Goal: Information Seeking & Learning: Learn about a topic

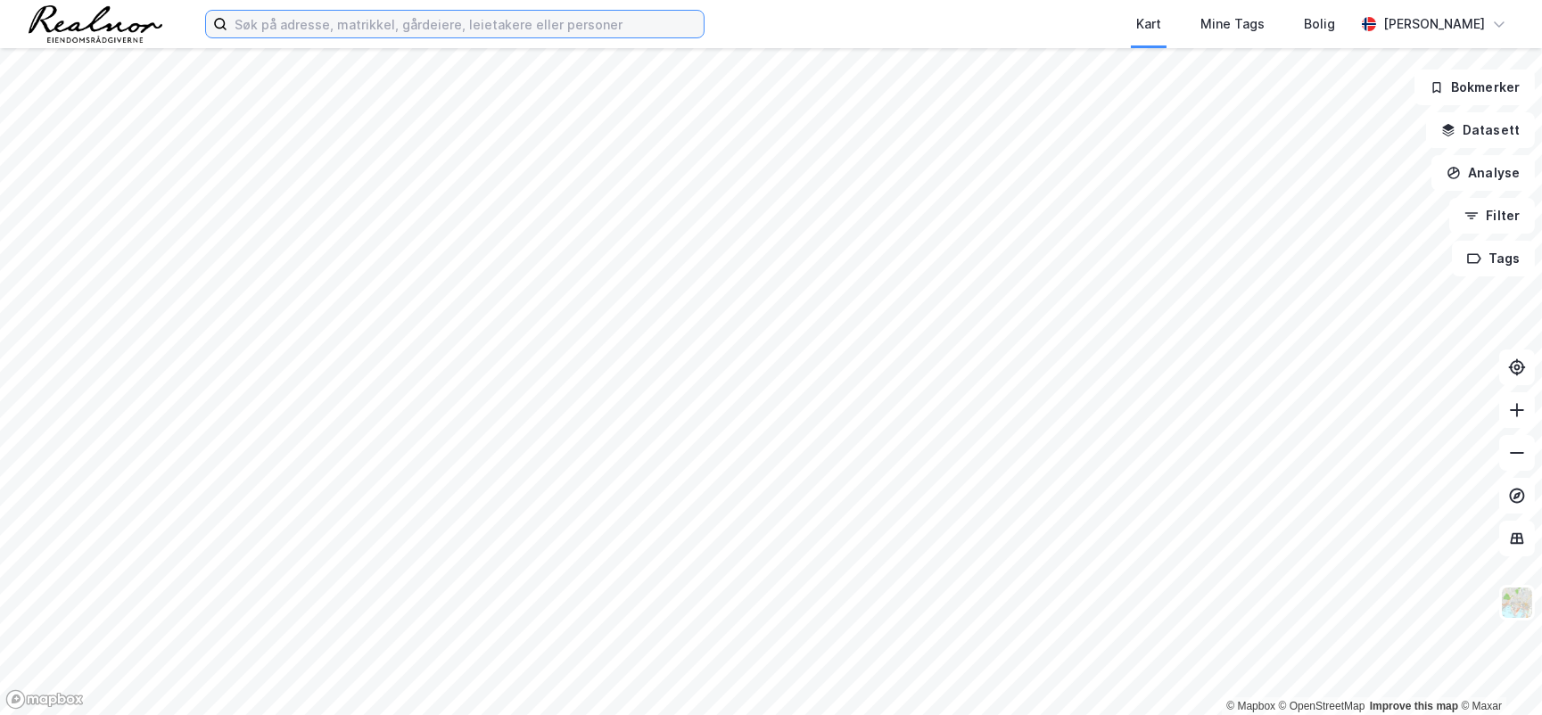
click at [527, 26] on input at bounding box center [465, 24] width 476 height 27
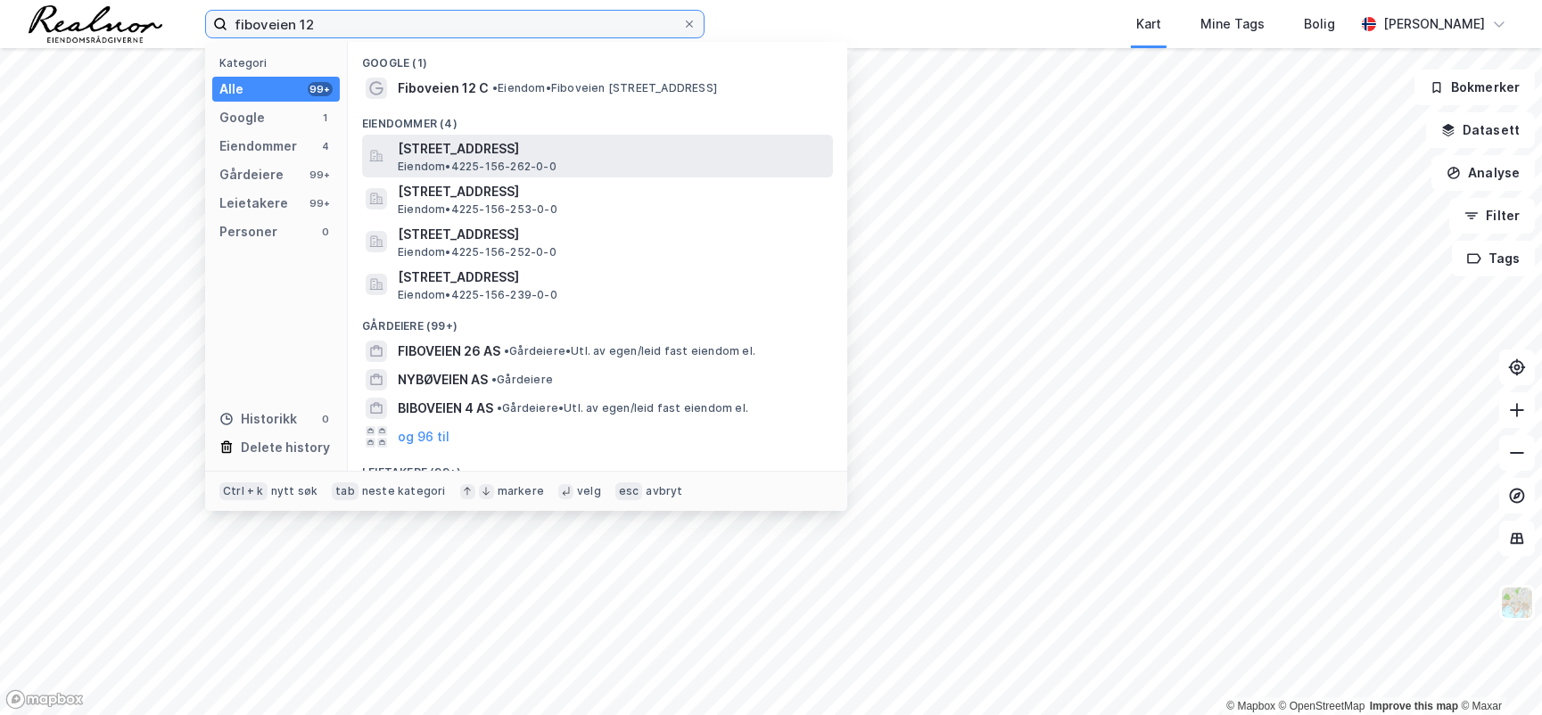
type input "fiboveien 12"
click at [442, 168] on span "Eiendom • 4225-156-262-0-0" at bounding box center [477, 167] width 159 height 14
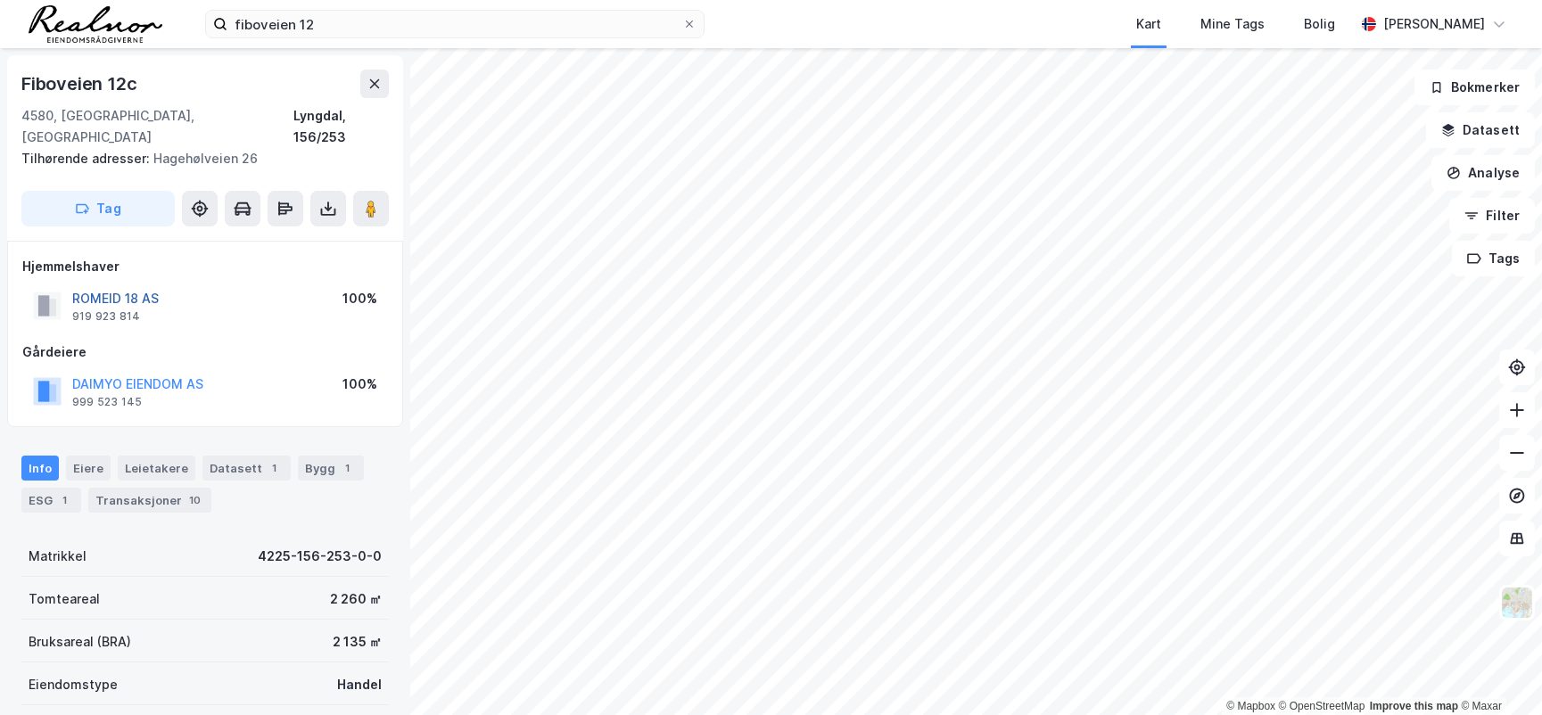
click at [0, 0] on button "ROMEID 18 AS" at bounding box center [0, 0] width 0 height 0
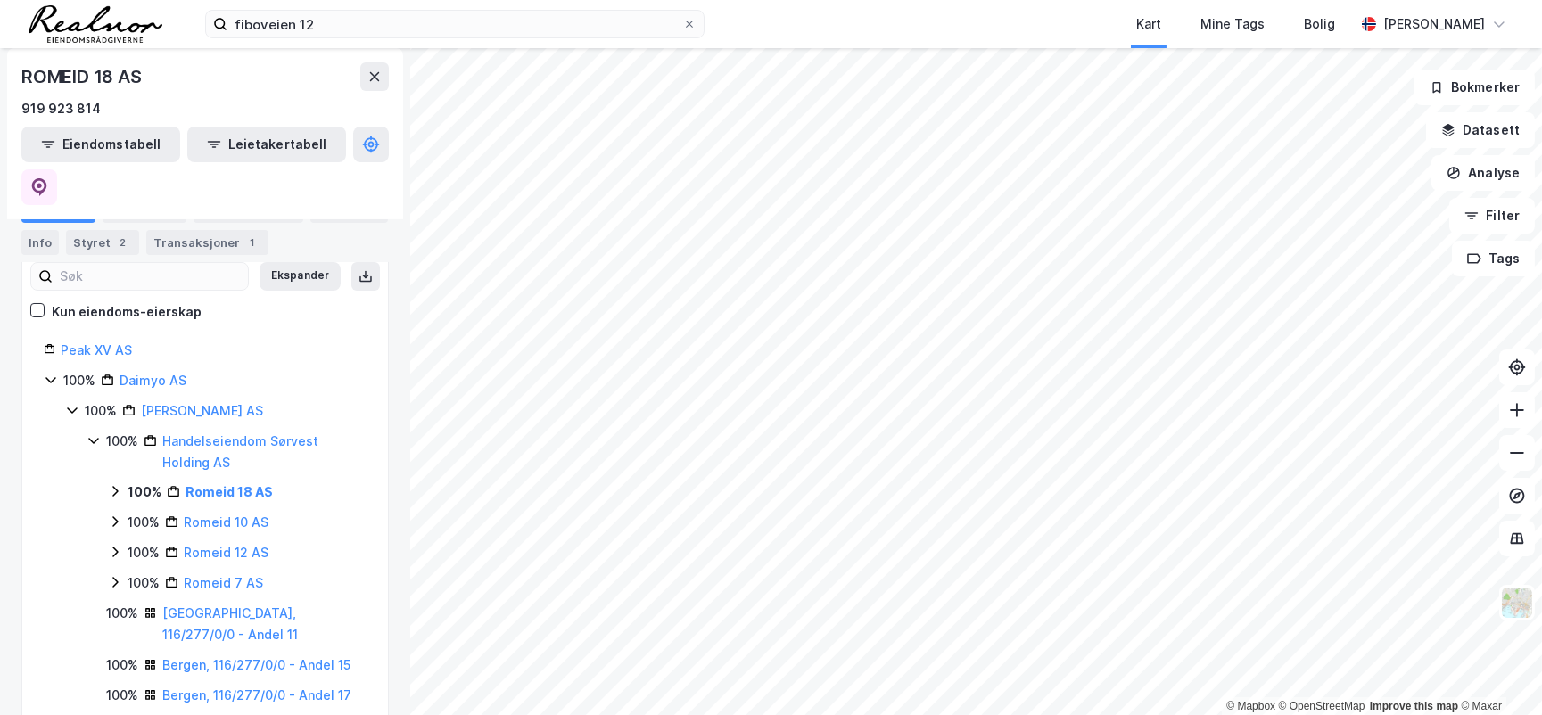
scroll to position [243, 0]
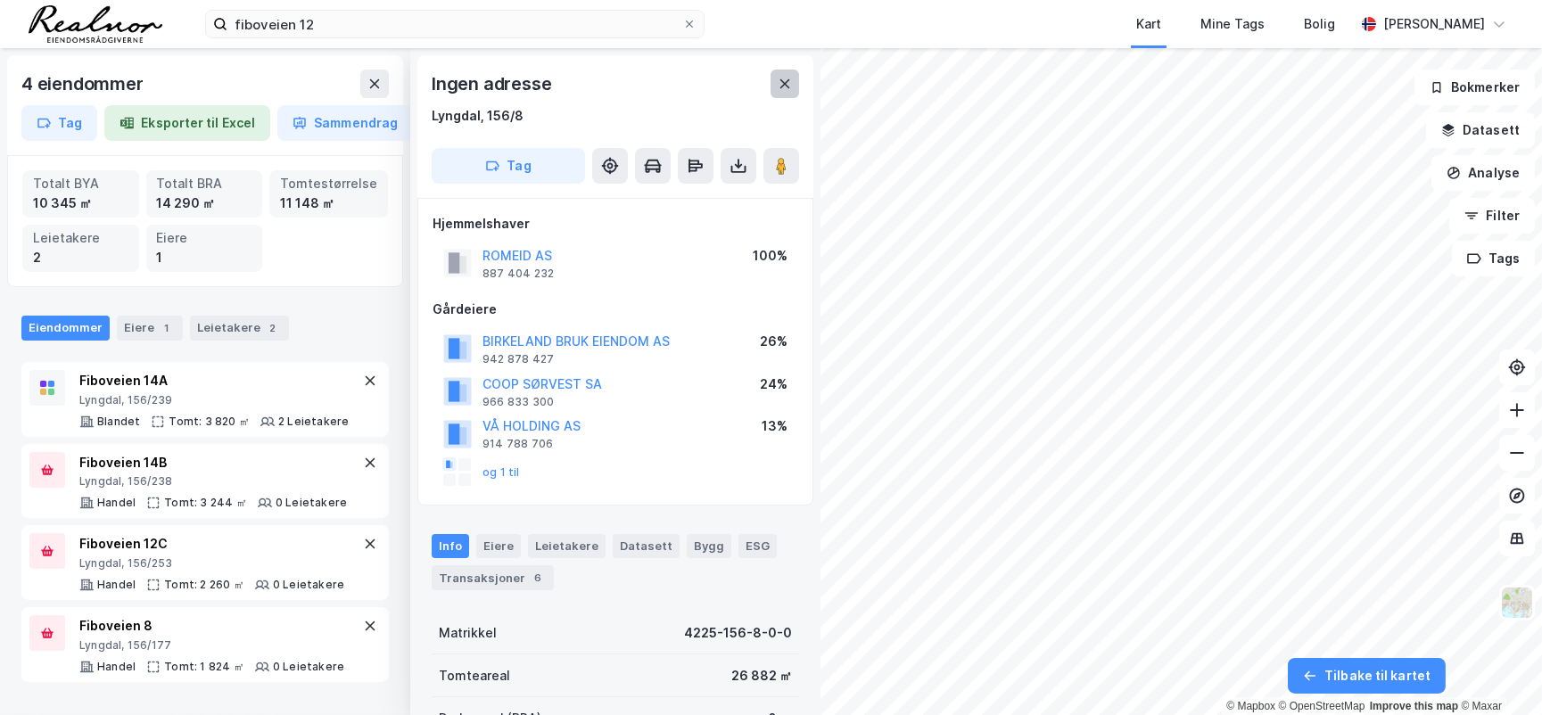
click at [783, 87] on icon at bounding box center [785, 84] width 14 height 14
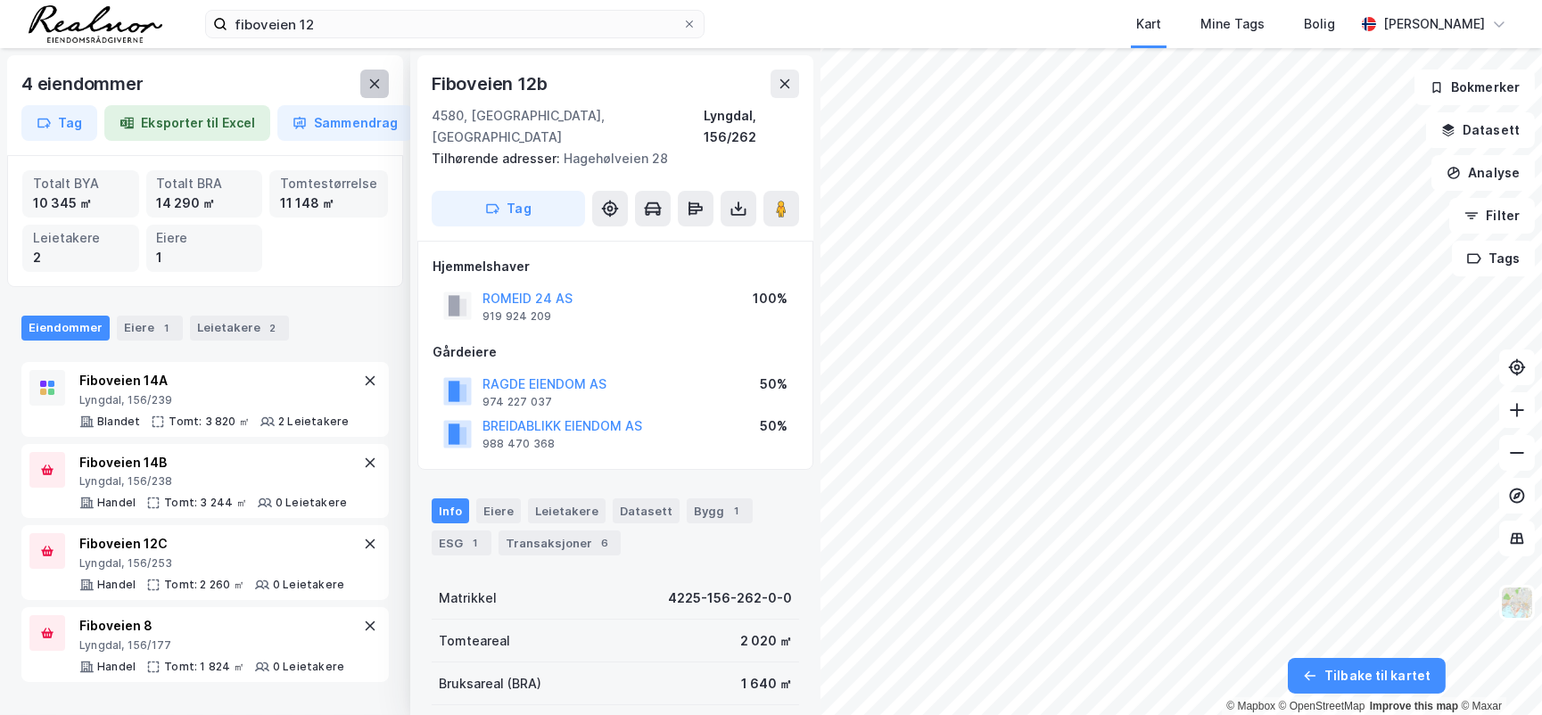
click at [372, 89] on icon at bounding box center [374, 84] width 14 height 14
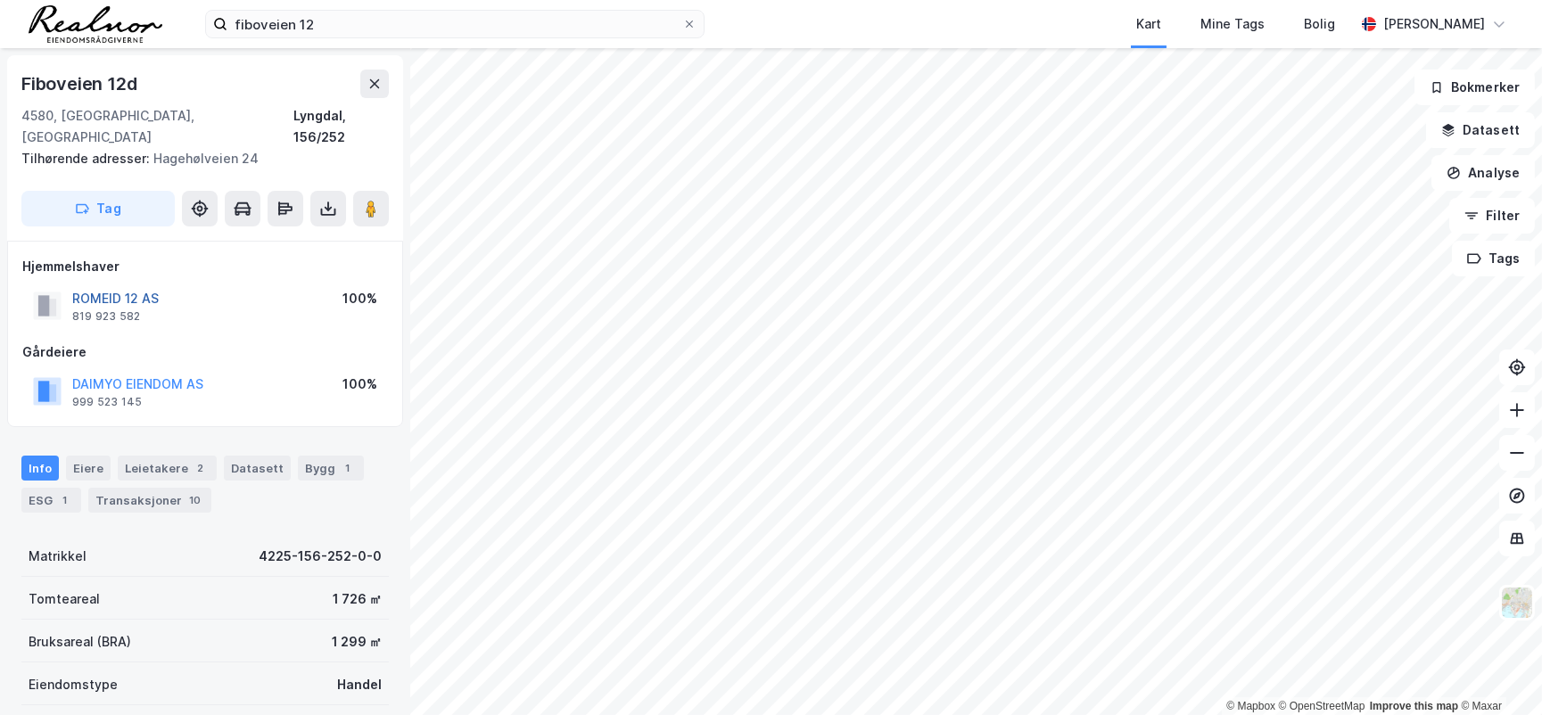
click at [0, 0] on button "ROMEID 12 AS" at bounding box center [0, 0] width 0 height 0
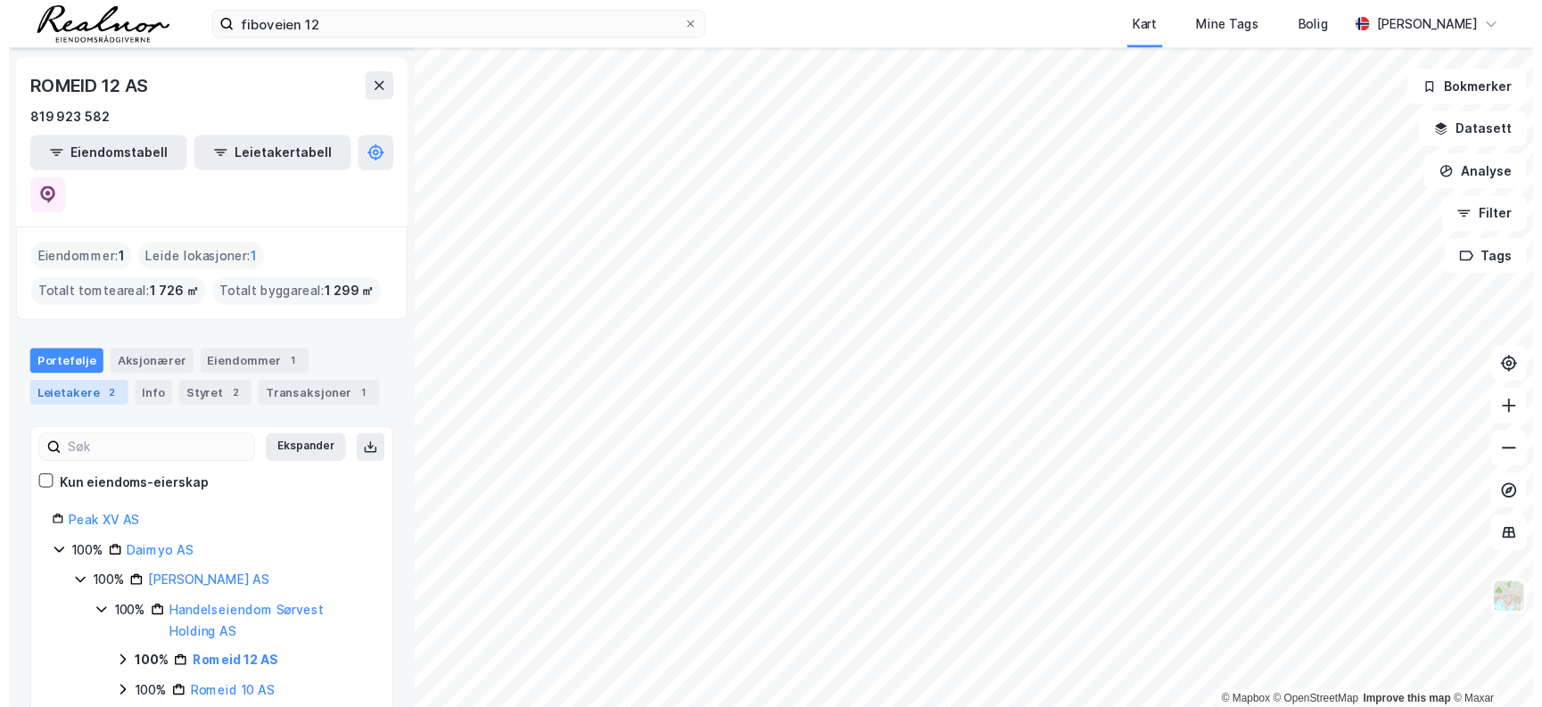
scroll to position [80, 0]
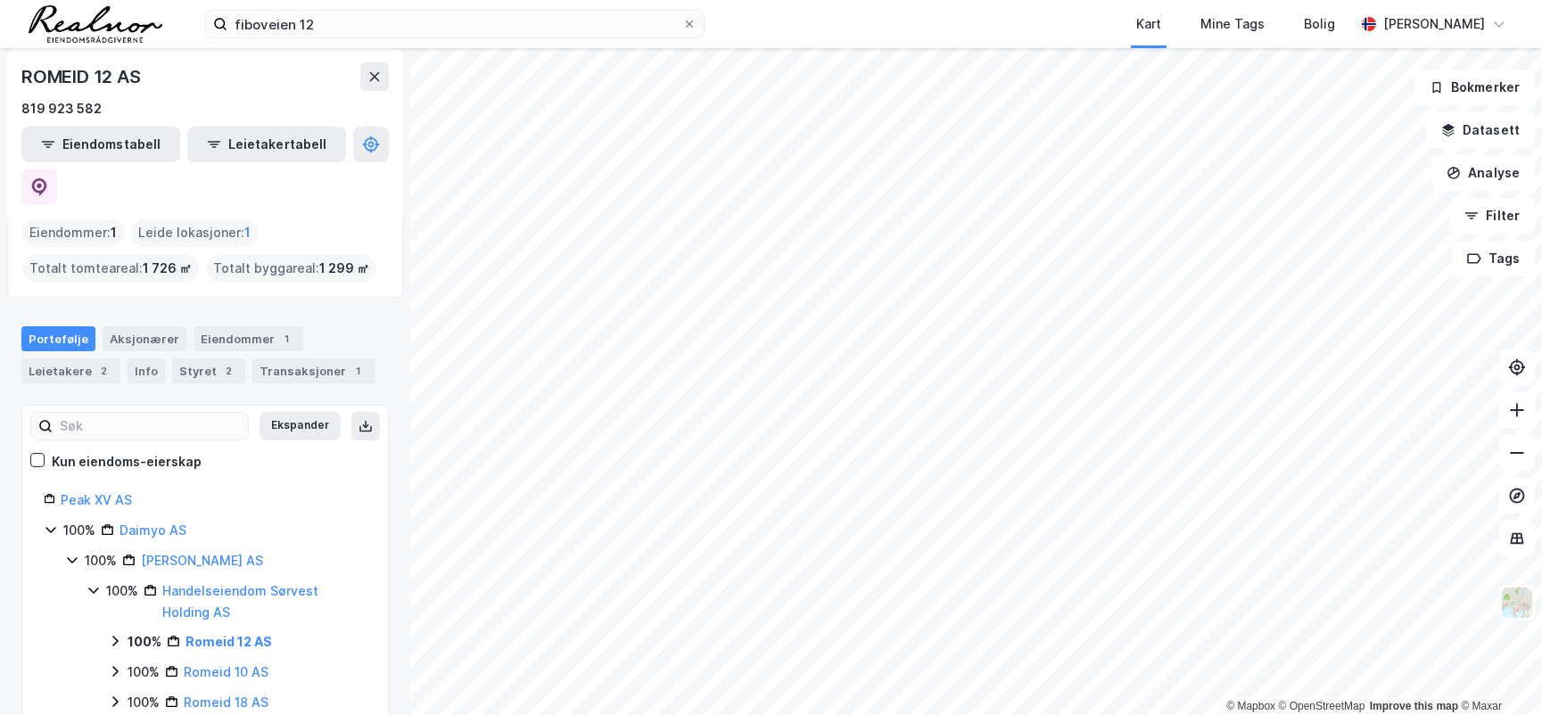
click at [74, 219] on div "Eiendommer : 1" at bounding box center [73, 233] width 102 height 29
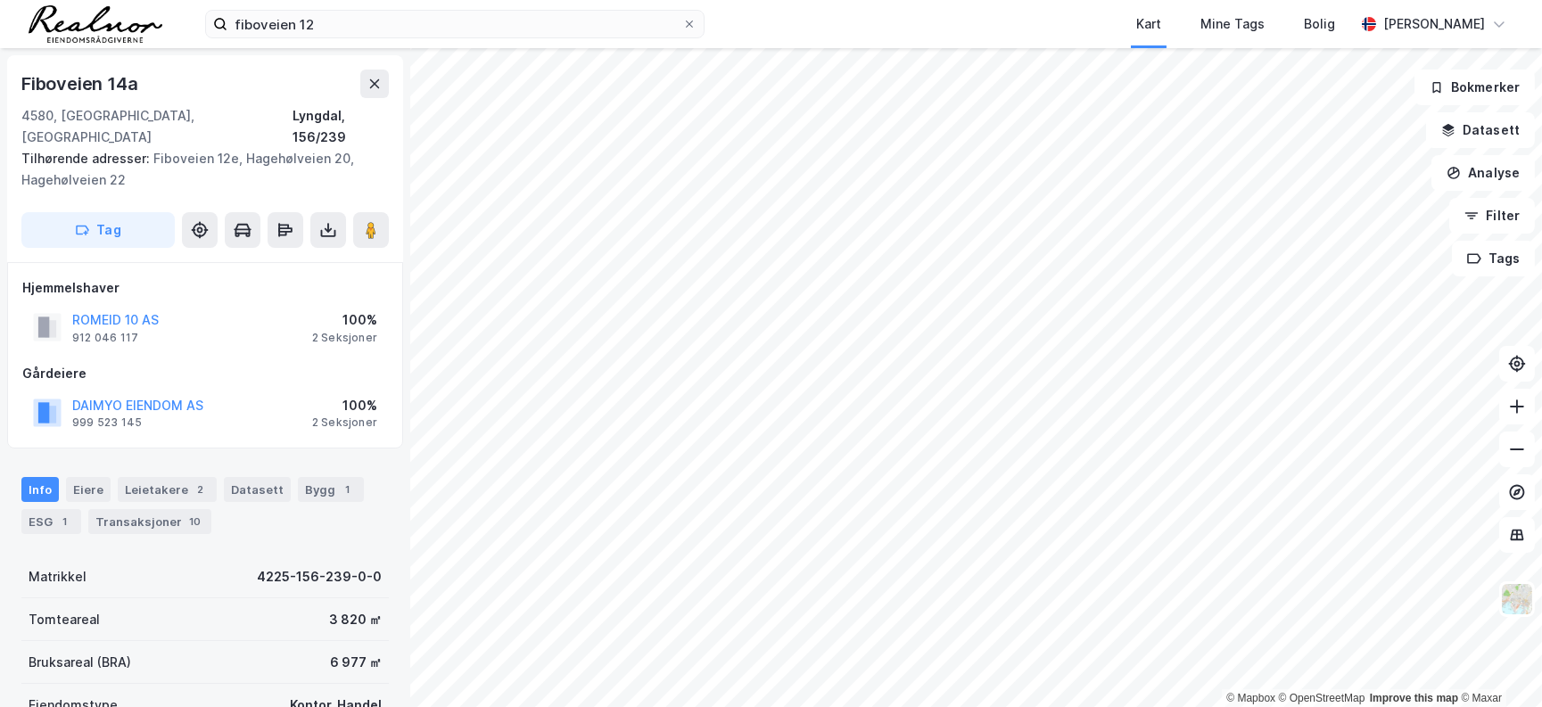
click at [241, 694] on div "Eiendomstype Kontor, Handel" at bounding box center [204, 705] width 367 height 43
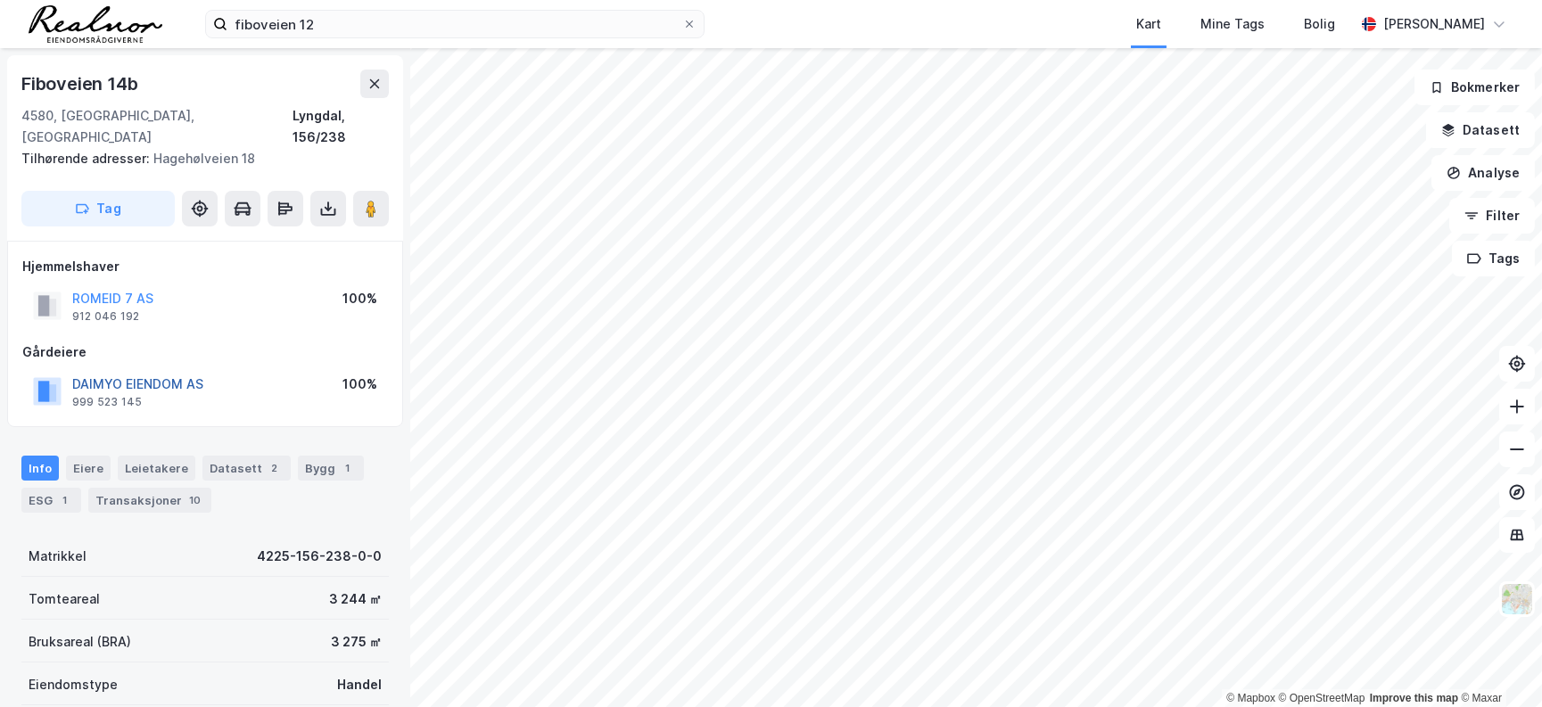
click at [0, 0] on button "DAIMYO EIENDOM AS" at bounding box center [0, 0] width 0 height 0
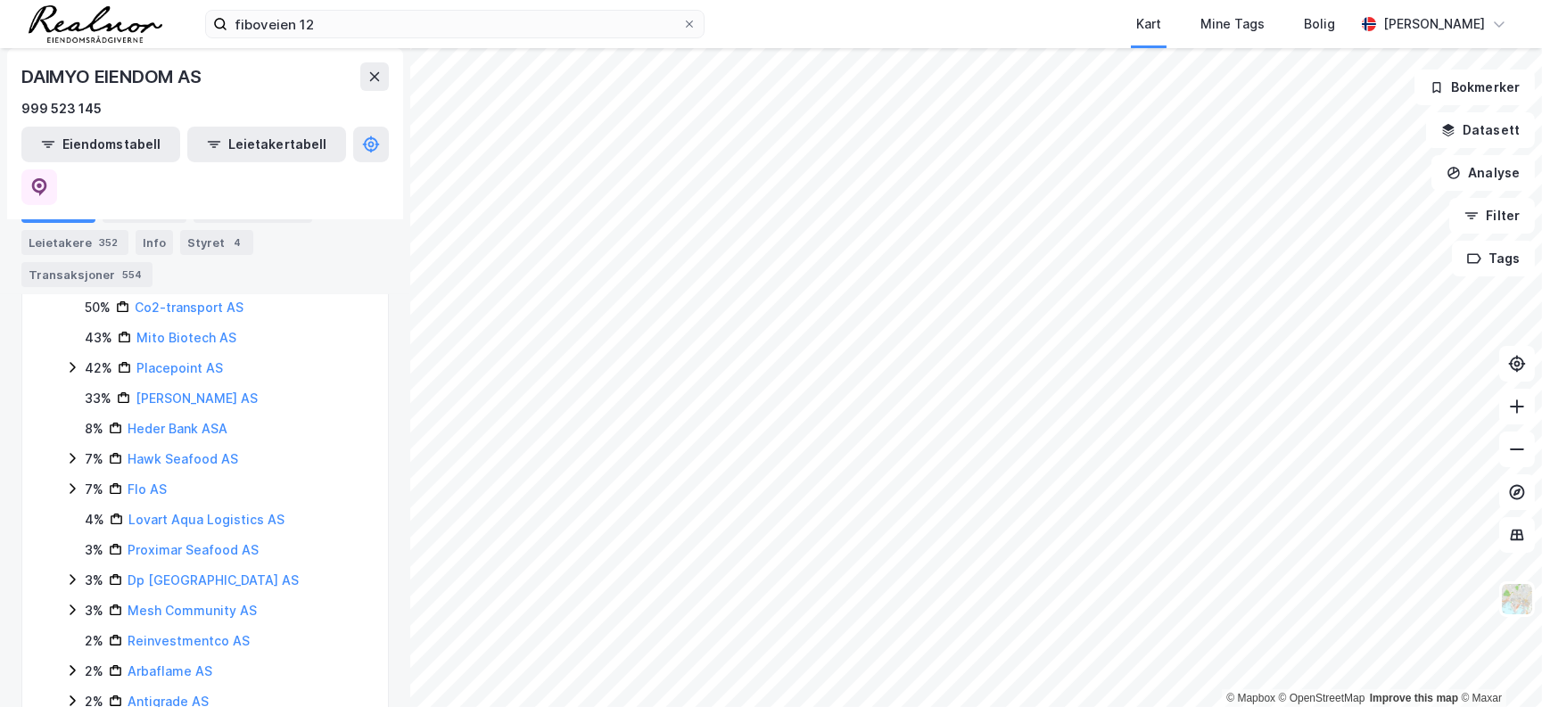
scroll to position [1009, 0]
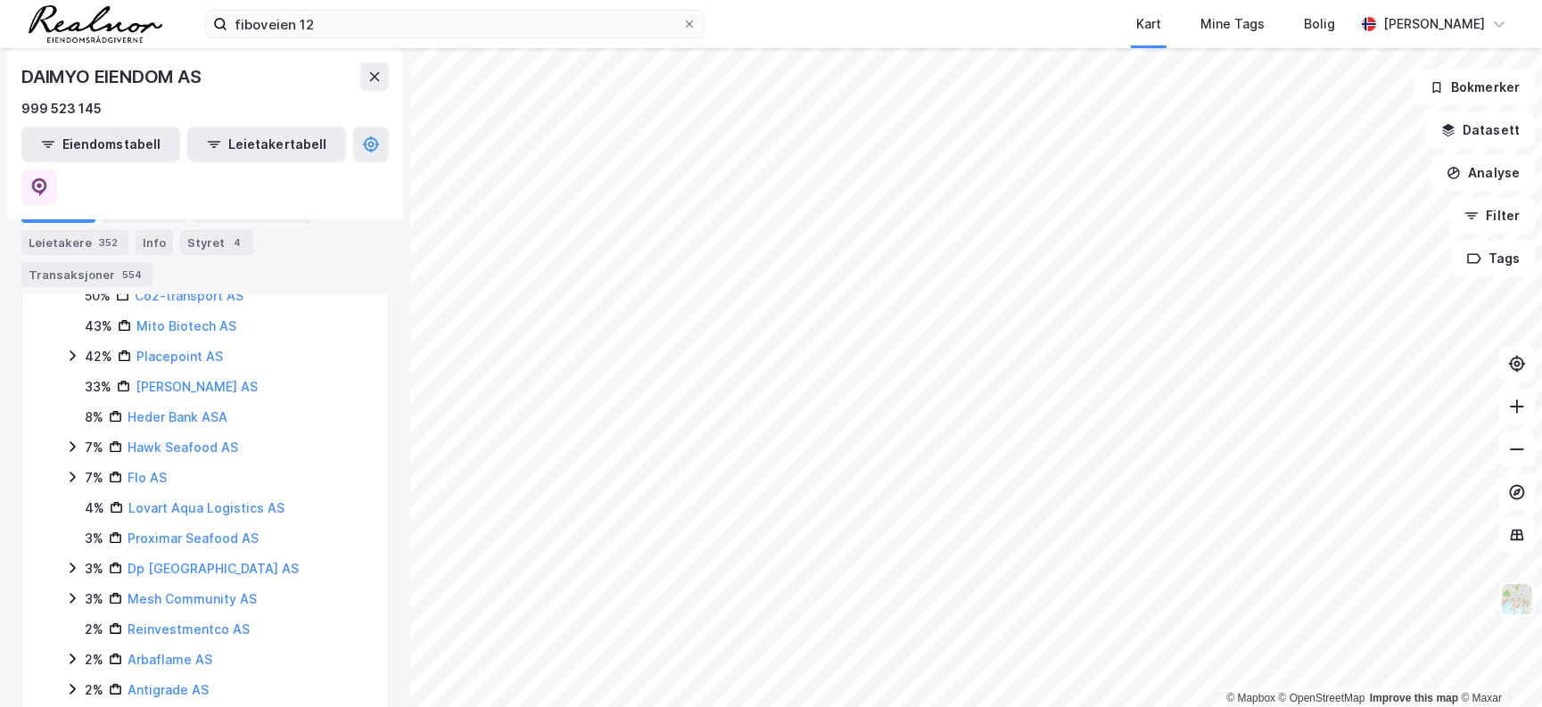
click at [72, 561] on icon at bounding box center [72, 568] width 14 height 14
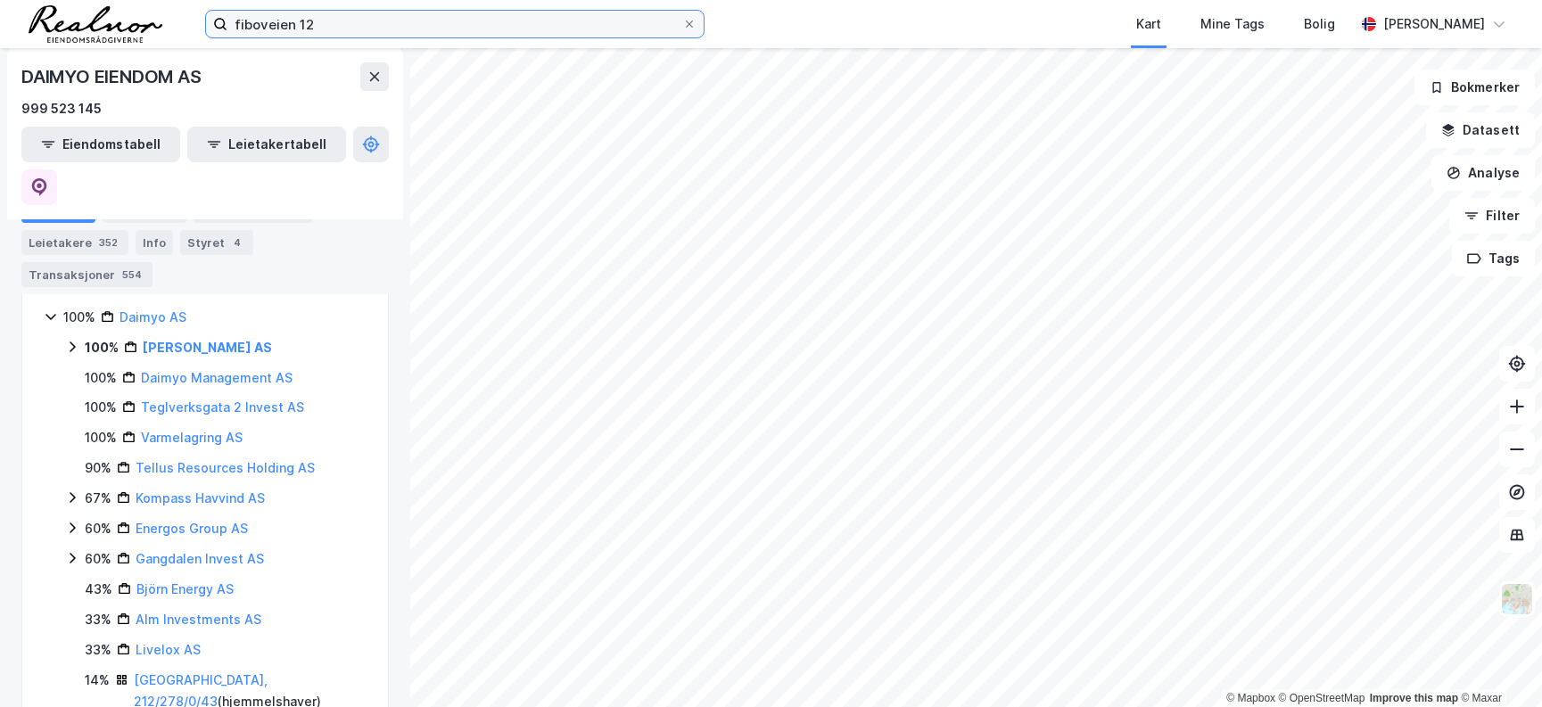
click at [338, 14] on input "fiboveien 12" at bounding box center [454, 24] width 455 height 27
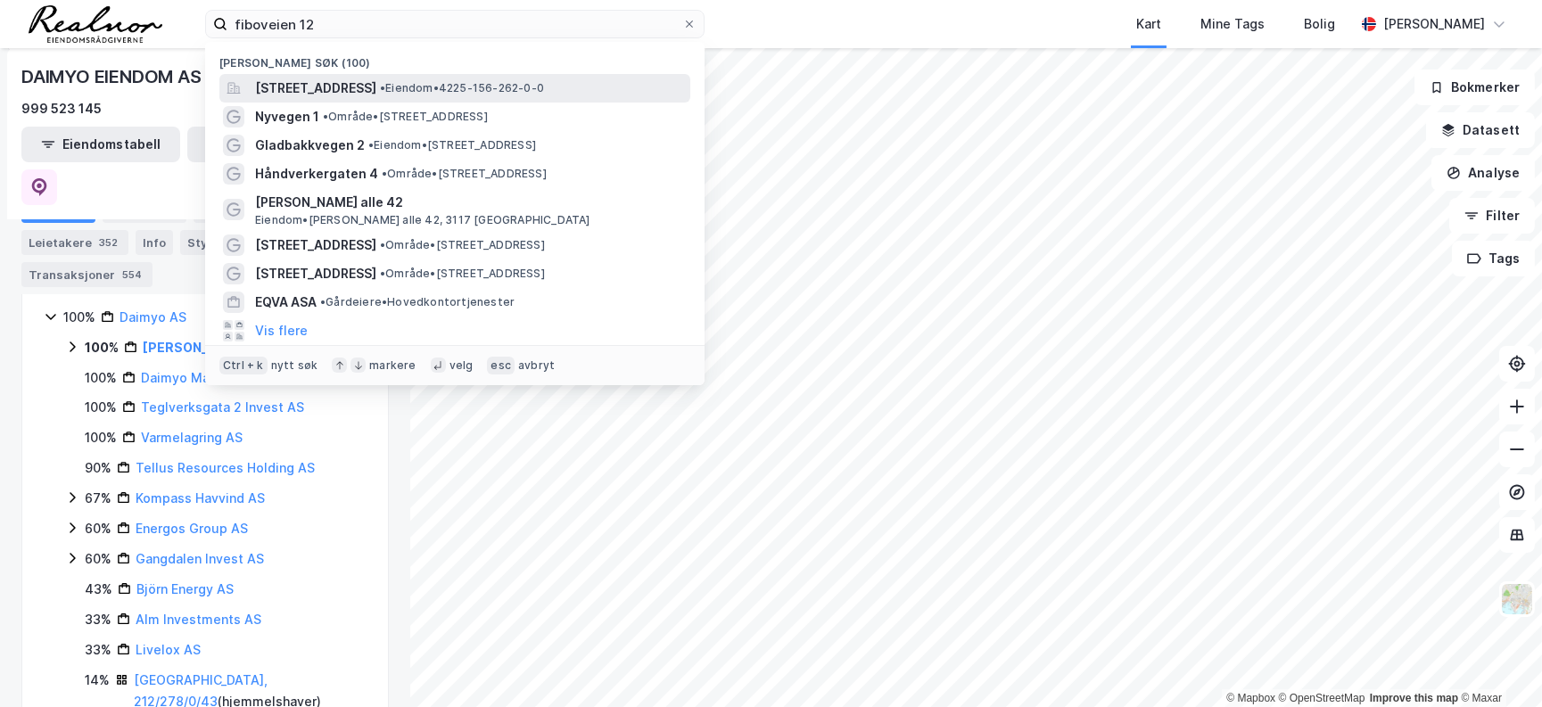
click at [348, 85] on span "[STREET_ADDRESS]" at bounding box center [315, 88] width 121 height 21
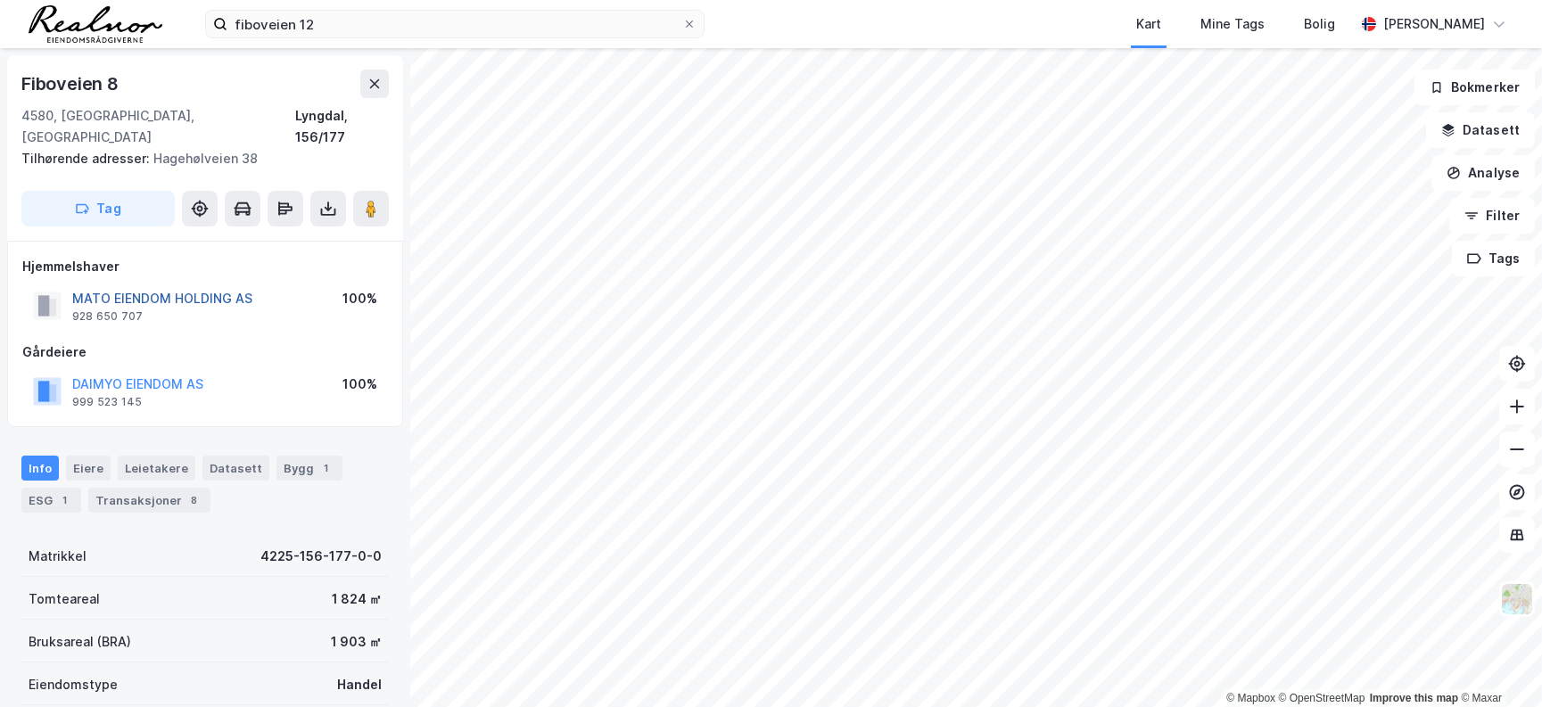
click at [0, 0] on button "MATO EIENDOM HOLDING AS" at bounding box center [0, 0] width 0 height 0
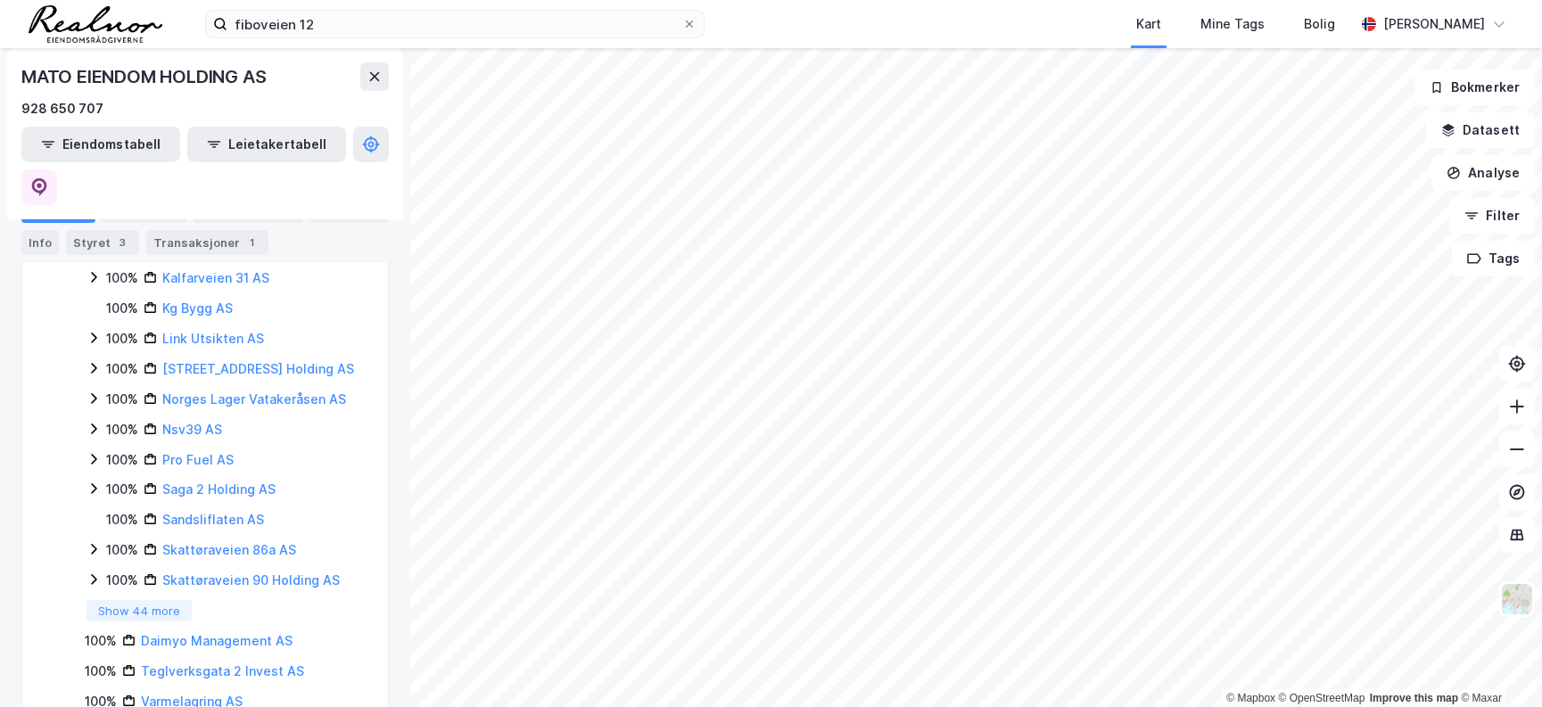
scroll to position [1703, 0]
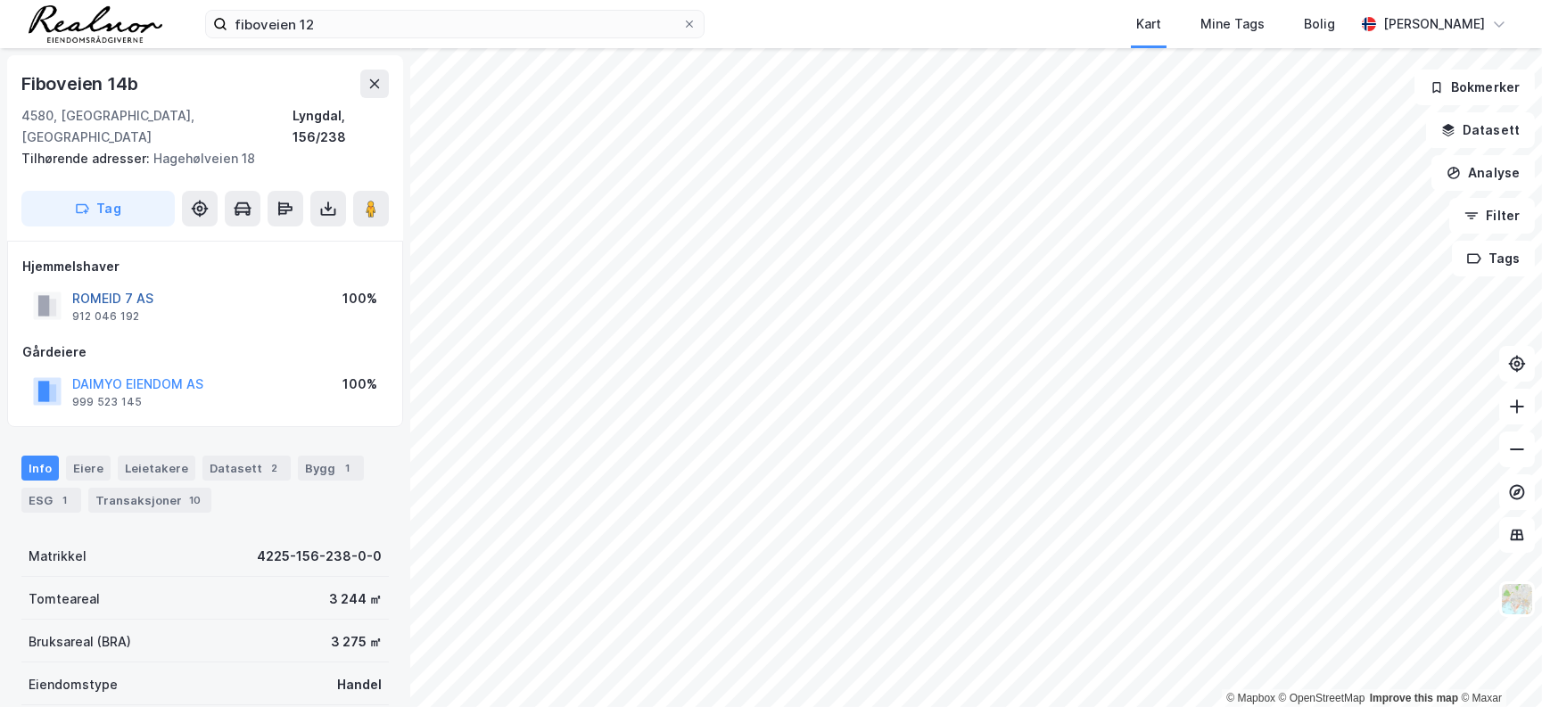
click at [0, 0] on button "ROMEID 7 AS" at bounding box center [0, 0] width 0 height 0
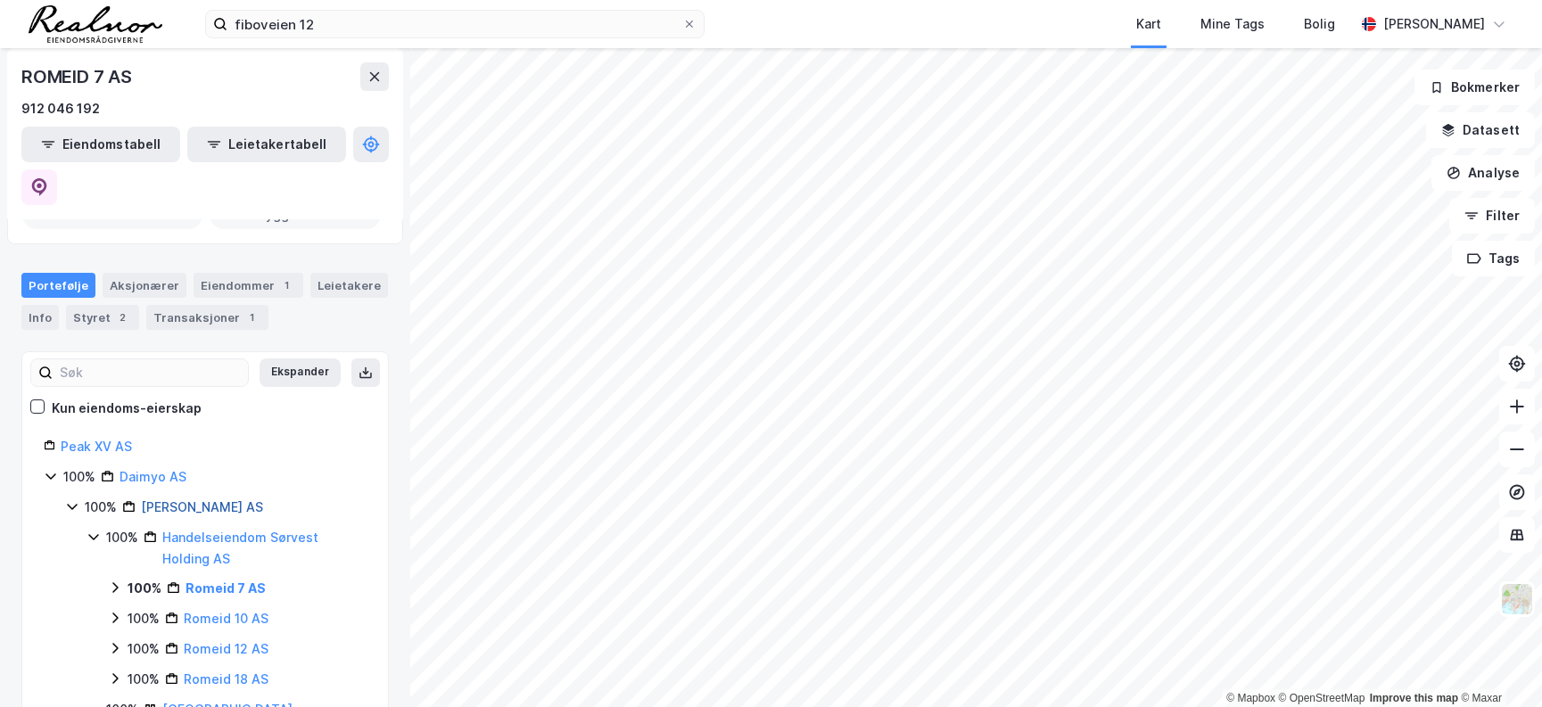
scroll to position [161, 0]
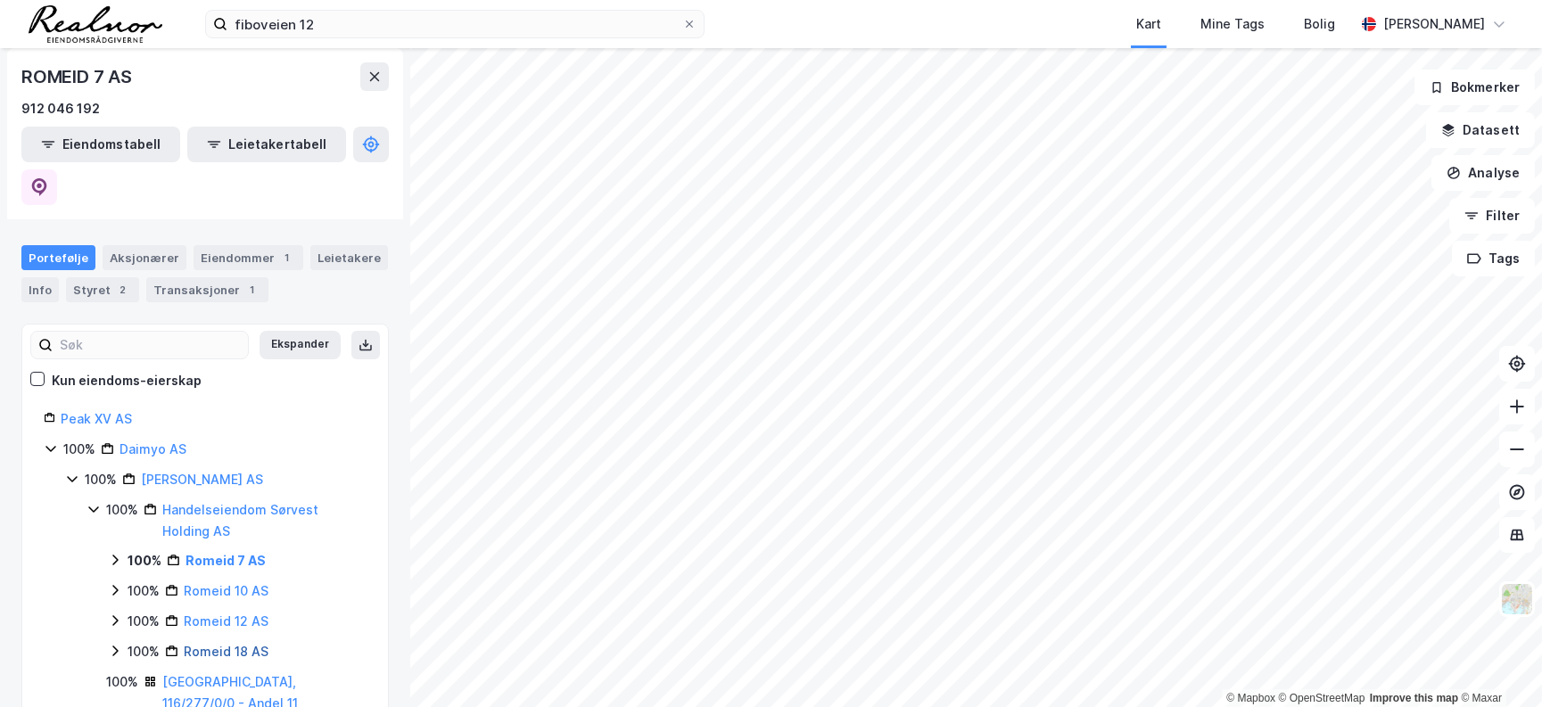
click at [254, 644] on link "Romeid 18 AS" at bounding box center [226, 651] width 85 height 15
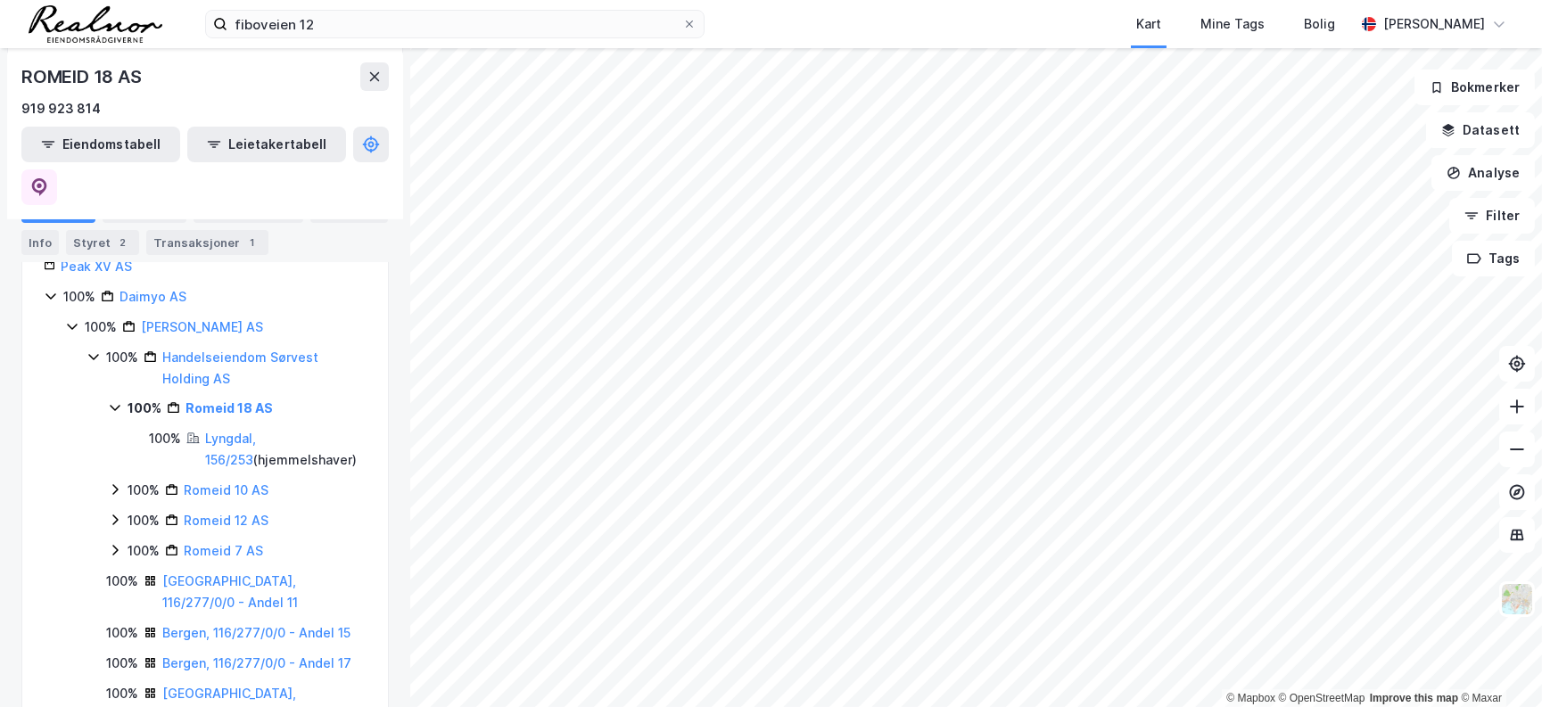
scroll to position [324, 0]
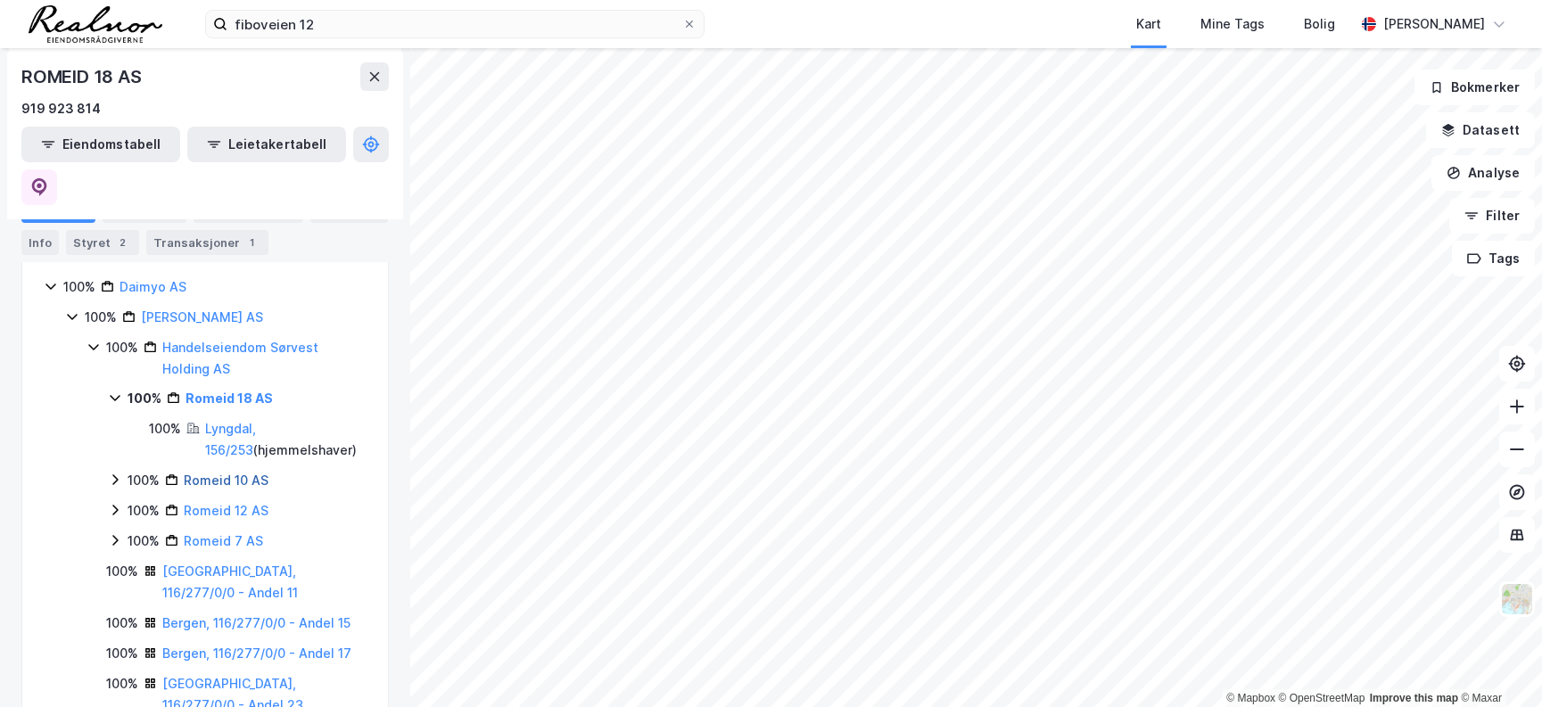
click at [213, 473] on link "Romeid 10 AS" at bounding box center [226, 480] width 85 height 15
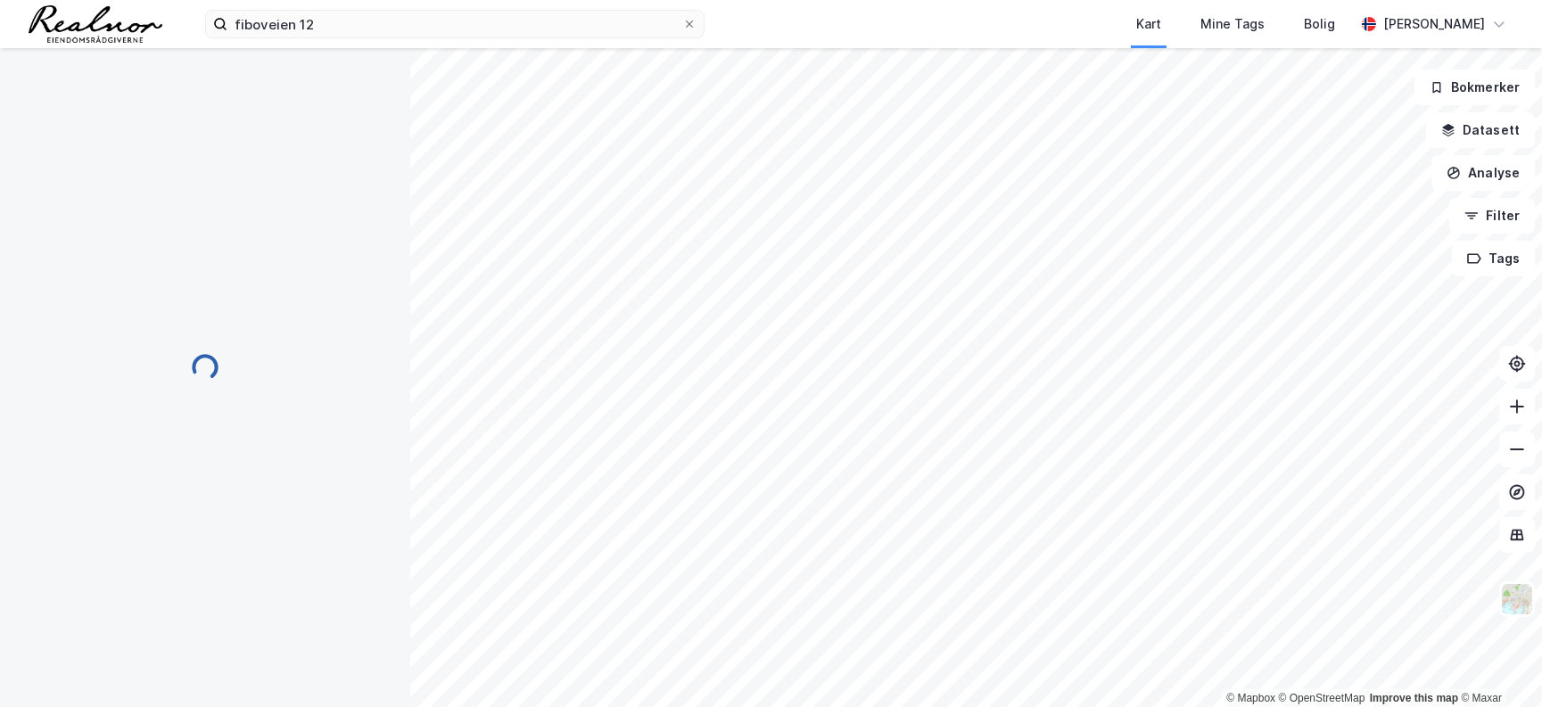
scroll to position [0, 0]
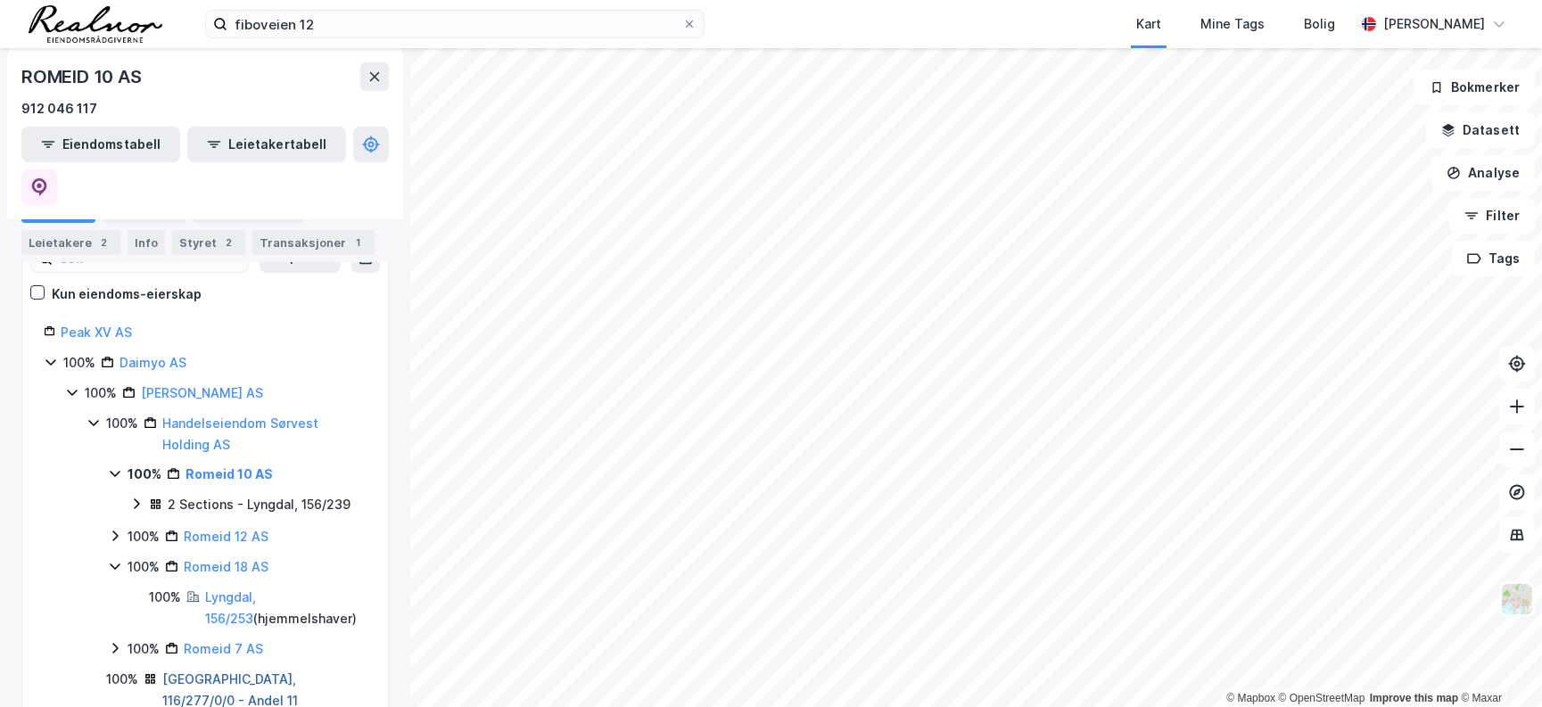
scroll to position [243, 0]
click at [116, 570] on icon at bounding box center [115, 573] width 10 height 6
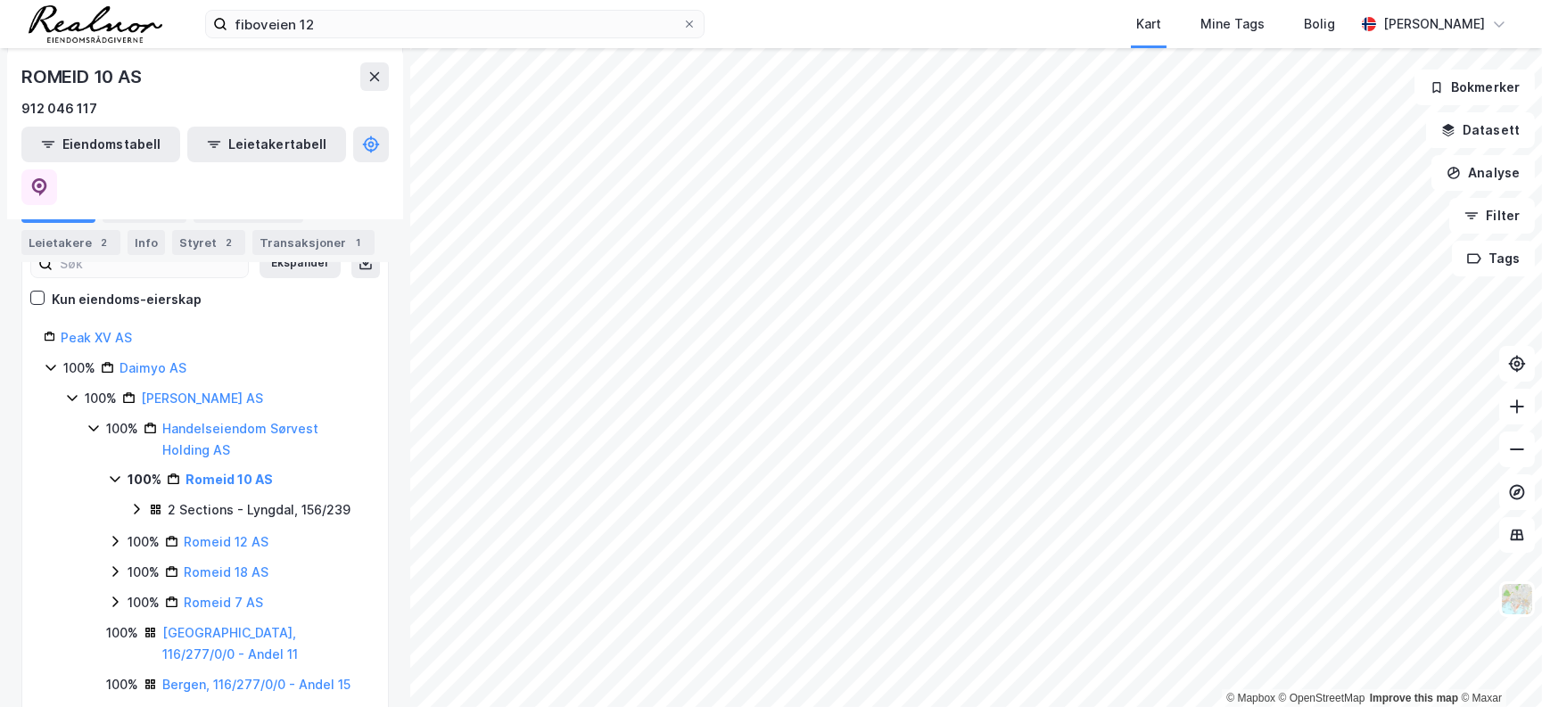
click at [114, 597] on icon at bounding box center [114, 602] width 5 height 11
click at [114, 599] on icon at bounding box center [115, 602] width 10 height 6
click at [112, 472] on icon at bounding box center [115, 479] width 14 height 14
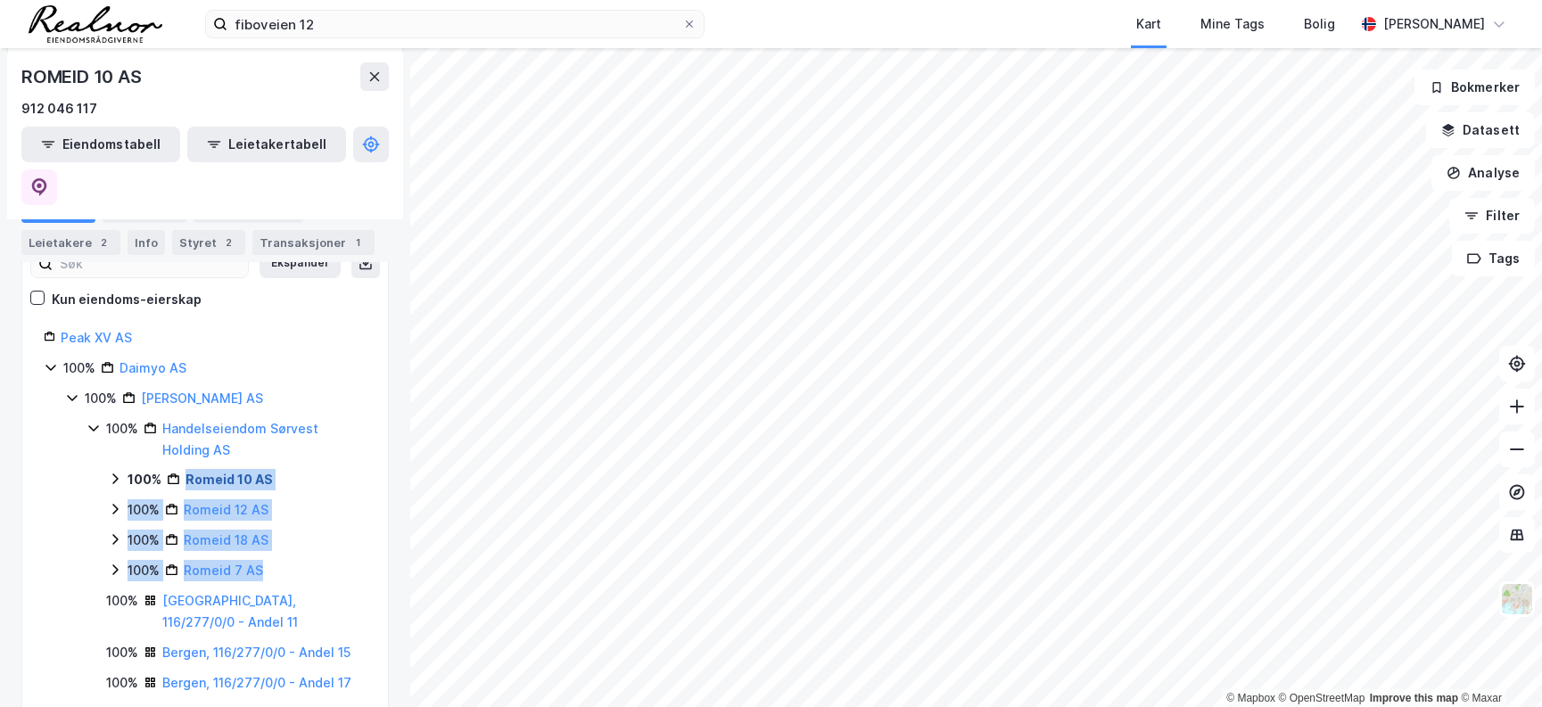
drag, startPoint x: 273, startPoint y: 528, endPoint x: 188, endPoint y: 436, distance: 125.0
click at [188, 469] on div "100% [DEMOGRAPHIC_DATA] 10 AS 100% [DEMOGRAPHIC_DATA] 12 AS 100% [DEMOGRAPHIC_D…" at bounding box center [237, 525] width 259 height 112
copy div "Romeid 10 AS 100% [DEMOGRAPHIC_DATA] 12 AS 100% [DEMOGRAPHIC_DATA] 18 AS 100% […"
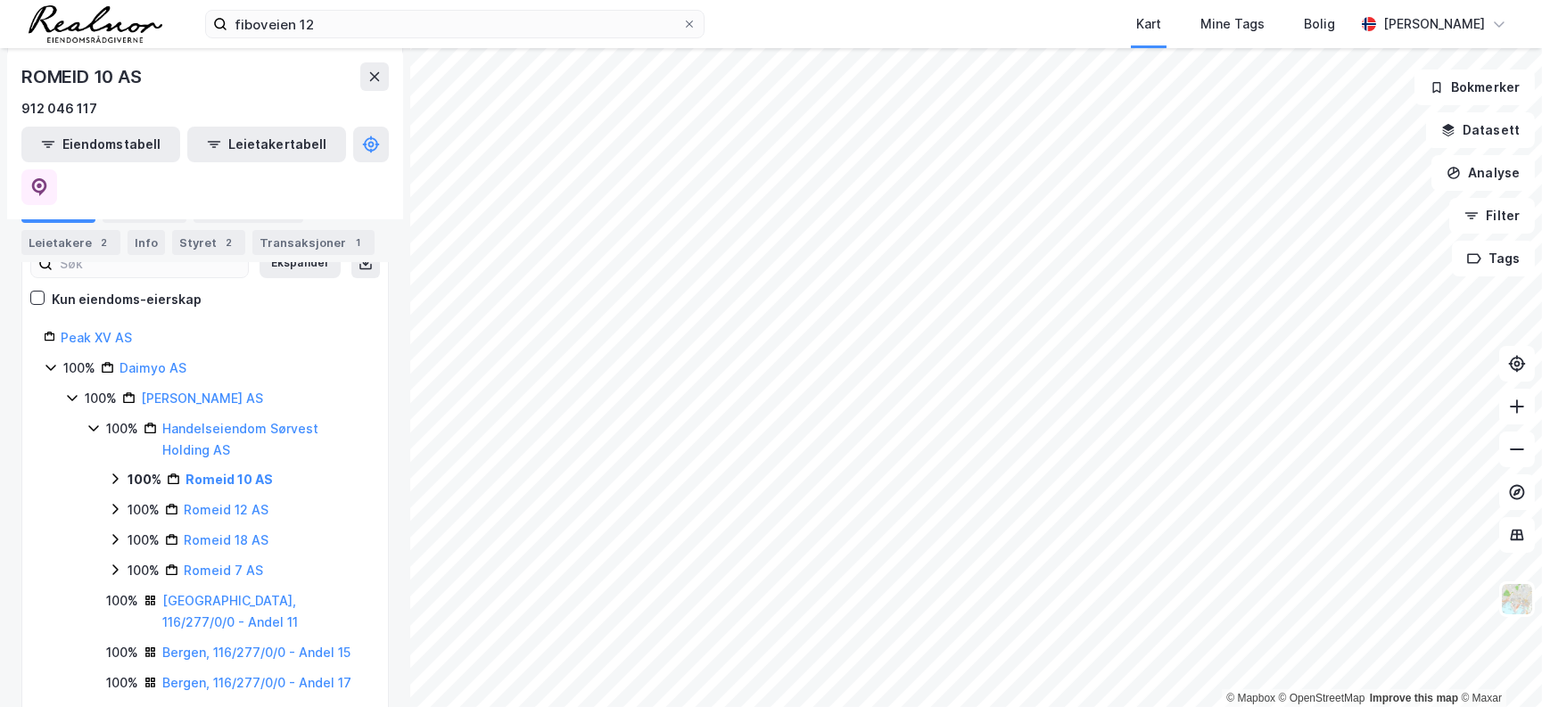
click at [195, 421] on link "Handelseiendom Sørvest Holding AS" at bounding box center [240, 439] width 156 height 37
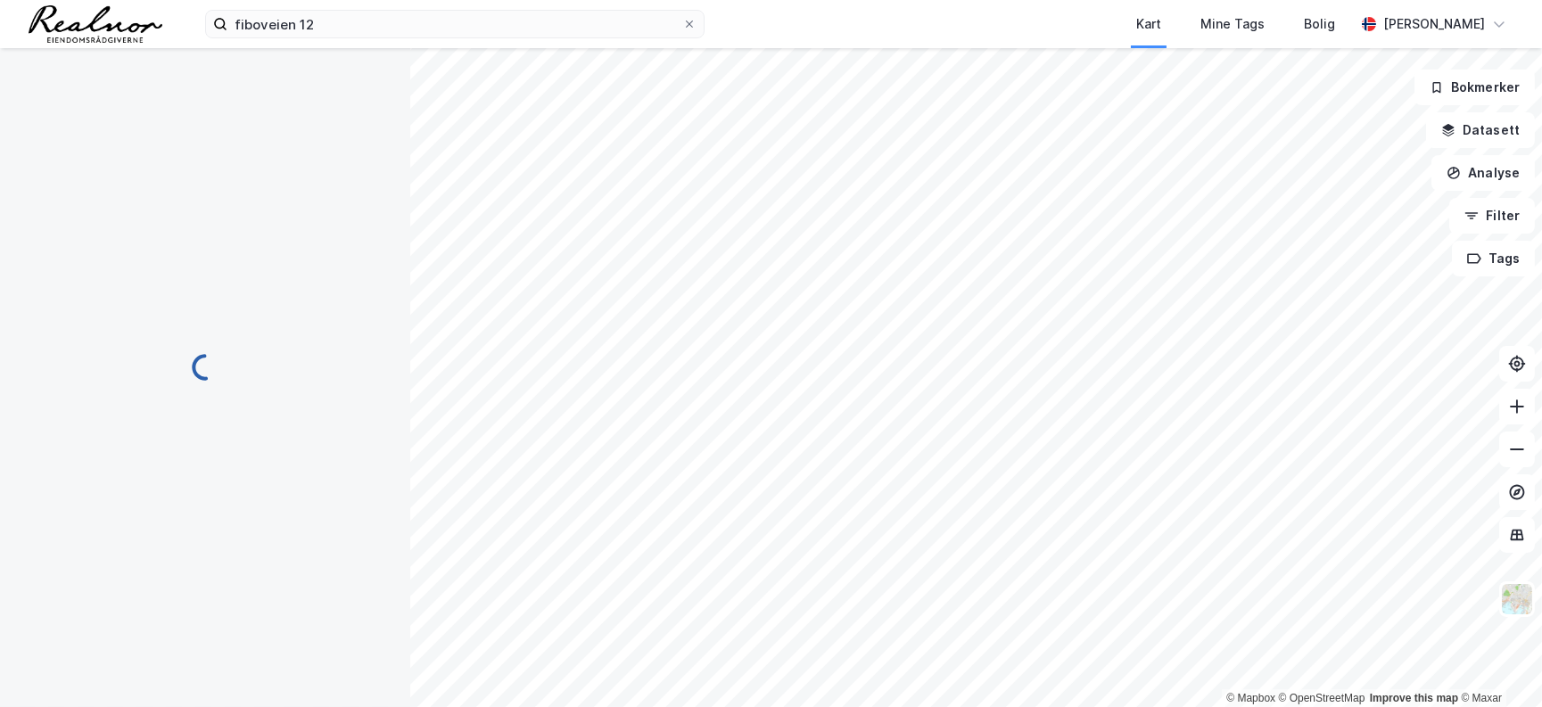
scroll to position [0, 0]
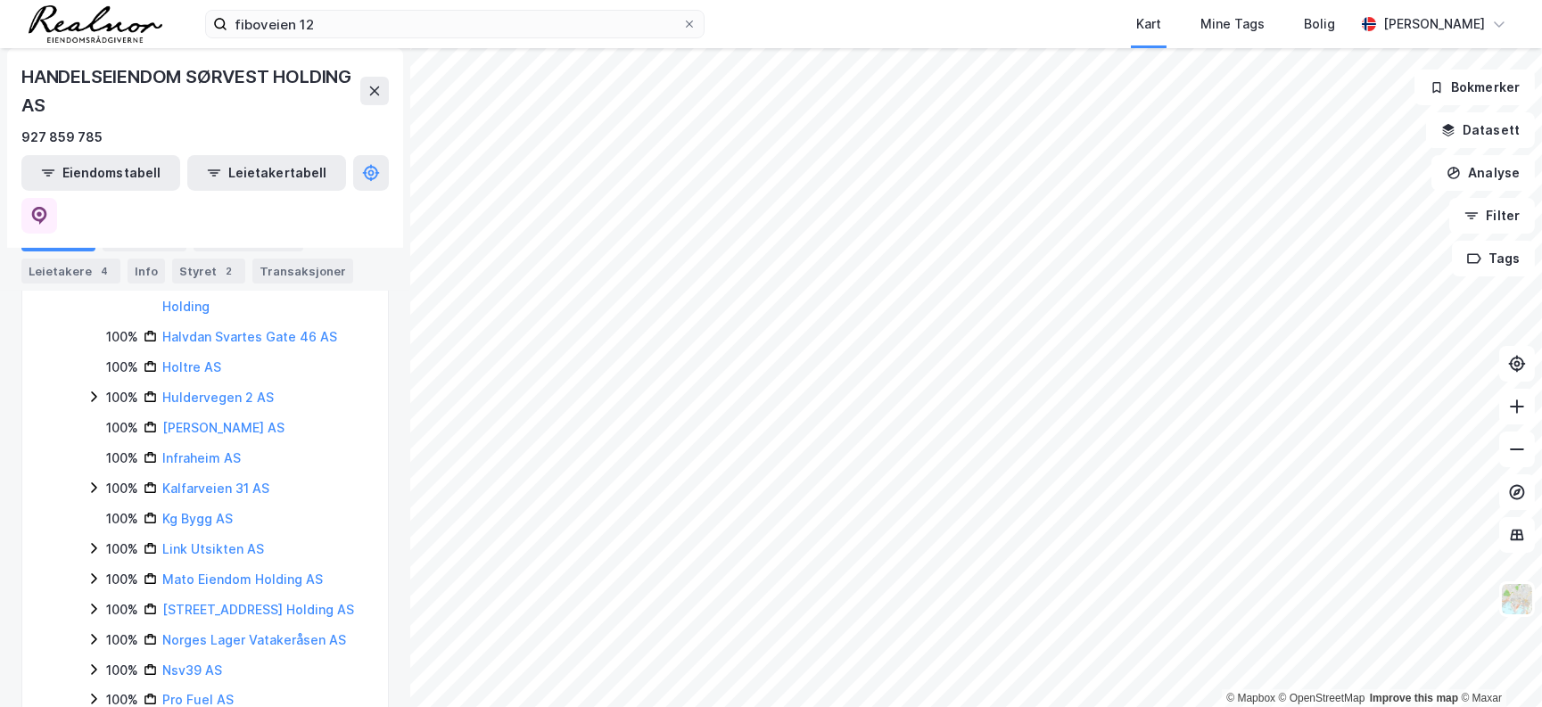
scroll to position [1703, 0]
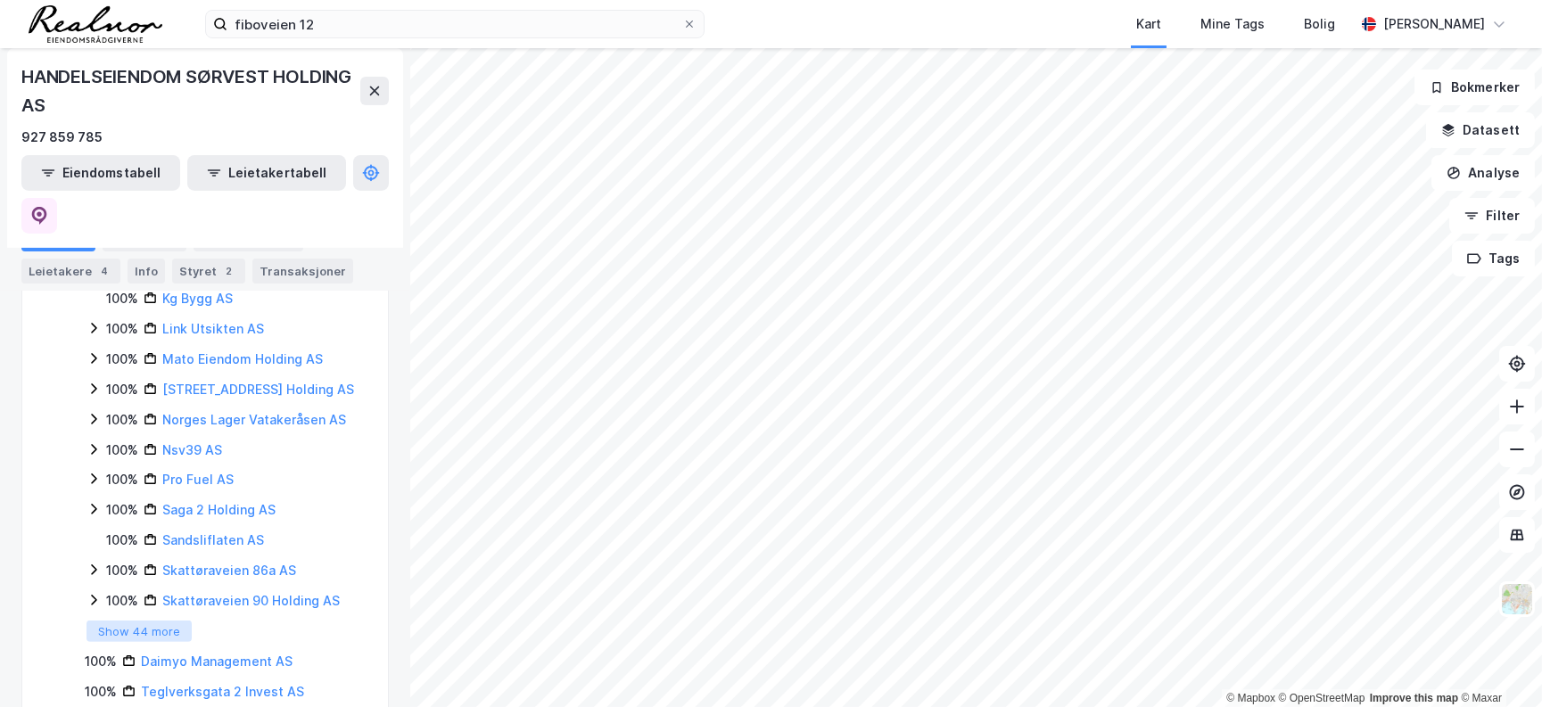
click at [152, 621] on button "Show 44 more" at bounding box center [139, 631] width 105 height 21
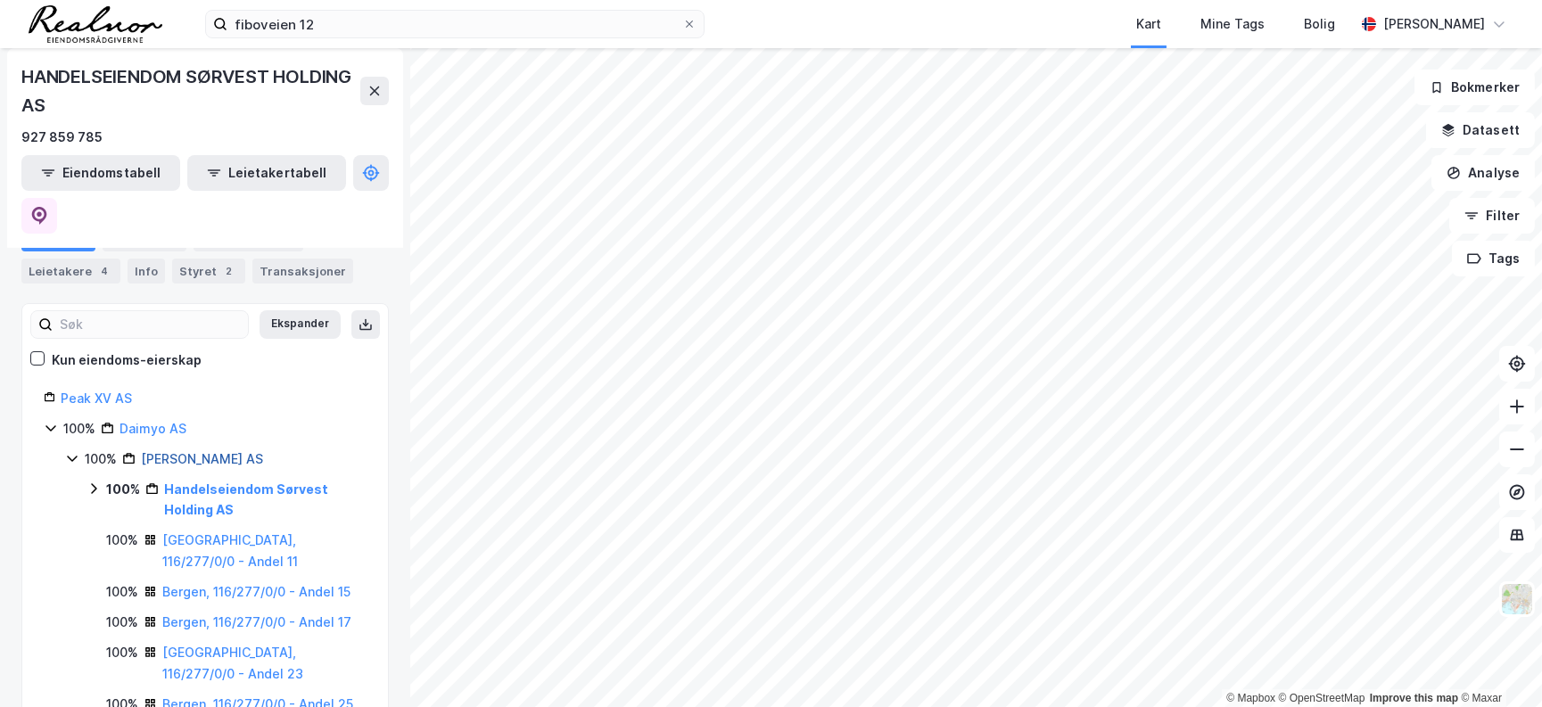
scroll to position [224, 0]
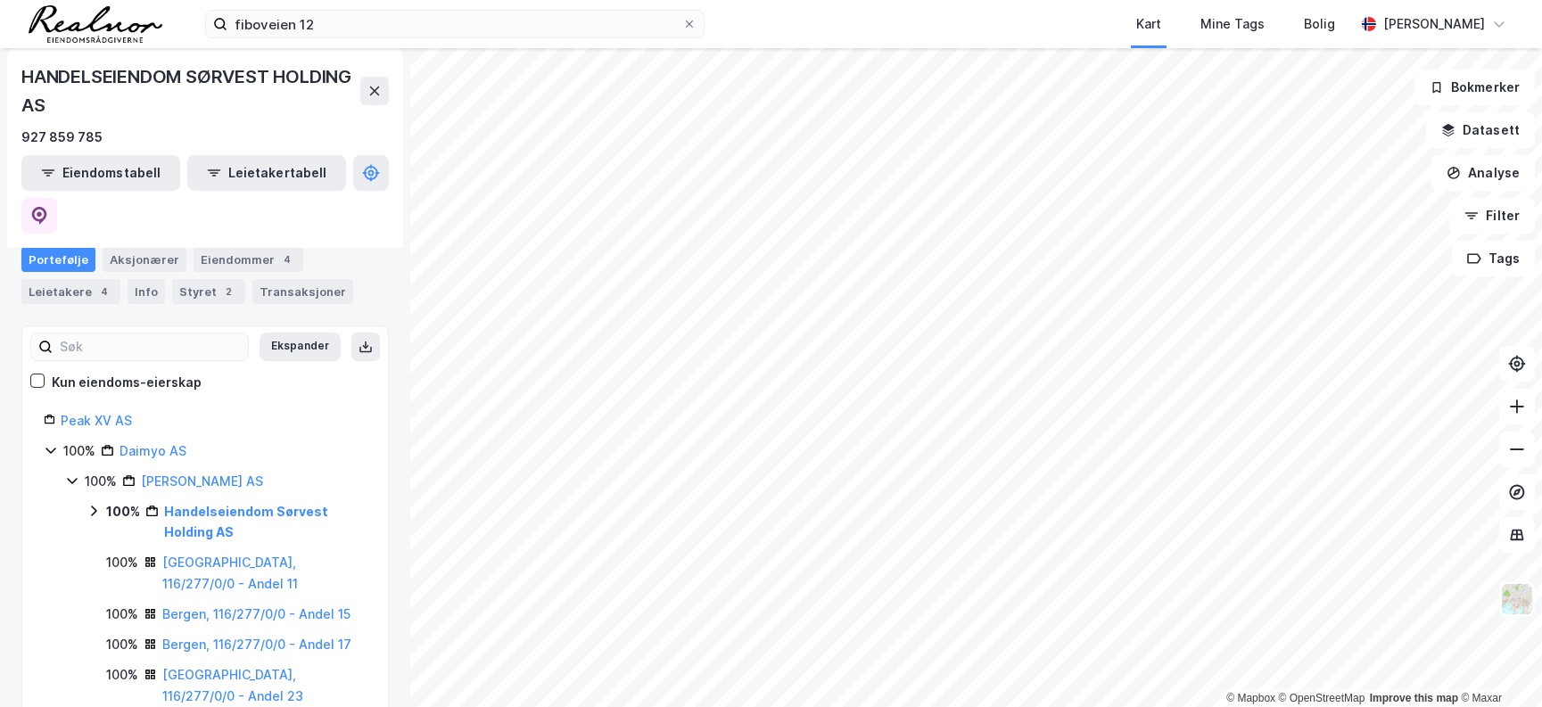
click at [93, 506] on icon at bounding box center [93, 511] width 5 height 11
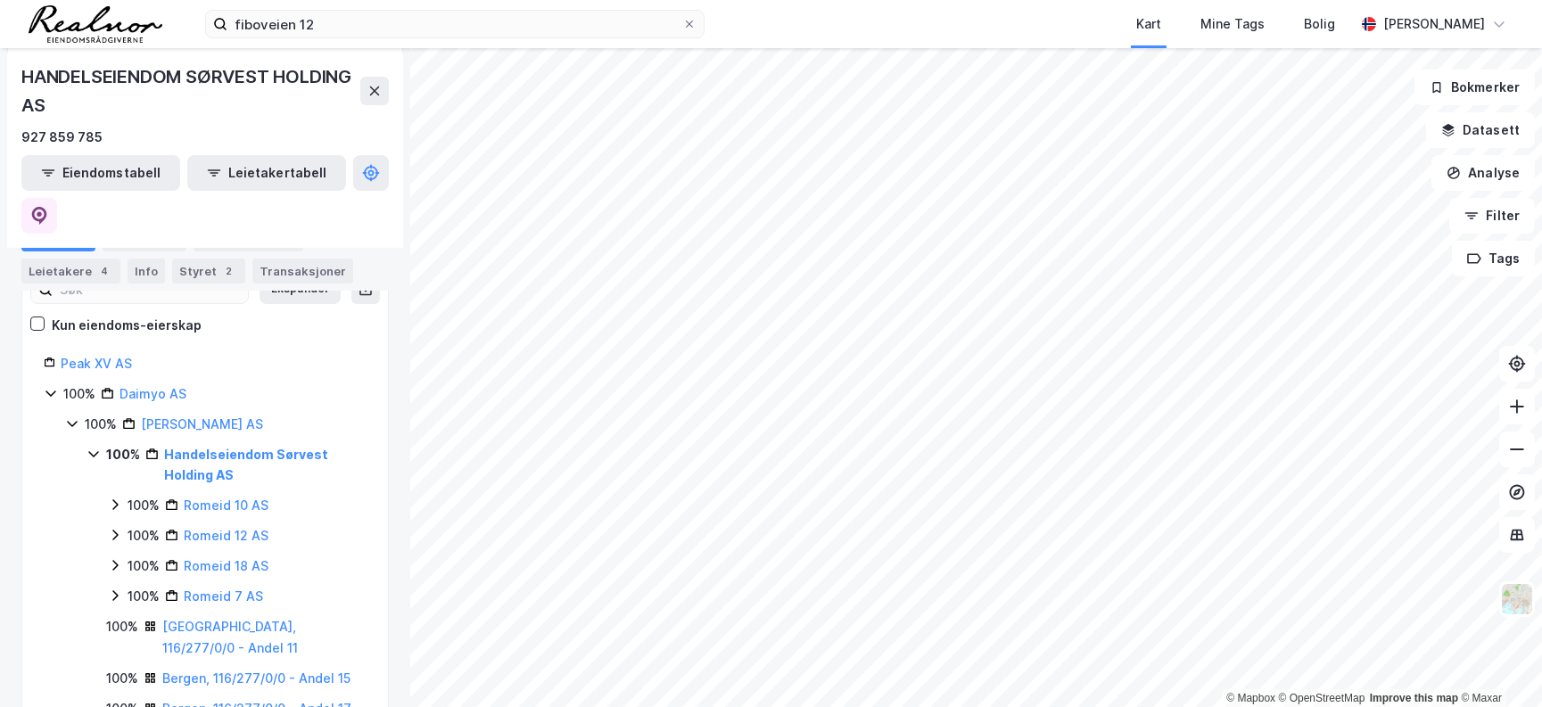
scroll to position [305, 0]
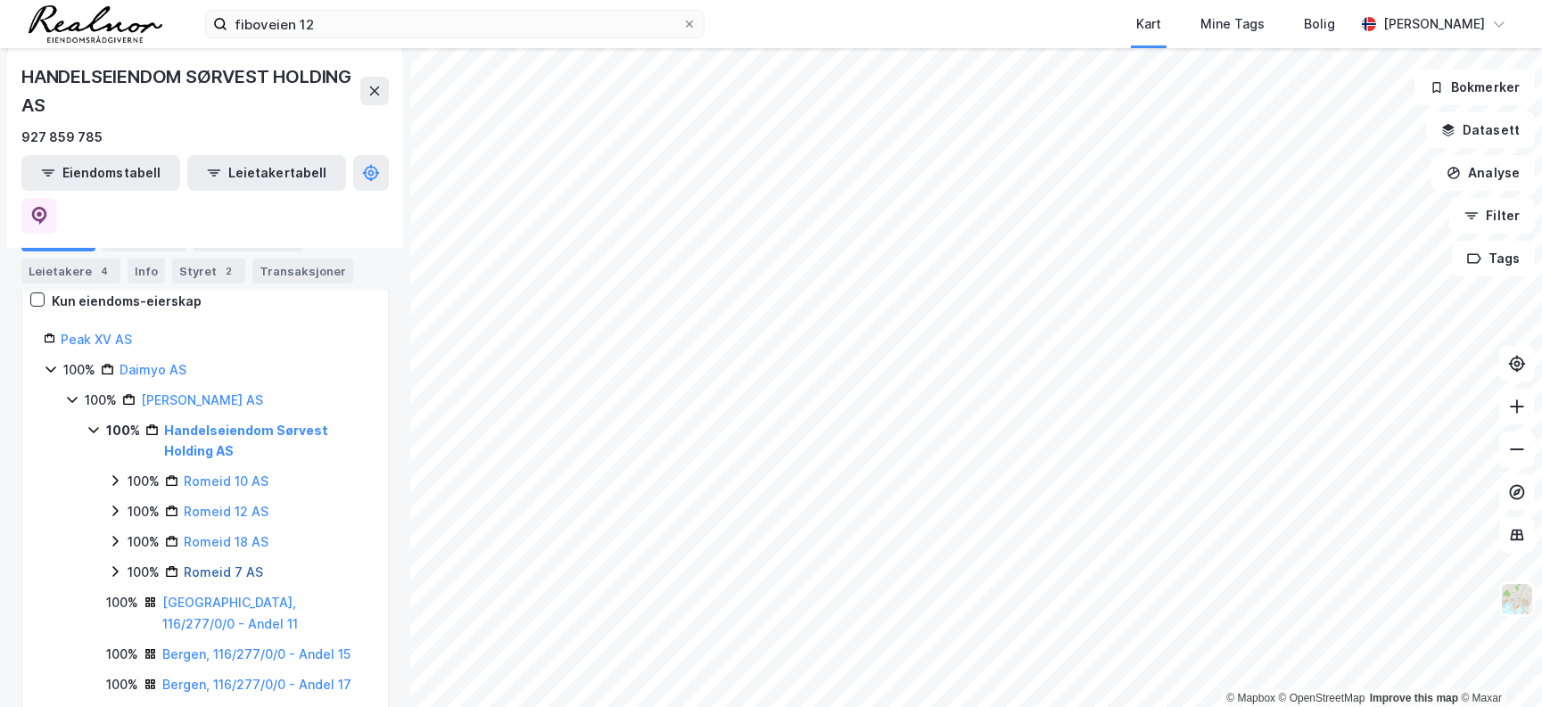
click at [209, 565] on link "Romeid 7 AS" at bounding box center [223, 572] width 79 height 15
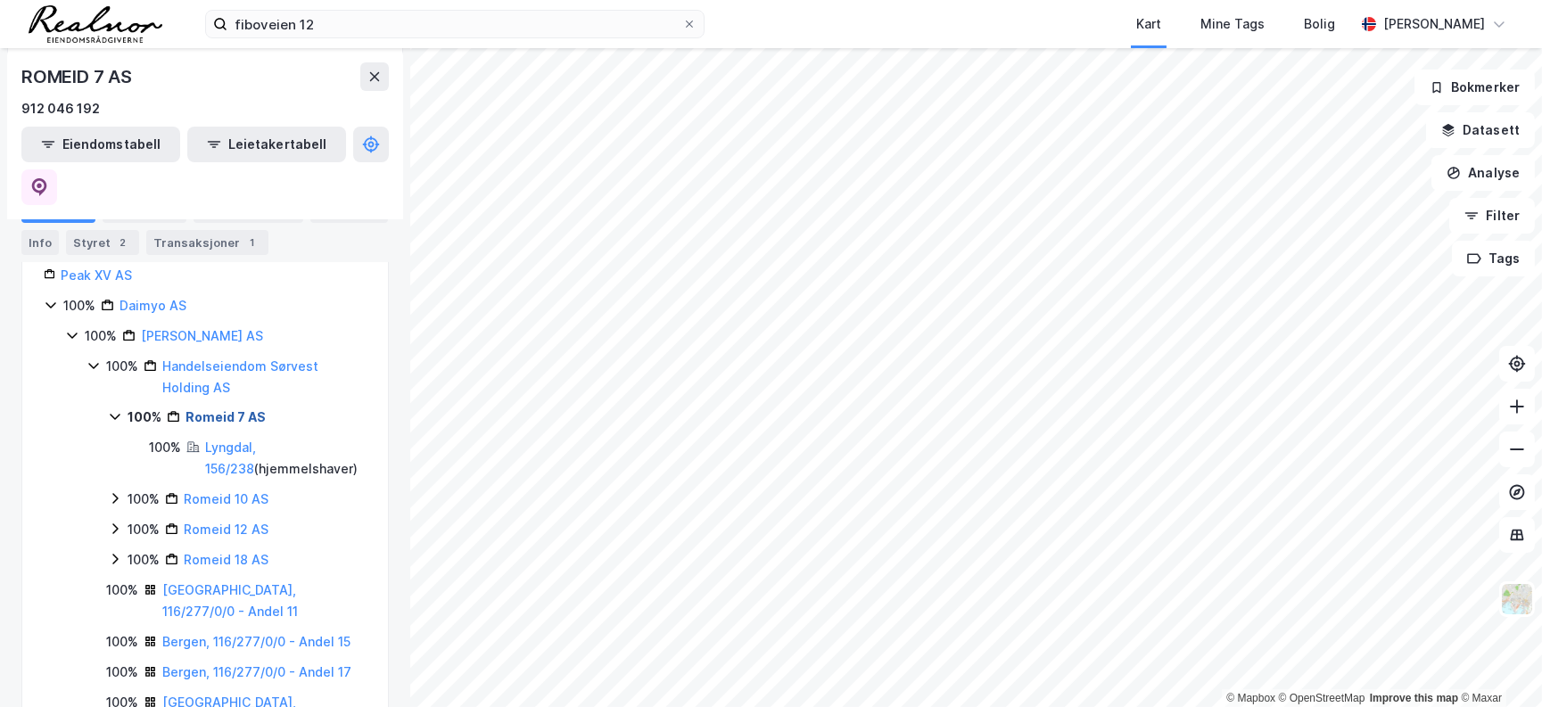
scroll to position [277, 0]
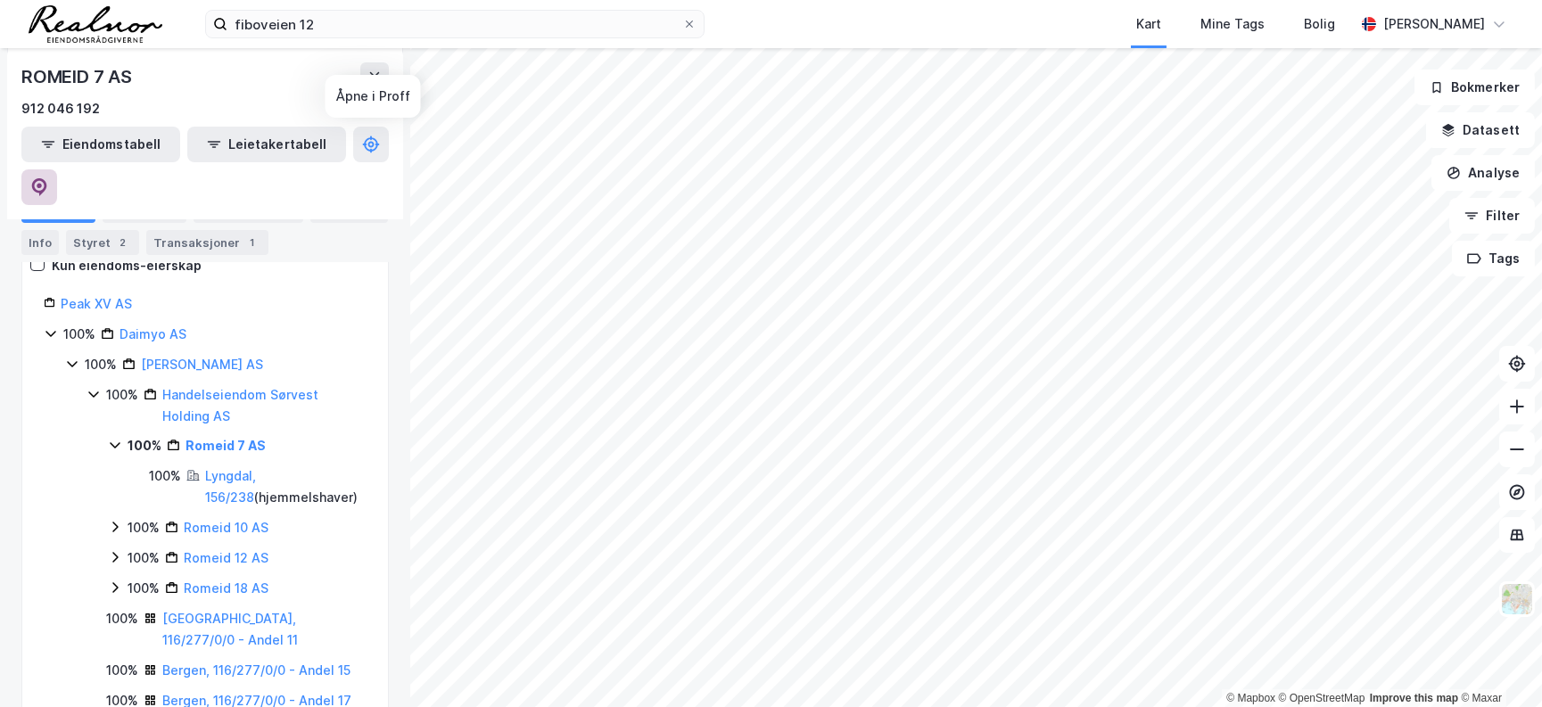
click at [47, 178] on icon at bounding box center [39, 187] width 15 height 18
drag, startPoint x: 286, startPoint y: 318, endPoint x: 139, endPoint y: 316, distance: 147.2
click at [139, 354] on div "100% [PERSON_NAME] AS" at bounding box center [226, 364] width 282 height 21
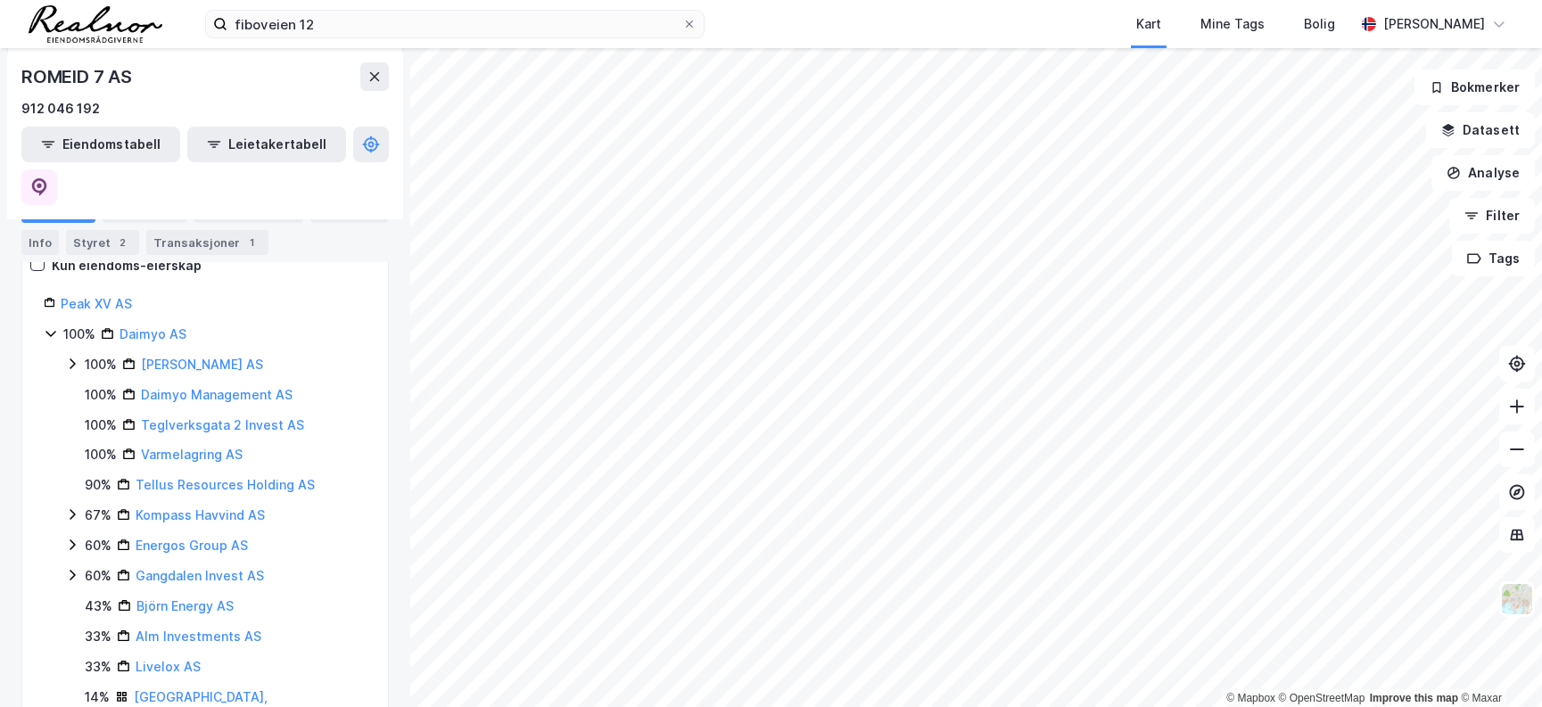
copy link "[PERSON_NAME] AS"
click at [178, 357] on link "[PERSON_NAME] AS" at bounding box center [202, 364] width 122 height 15
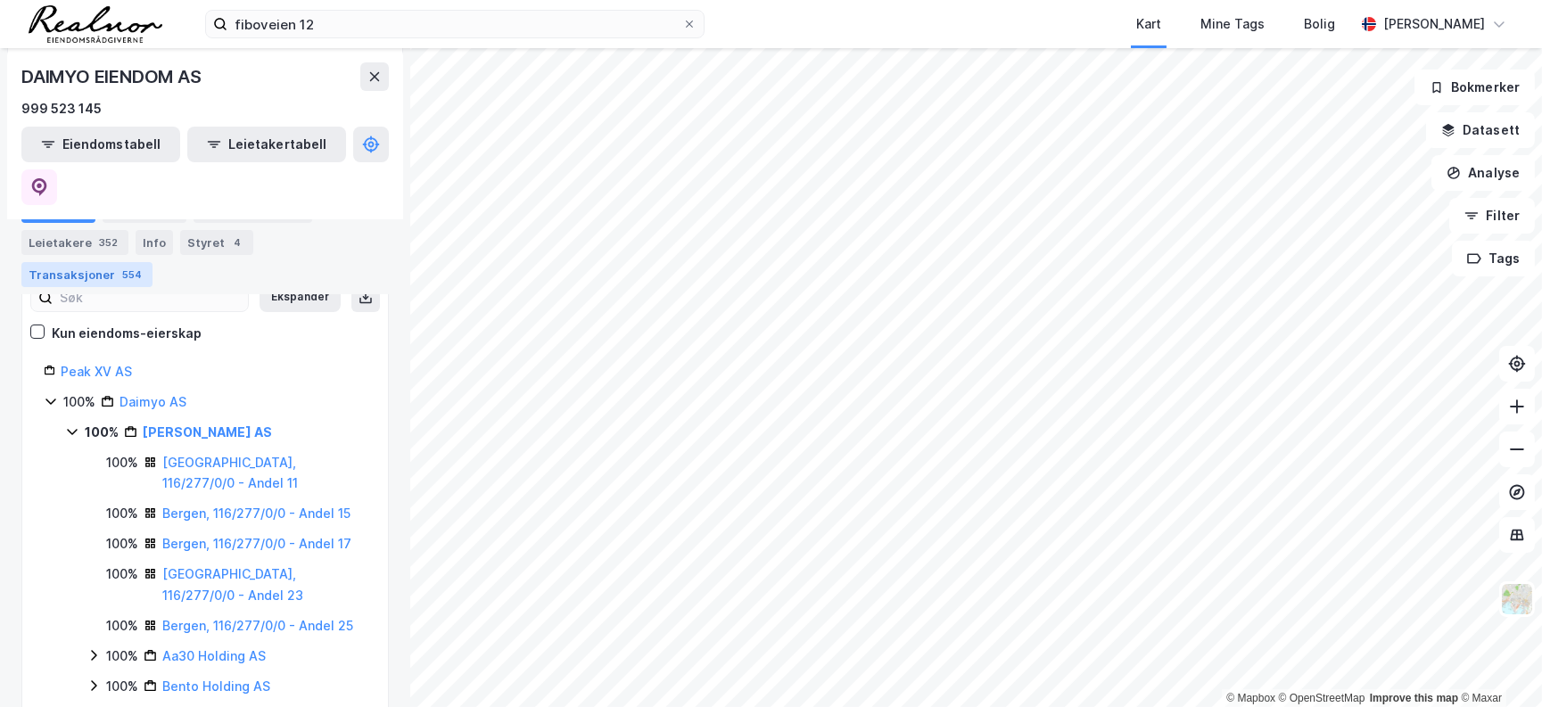
scroll to position [277, 0]
click at [42, 183] on icon at bounding box center [39, 185] width 5 height 5
click at [374, 79] on icon at bounding box center [374, 77] width 14 height 14
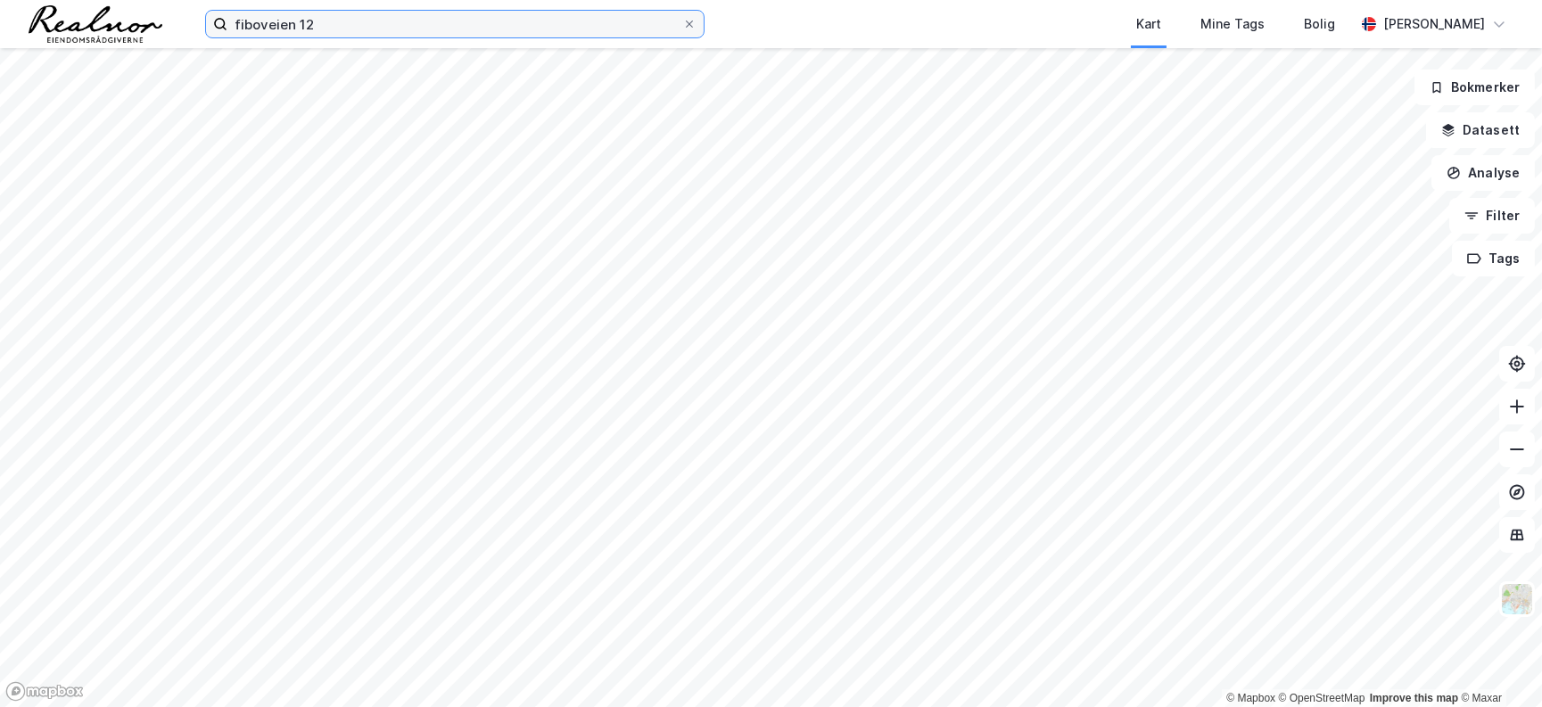
click at [324, 23] on input "fiboveien 12" at bounding box center [454, 24] width 455 height 27
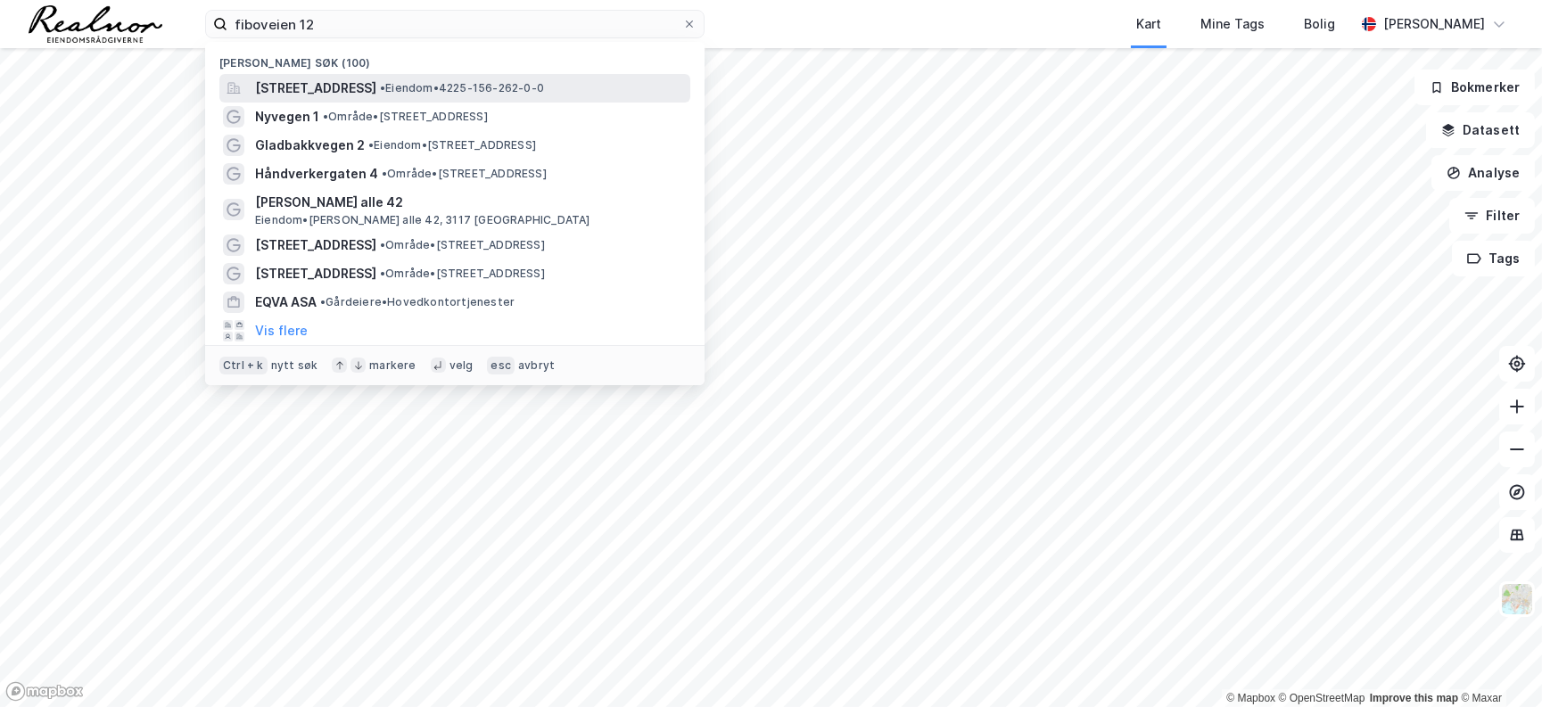
click at [348, 89] on span "[STREET_ADDRESS]" at bounding box center [315, 88] width 121 height 21
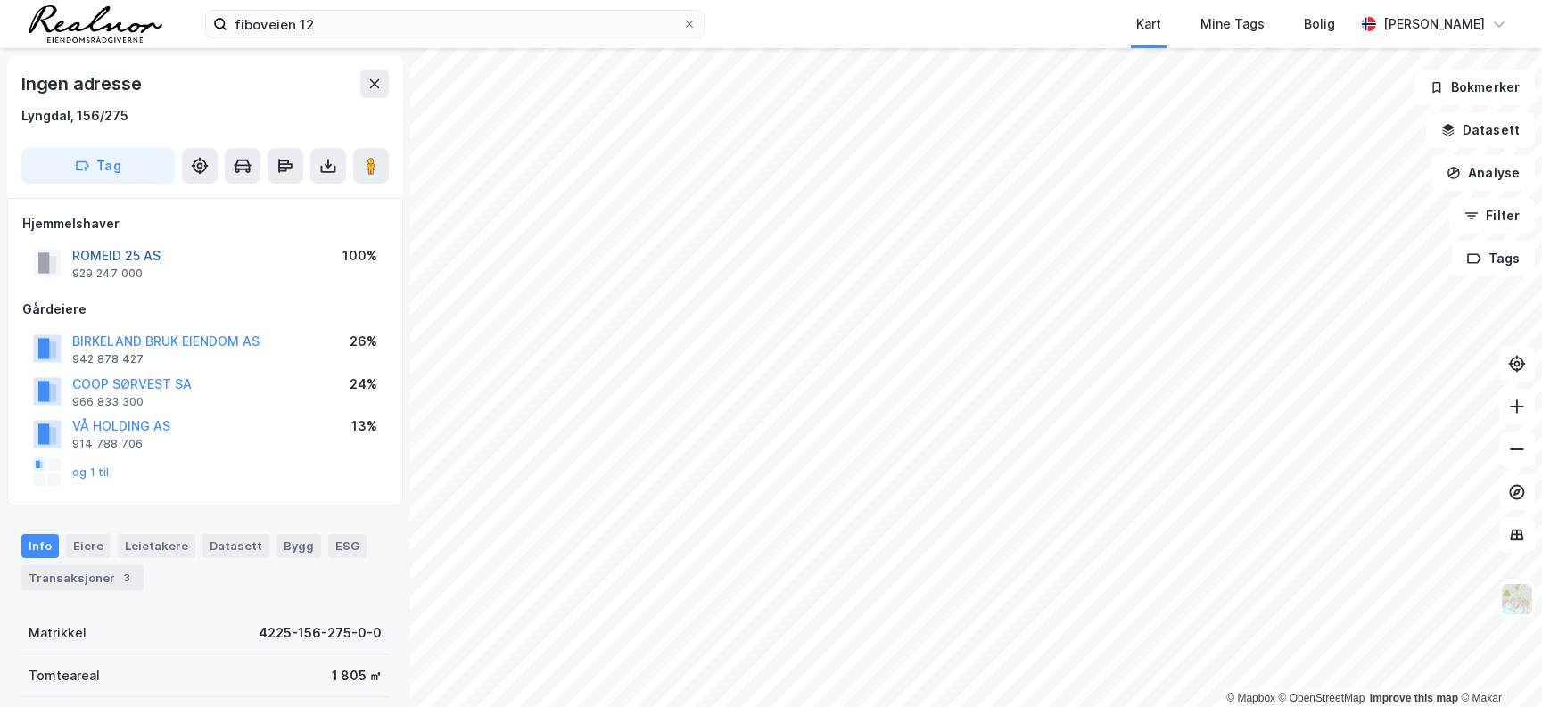
click at [0, 0] on button "ROMEID 25 AS" at bounding box center [0, 0] width 0 height 0
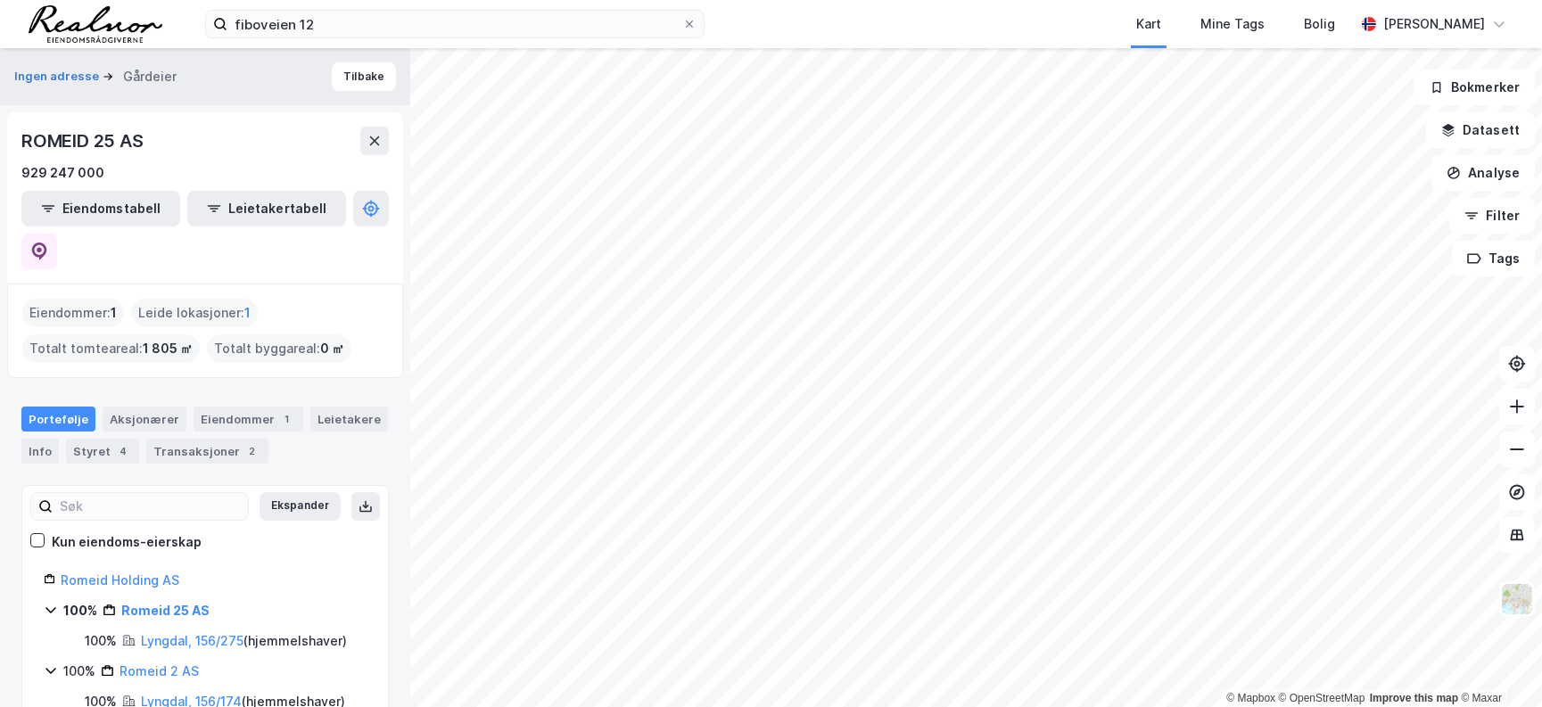
scroll to position [66, 0]
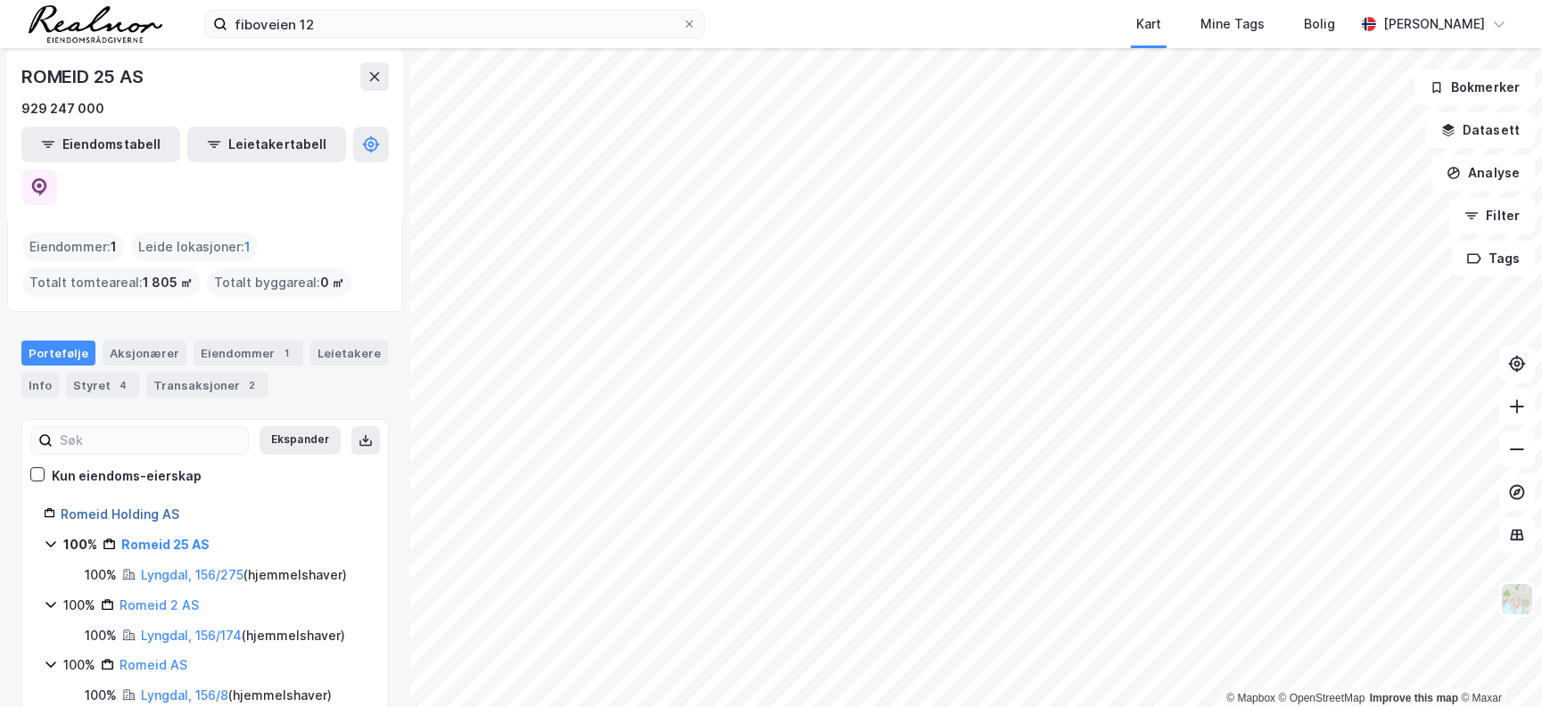
click at [139, 507] on link "Romeid Holding AS" at bounding box center [120, 514] width 119 height 15
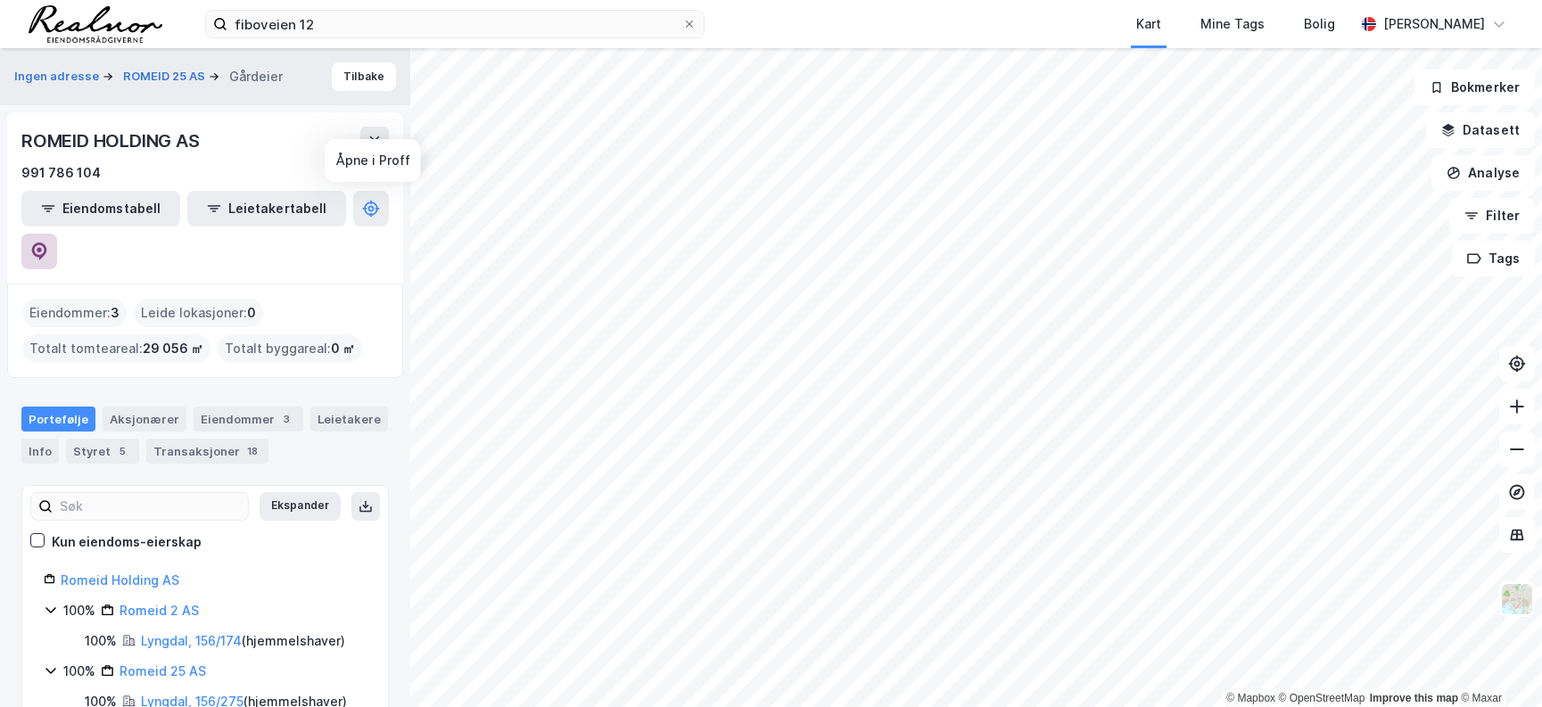
click at [48, 243] on icon at bounding box center [39, 252] width 18 height 18
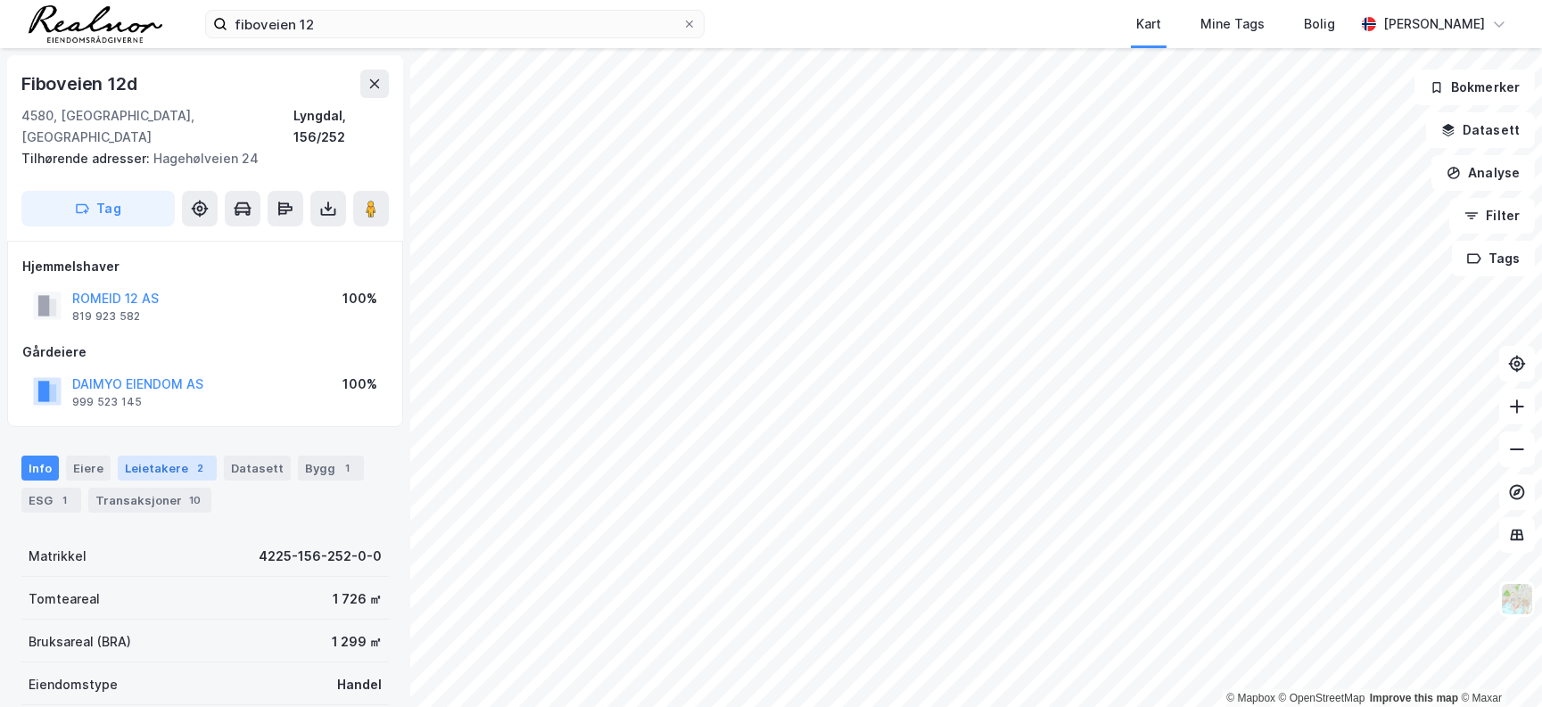
click at [163, 456] on div "Leietakere 2" at bounding box center [167, 468] width 99 height 25
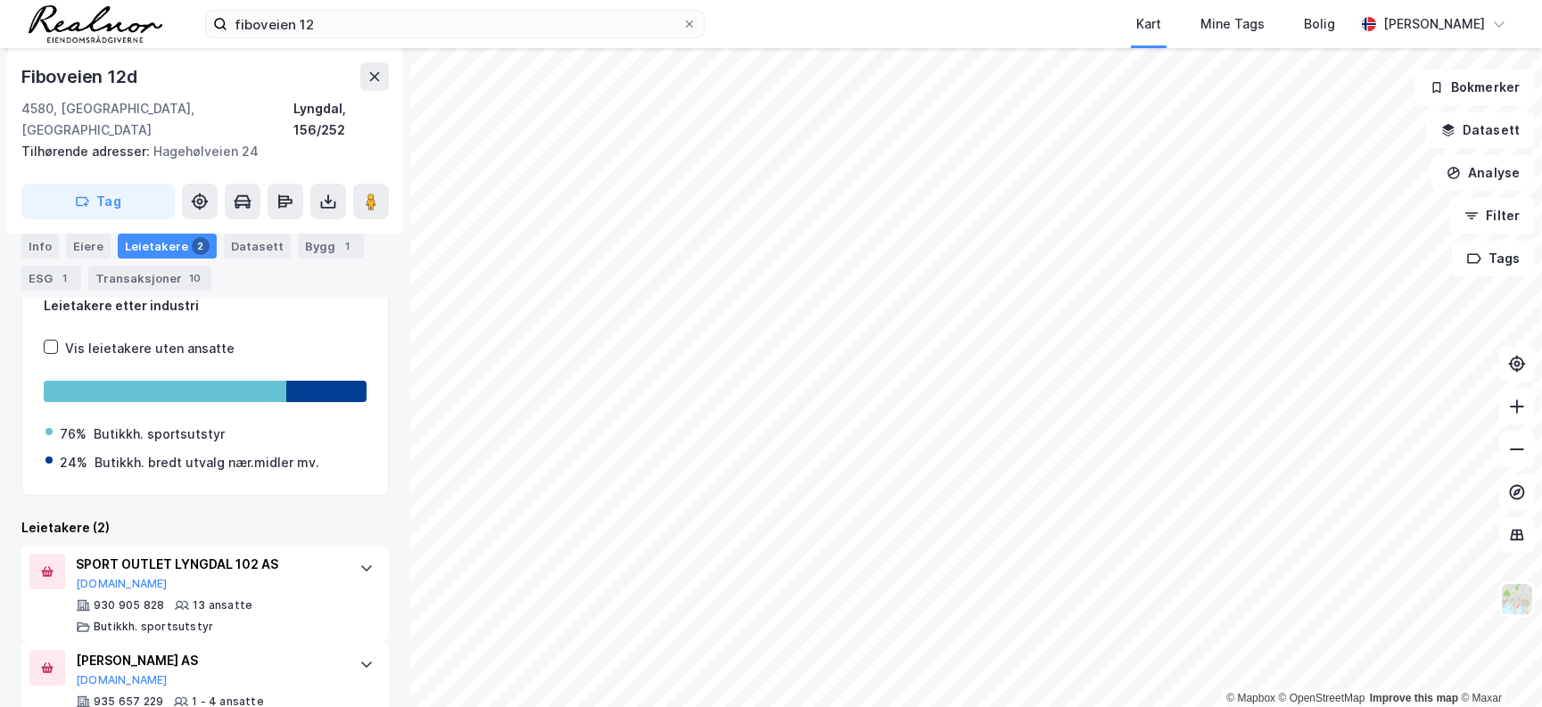
scroll to position [292, 0]
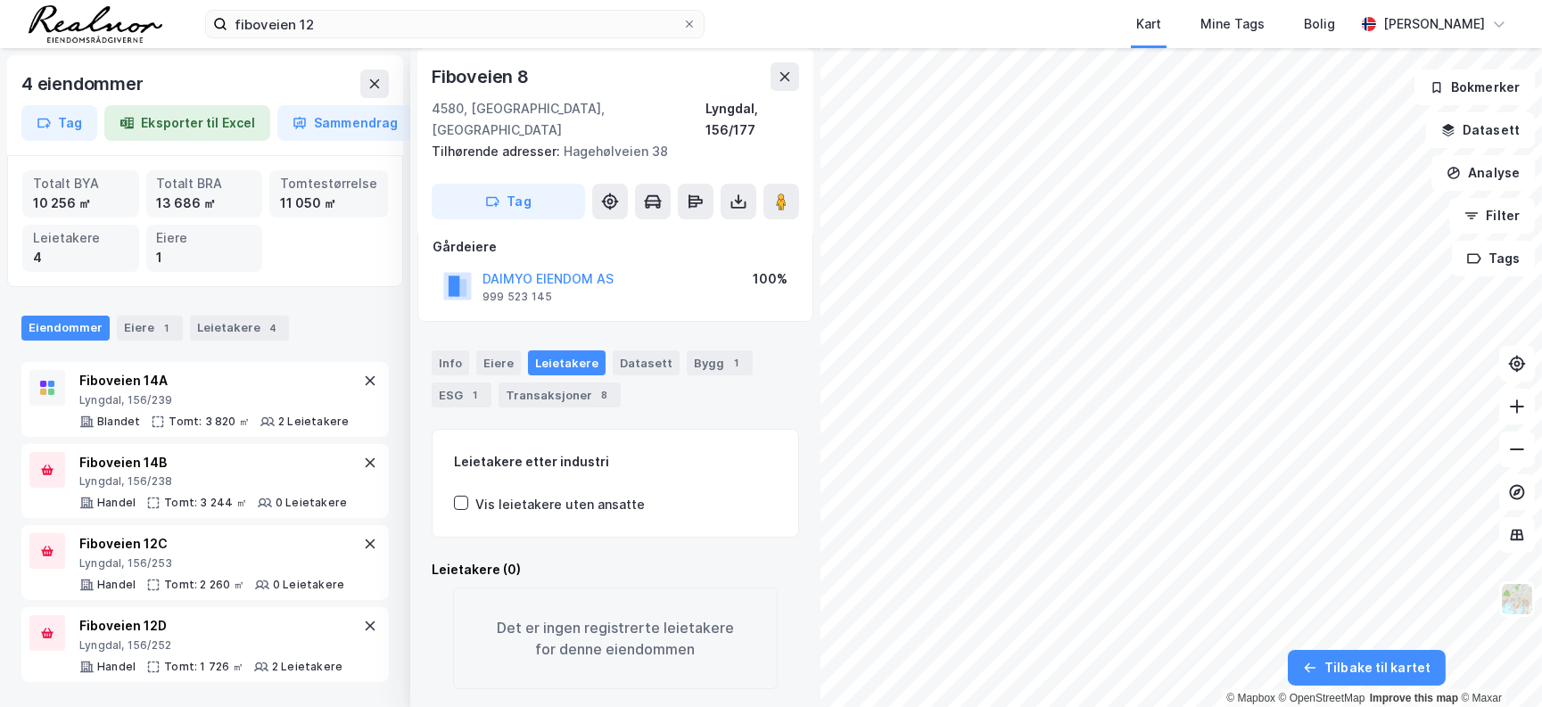
scroll to position [108, 0]
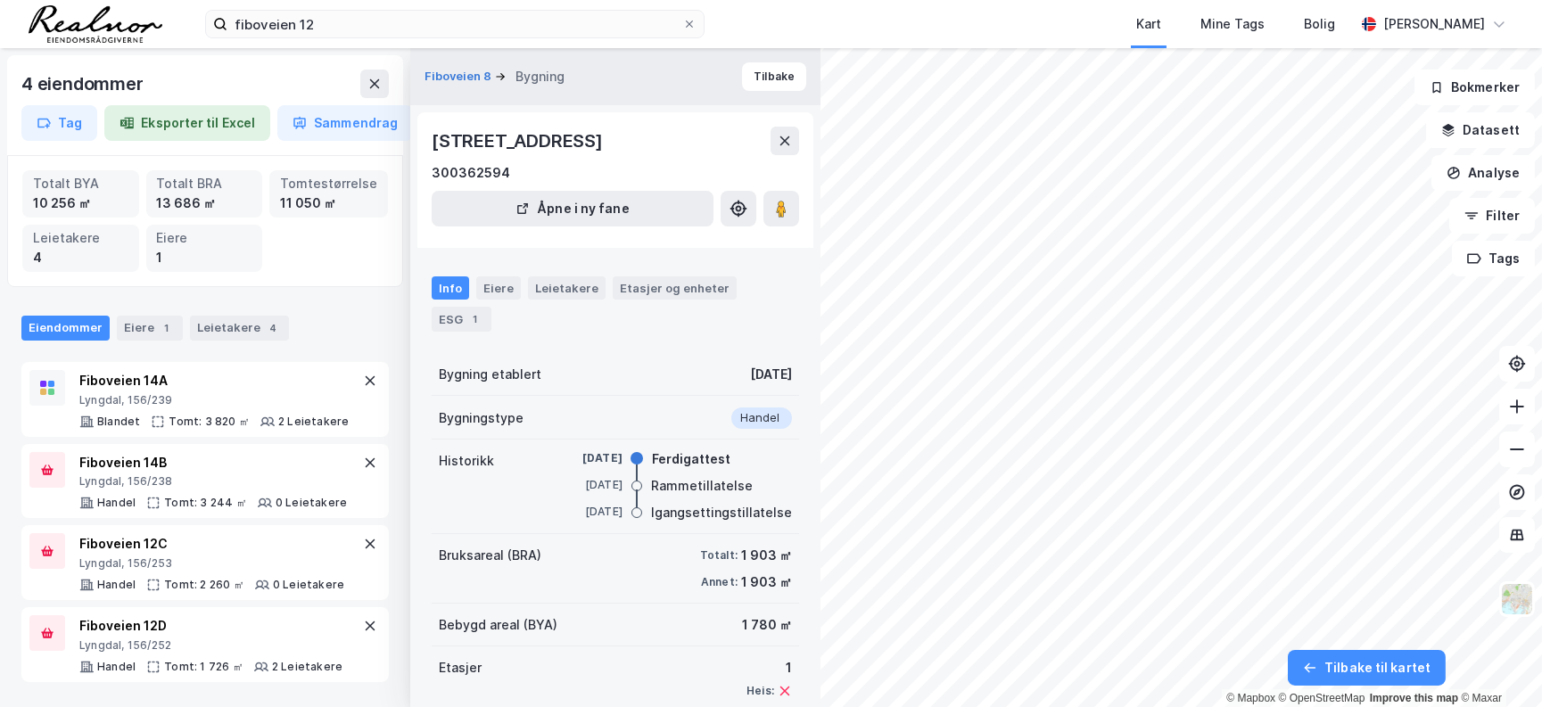
scroll to position [91, 0]
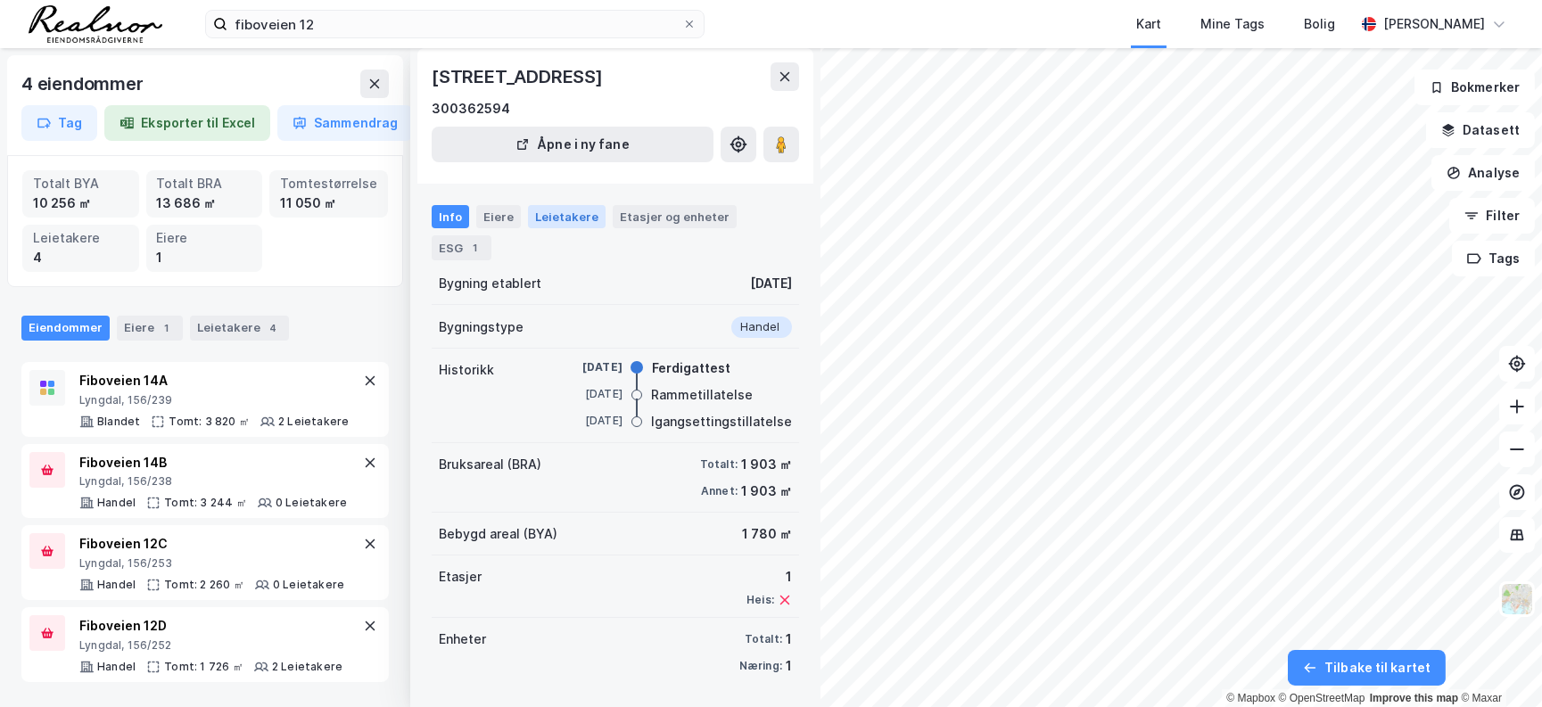
click at [563, 213] on div "Leietakere" at bounding box center [567, 216] width 78 height 23
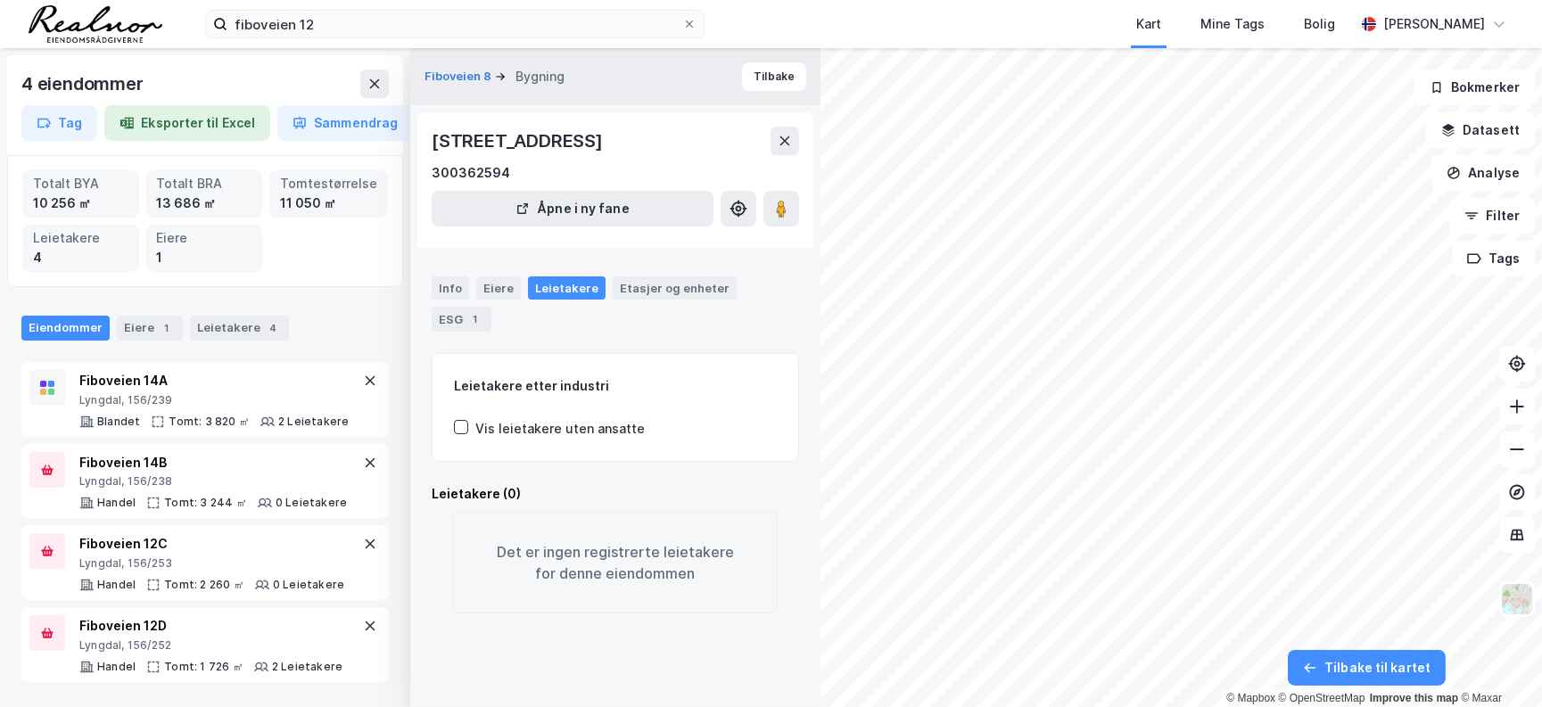
drag, startPoint x: 429, startPoint y: 139, endPoint x: 682, endPoint y: 144, distance: 253.4
click at [682, 144] on div "Fiboveien 8, 4580, AGDER 300362594 Åpne i ny fane" at bounding box center [615, 180] width 396 height 136
copy div "[STREET_ADDRESS]"
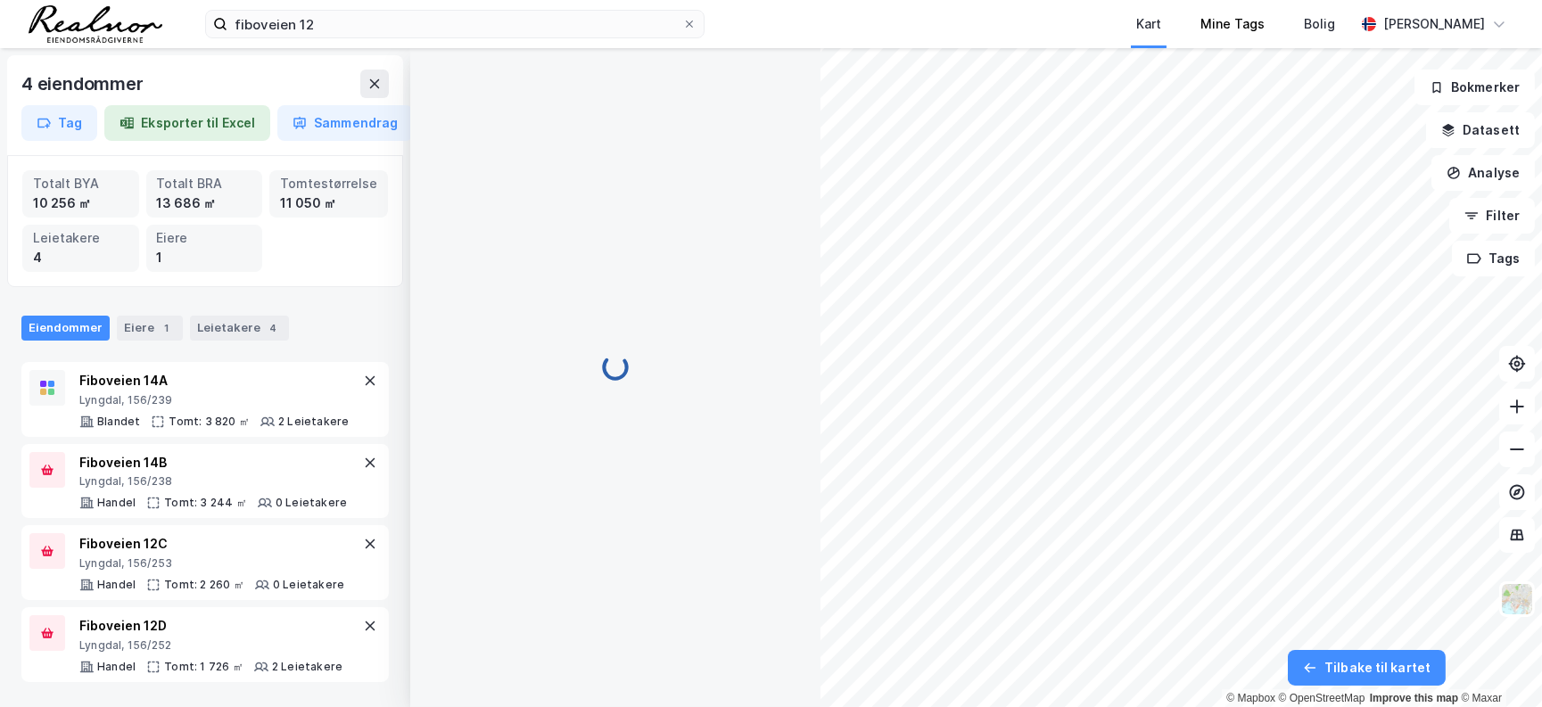
scroll to position [91, 0]
click at [375, 82] on icon at bounding box center [375, 83] width 10 height 9
click at [146, 376] on div "Fiboveien 14A" at bounding box center [213, 380] width 269 height 21
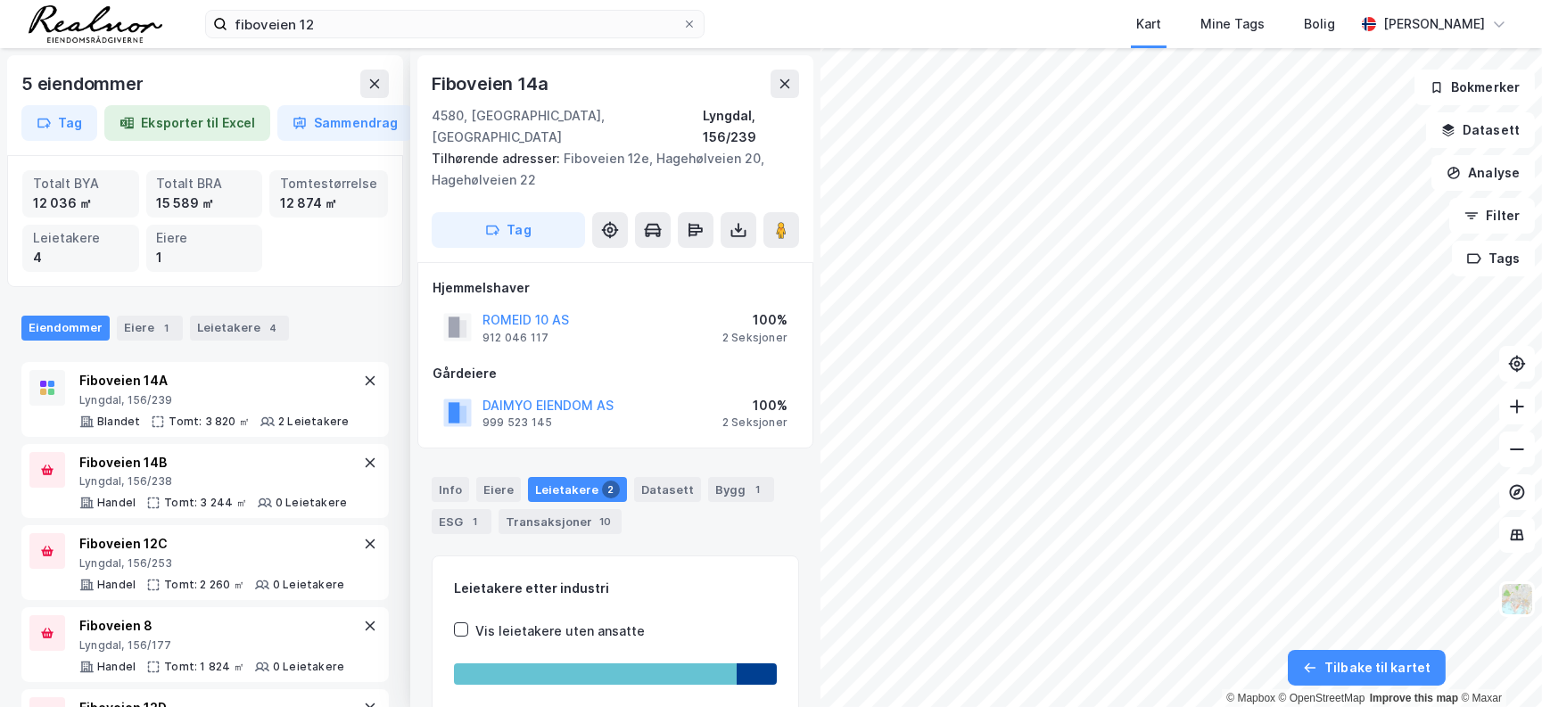
scroll to position [91, 0]
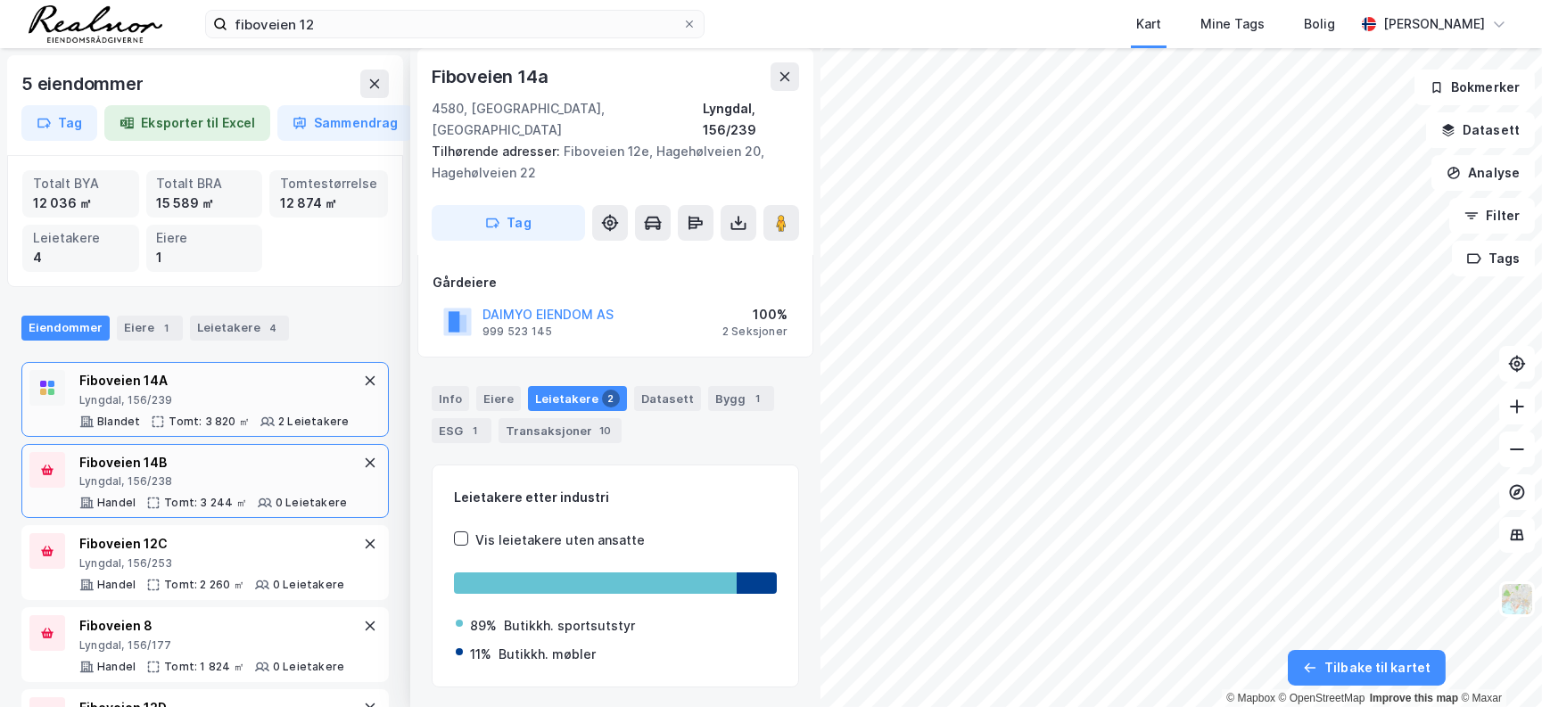
click at [111, 461] on div "Fiboveien 14B" at bounding box center [213, 462] width 268 height 21
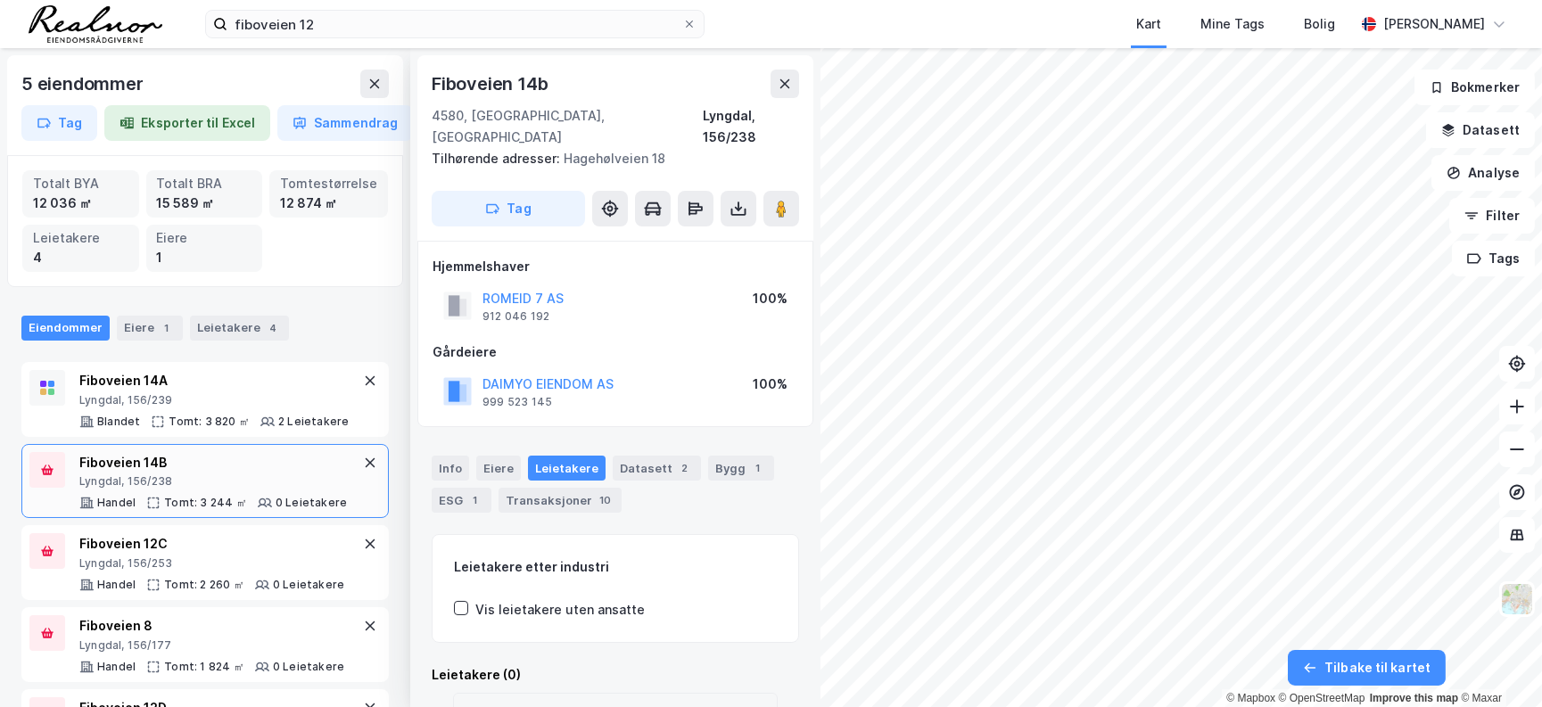
scroll to position [91, 0]
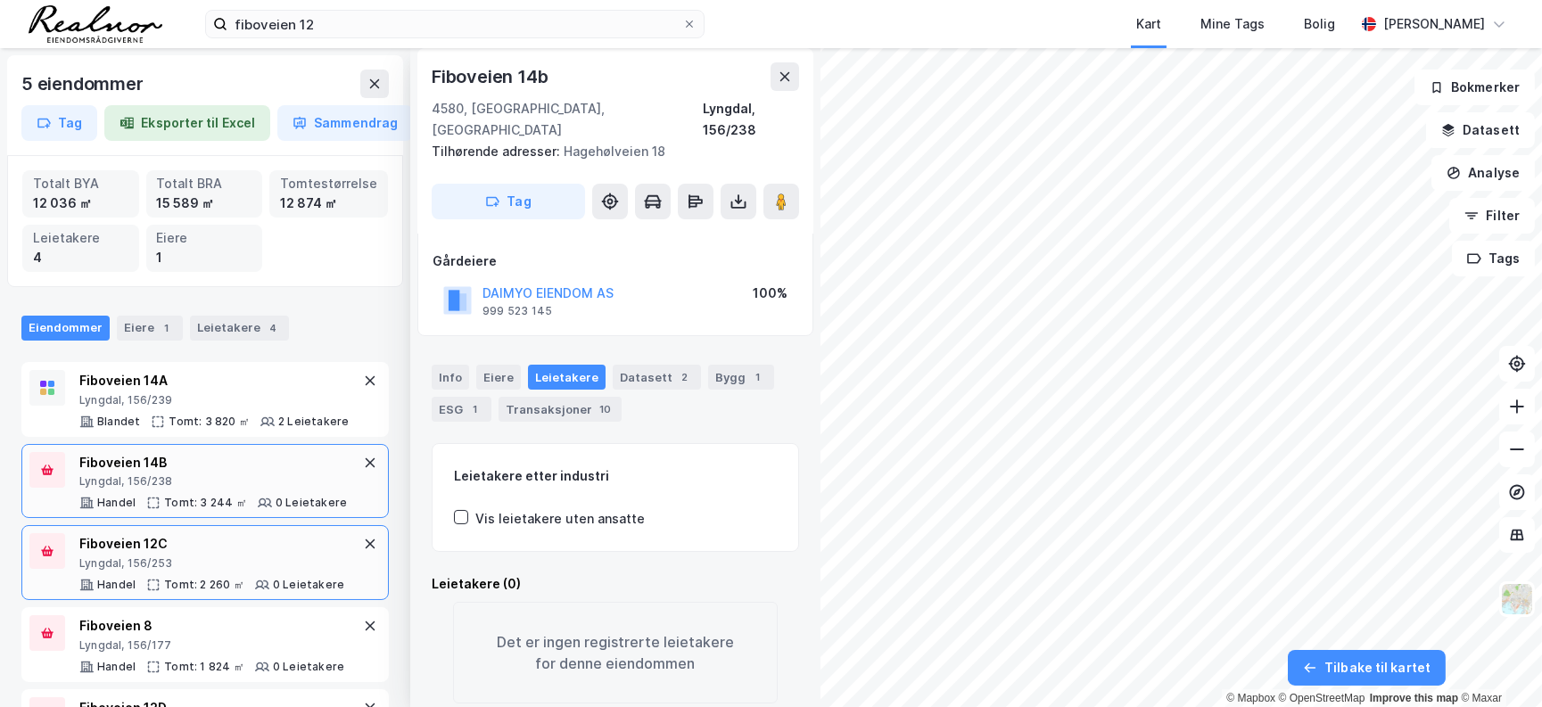
click at [113, 533] on div "Fiboveien 12C" at bounding box center [211, 543] width 265 height 21
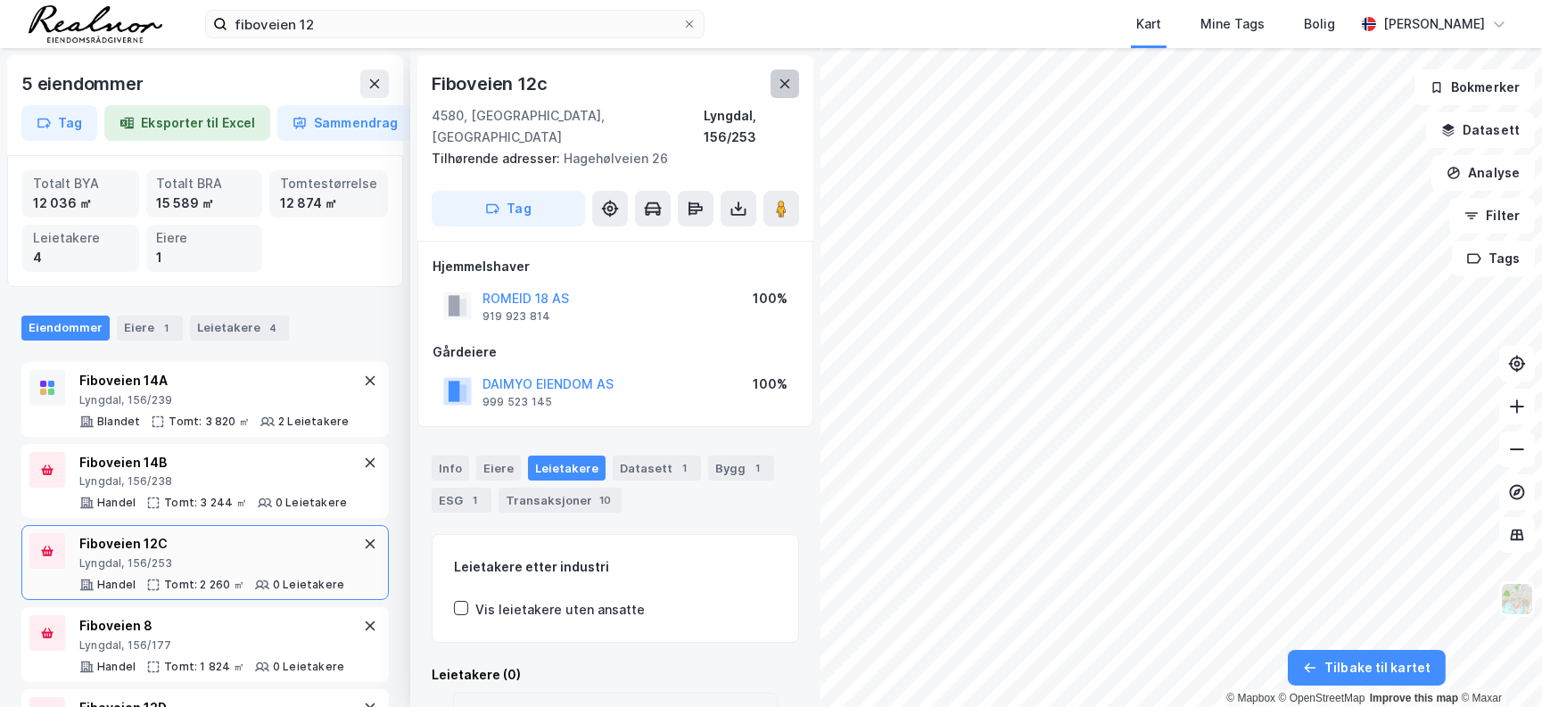
click at [787, 89] on icon at bounding box center [785, 84] width 14 height 14
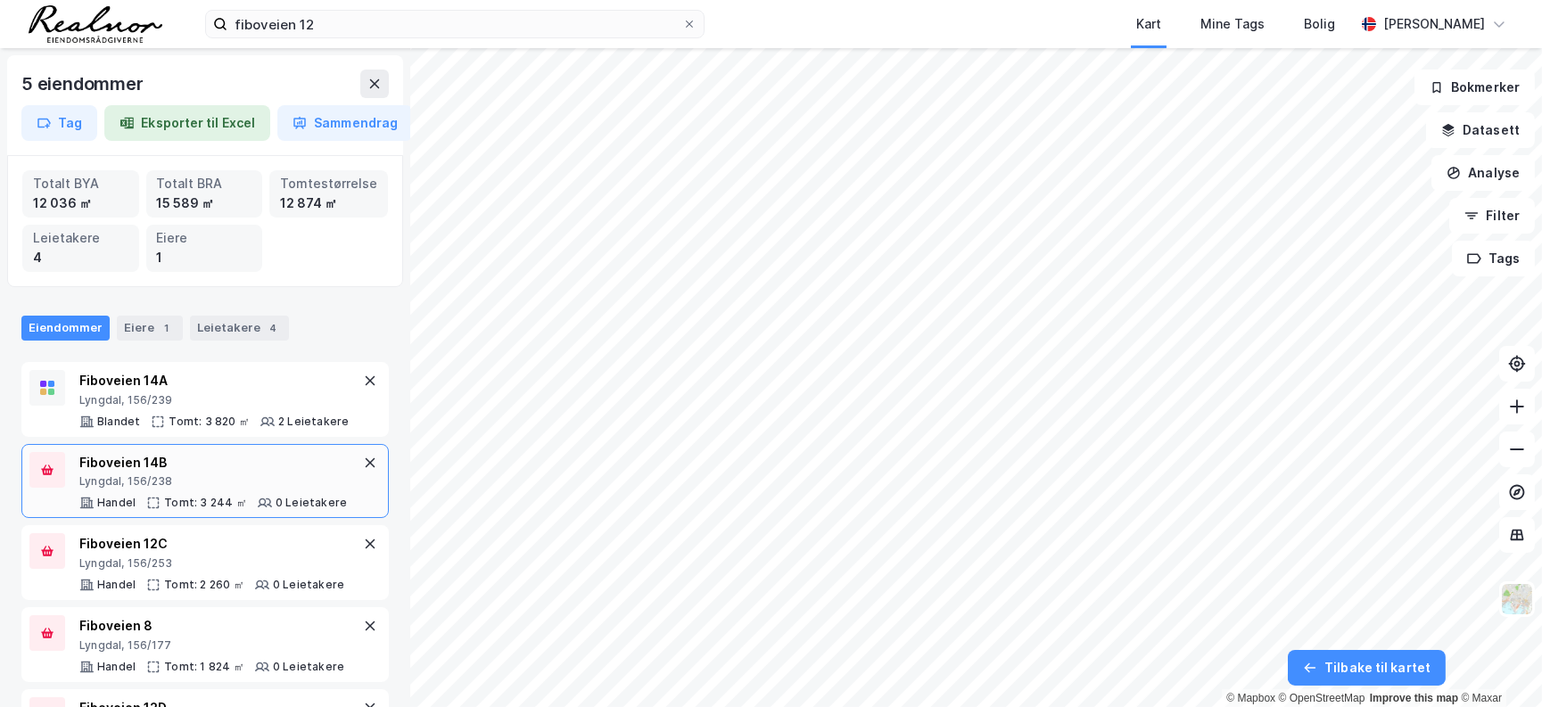
click at [144, 470] on div "Fiboveien 14B" at bounding box center [213, 462] width 268 height 21
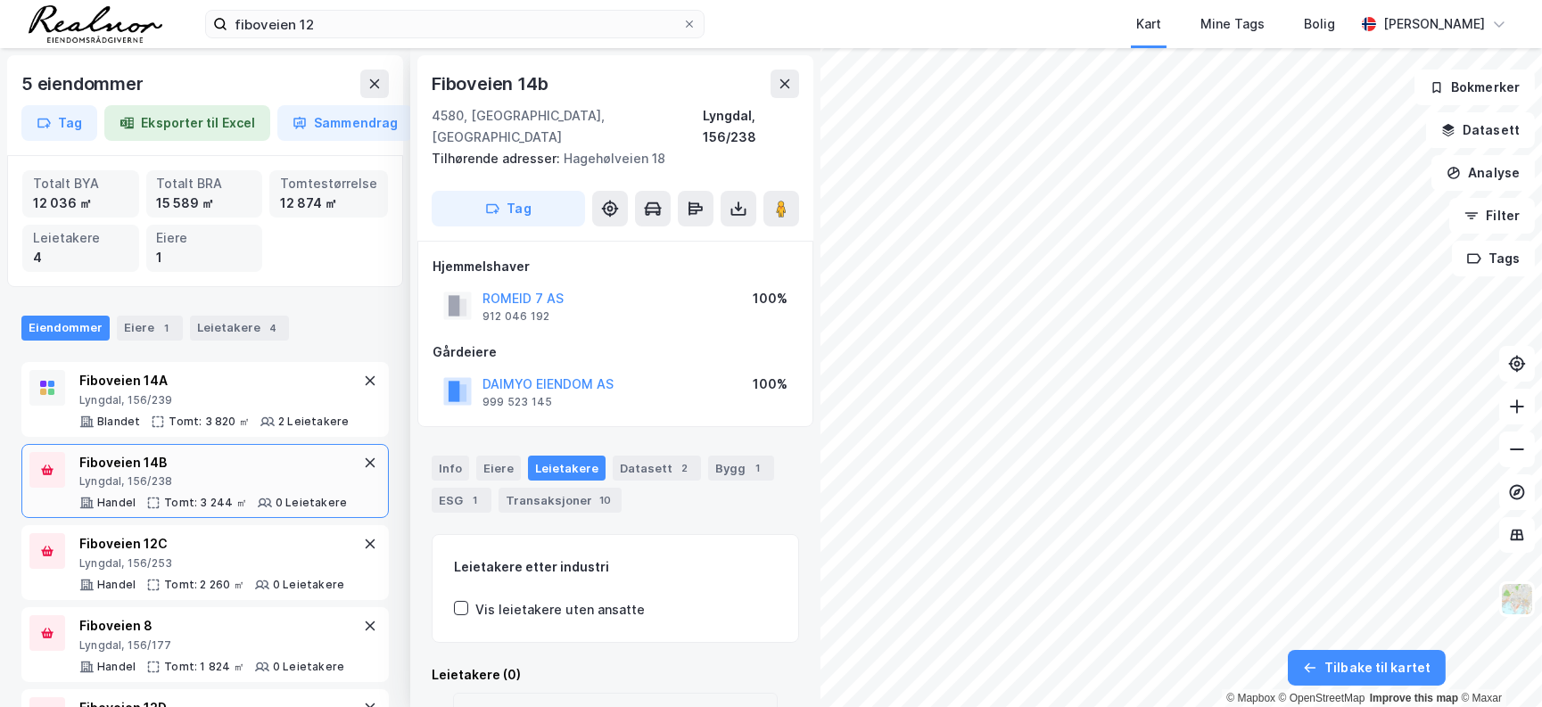
scroll to position [91, 0]
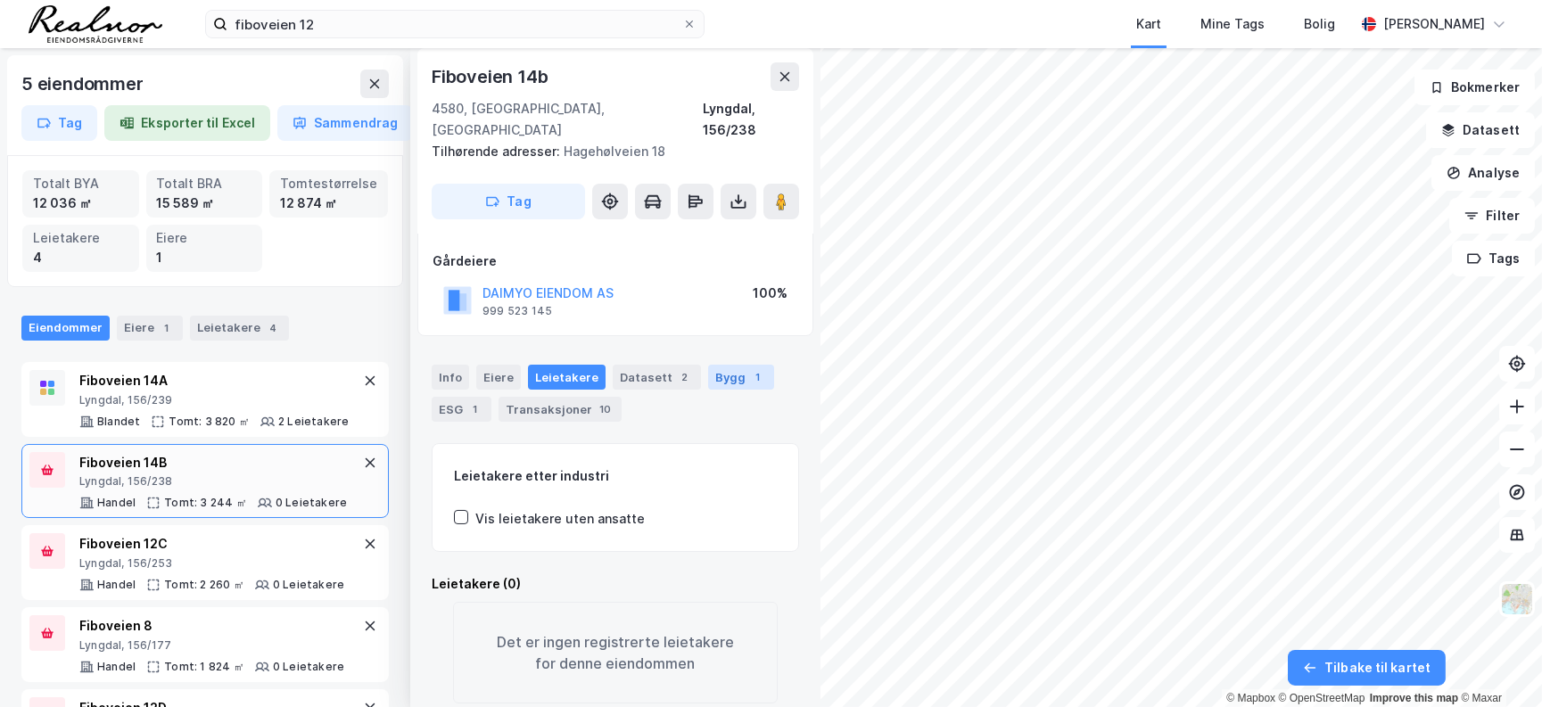
click at [721, 365] on div "Bygg 1" at bounding box center [741, 377] width 66 height 25
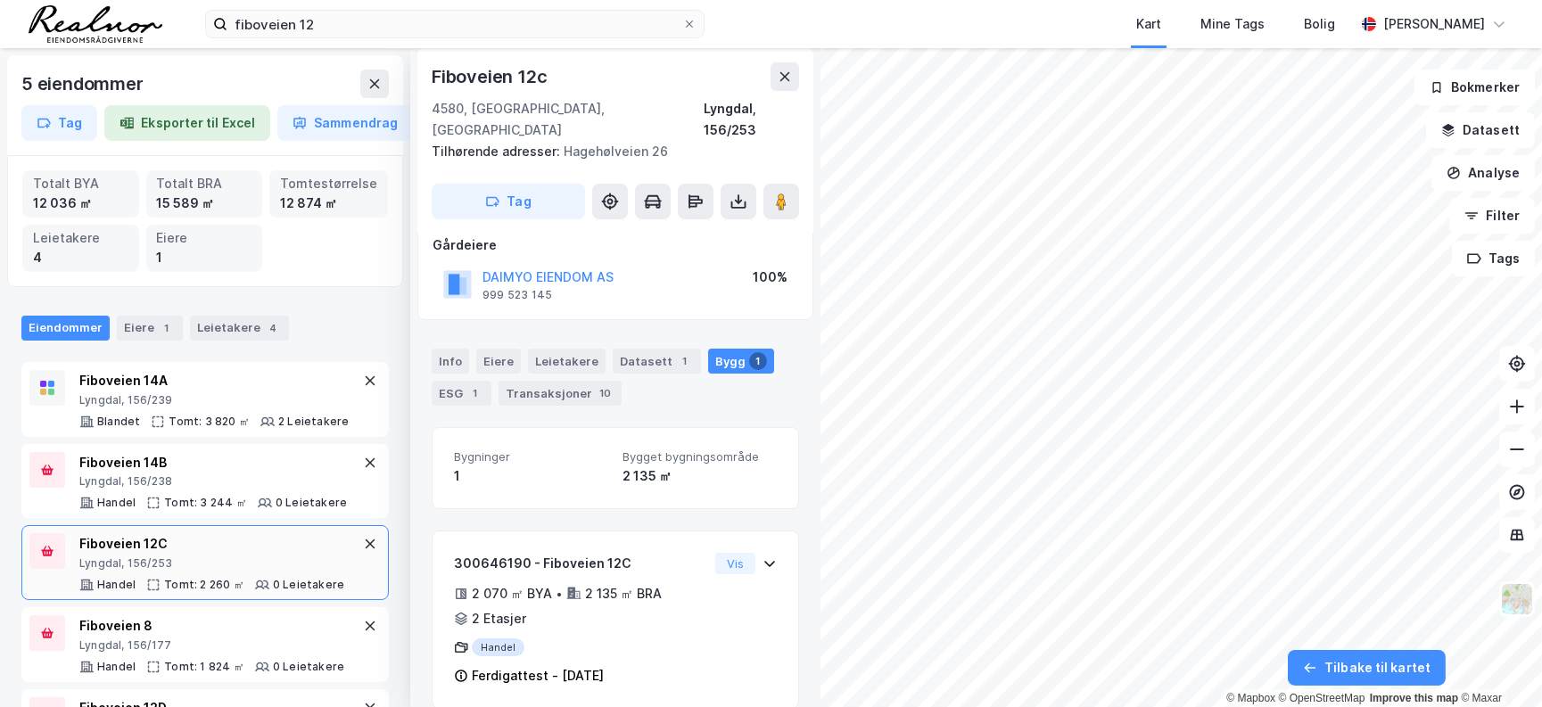
scroll to position [107, 0]
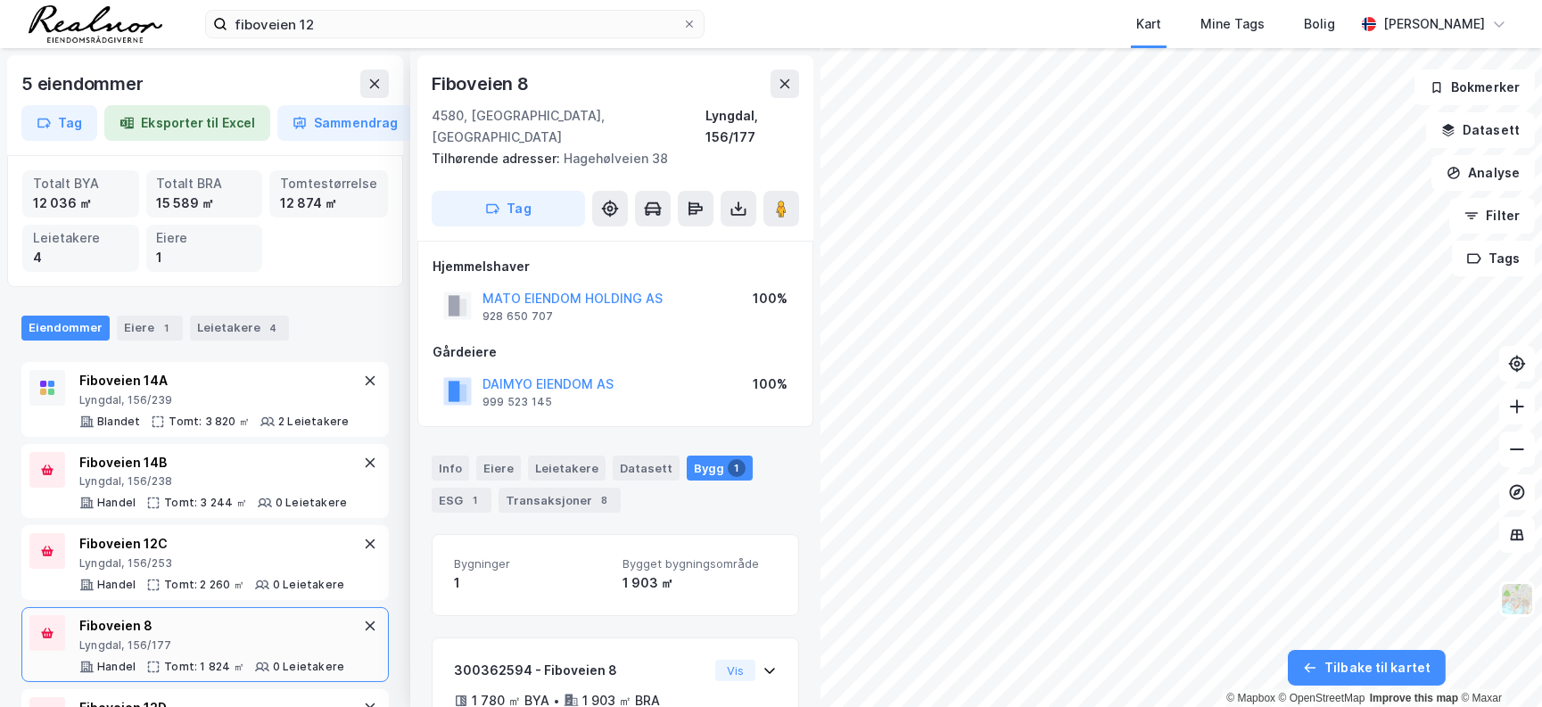
scroll to position [107, 0]
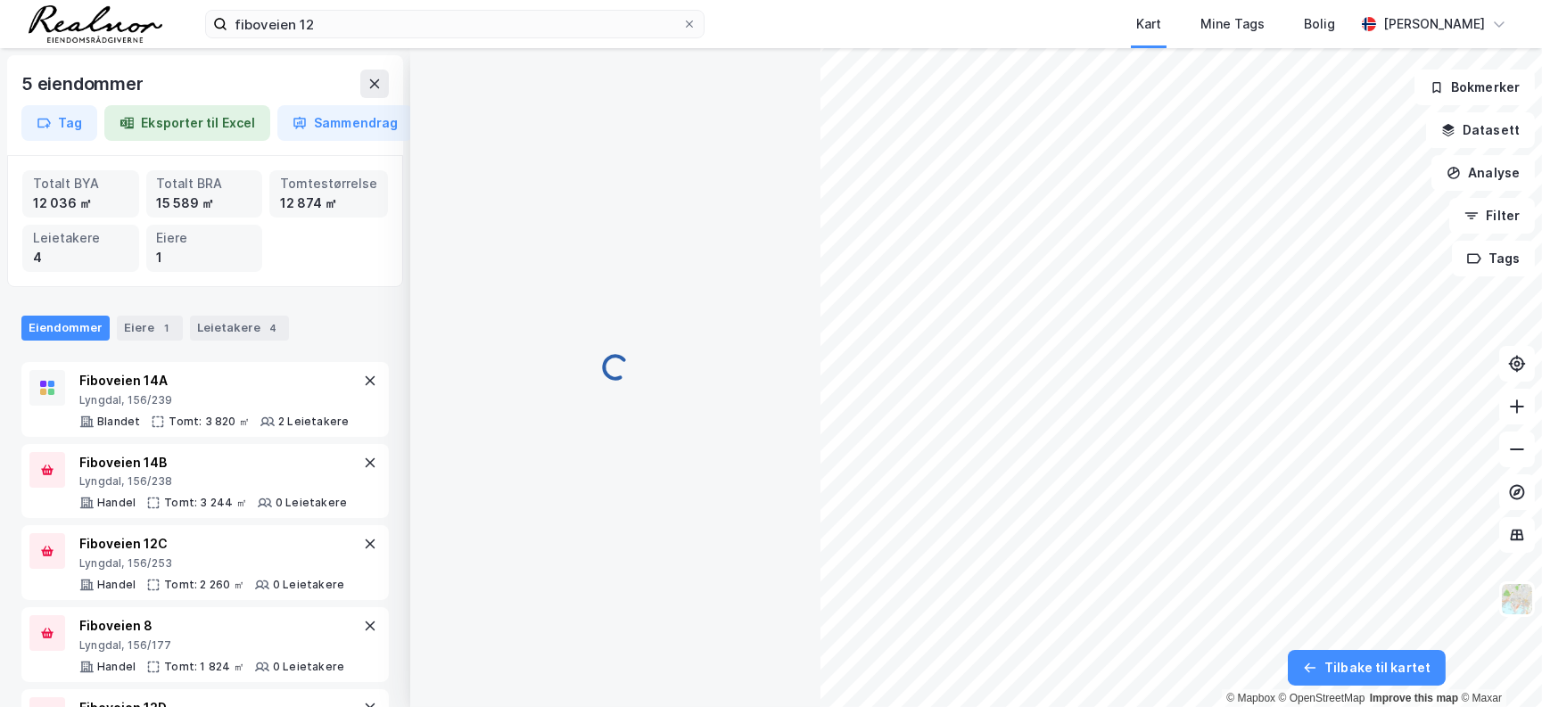
scroll to position [107, 0]
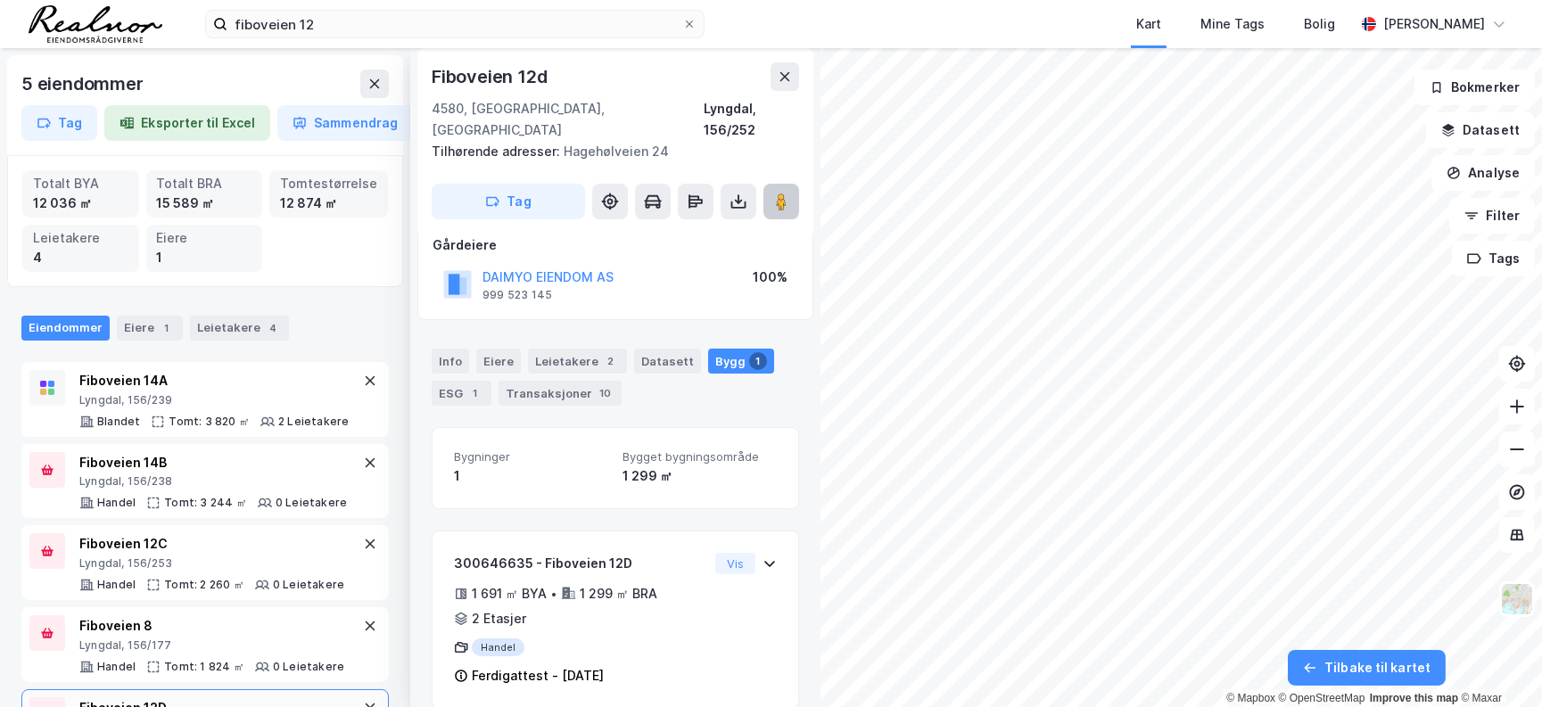
click at [788, 193] on icon at bounding box center [781, 202] width 18 height 18
click at [12, 184] on div "Totalt BYA 12 036 ㎡ Totalt BRA 15 589 ㎡ Tomtestørrelse 12 874 ㎡ Leietakere 4 Ei…" at bounding box center [205, 221] width 396 height 132
